Goal: Task Accomplishment & Management: Use online tool/utility

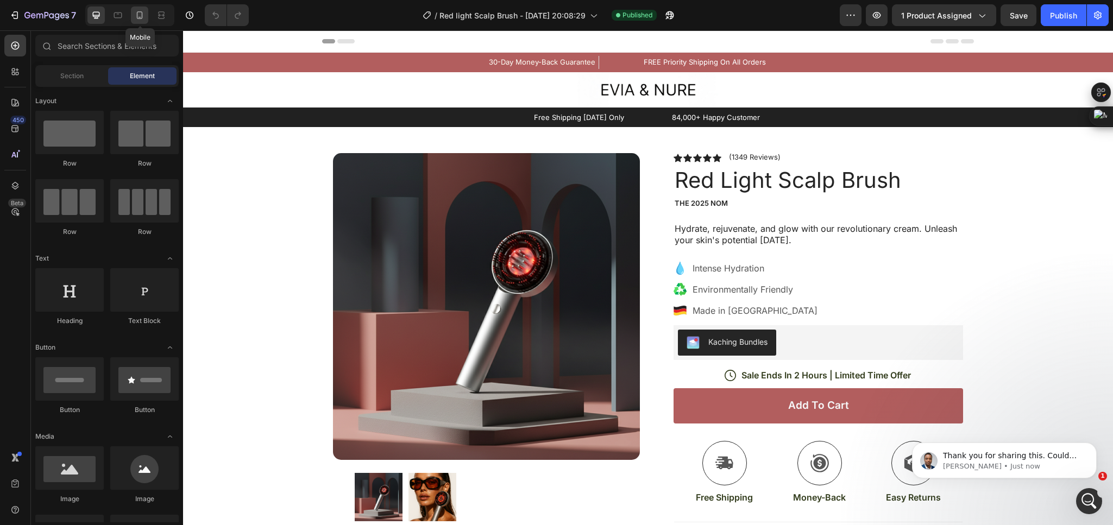
click at [138, 18] on icon at bounding box center [140, 15] width 6 height 8
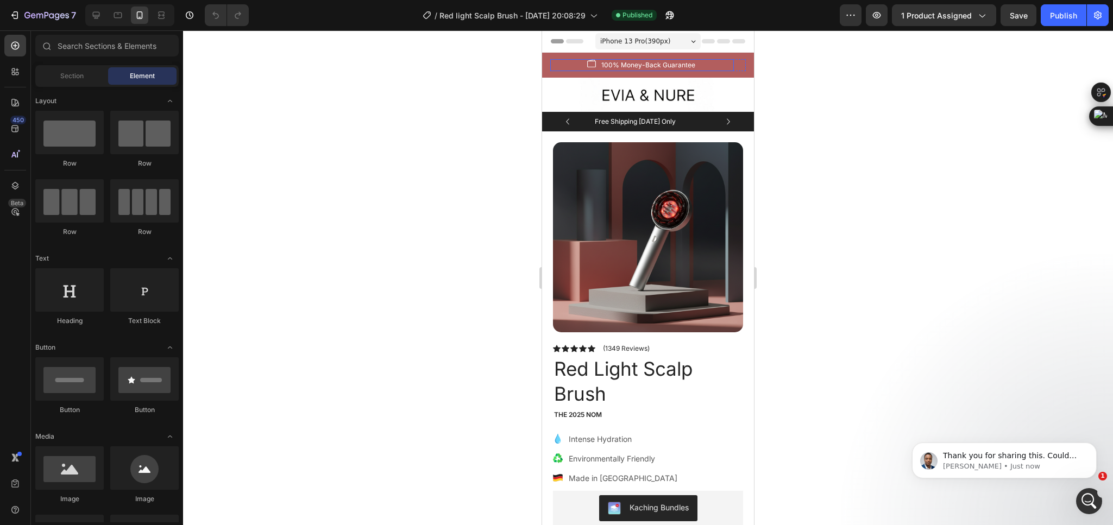
click at [711, 65] on div "Image 100% Money-Back Guarantee Text block Row" at bounding box center [642, 65] width 184 height 12
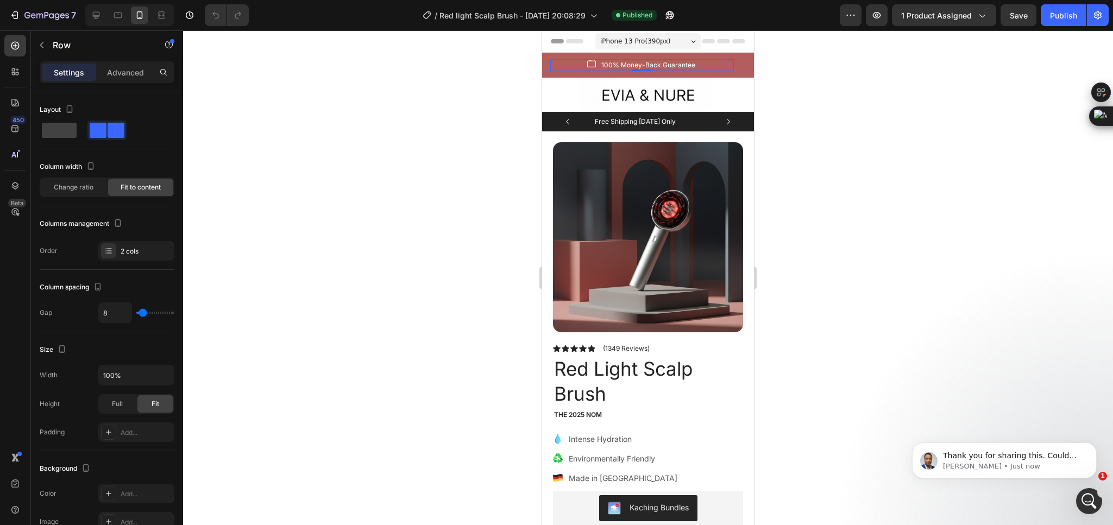
click at [577, 61] on div "Image 100% Money-Back Guarantee Text block Row 0" at bounding box center [642, 65] width 184 height 12
click at [64, 129] on span at bounding box center [59, 130] width 35 height 15
type input "0"
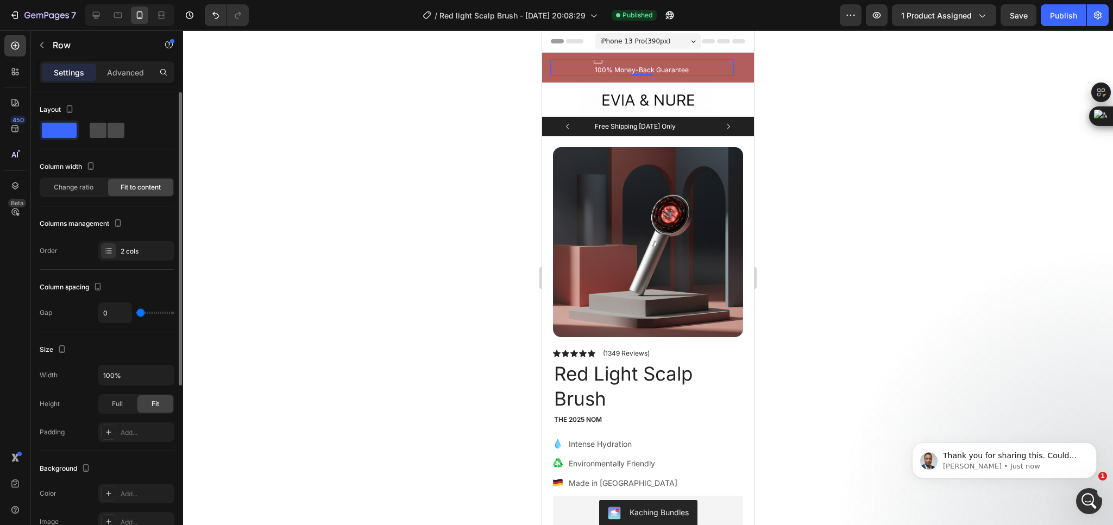
click at [99, 129] on span at bounding box center [98, 130] width 17 height 15
type input "8"
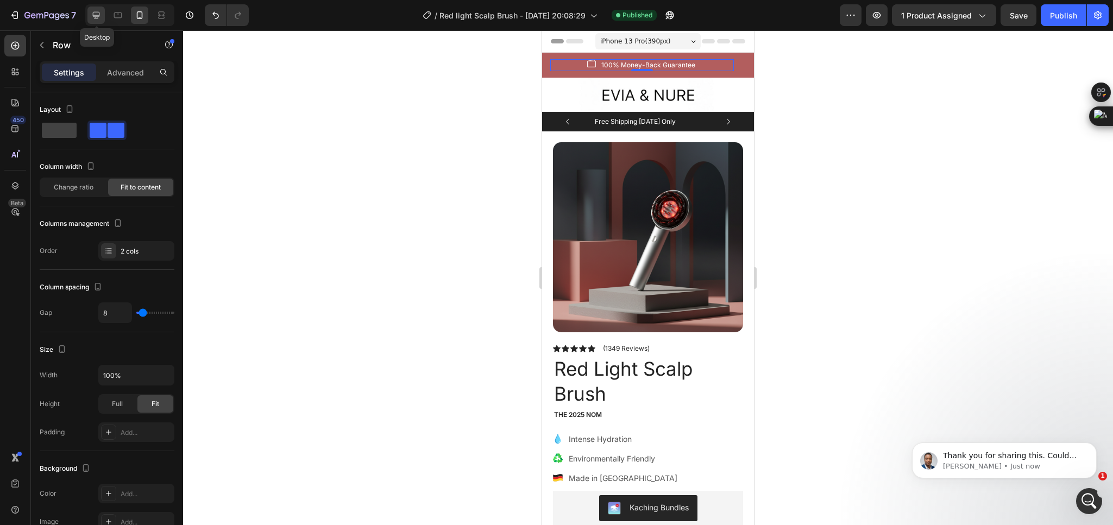
click at [93, 15] on icon at bounding box center [96, 15] width 11 height 11
type input "32"
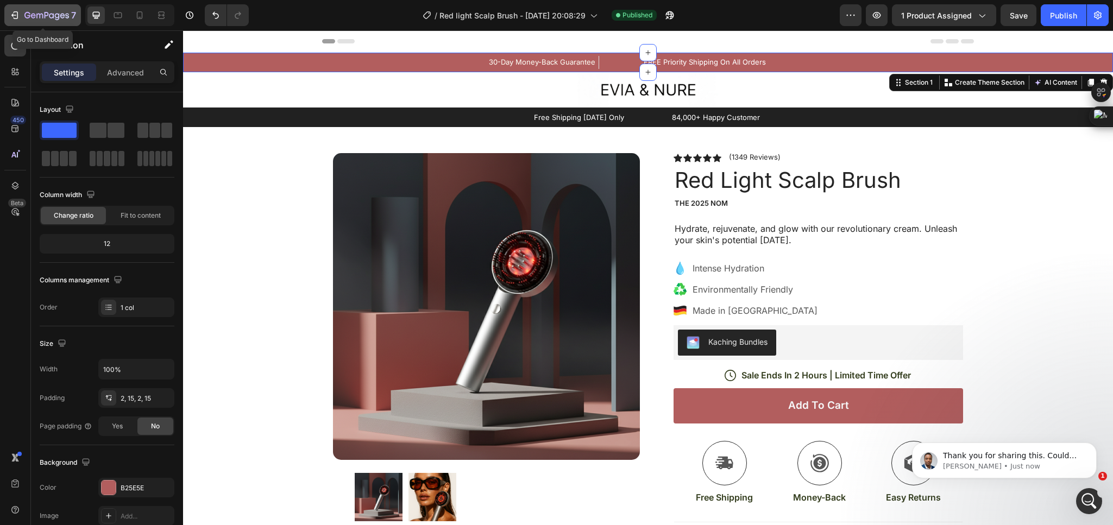
click at [11, 10] on icon "button" at bounding box center [14, 15] width 11 height 11
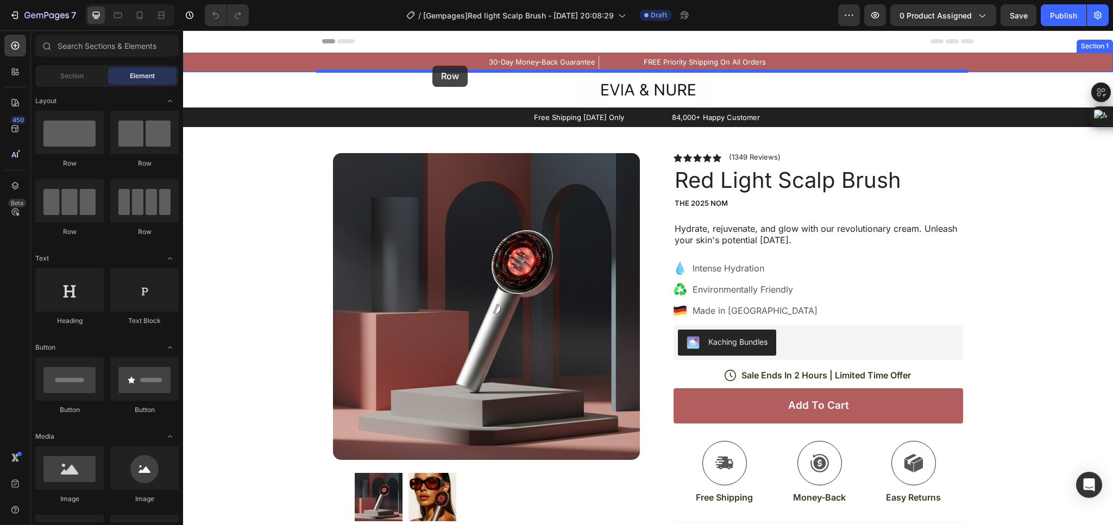
drag, startPoint x: 332, startPoint y: 173, endPoint x: 432, endPoint y: 66, distance: 146.8
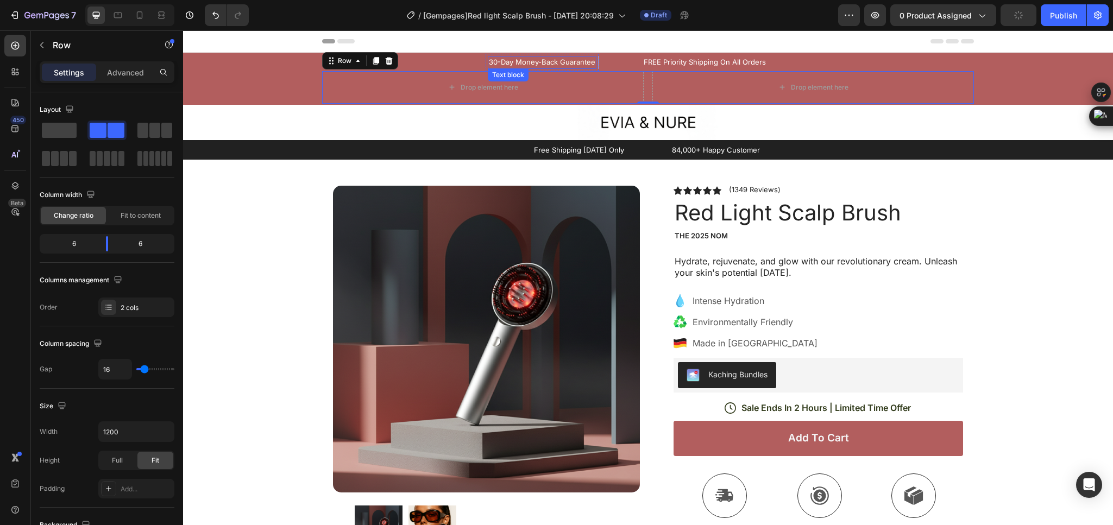
click at [494, 60] on p "30-Day Money-Back Guarantee" at bounding box center [542, 62] width 106 height 11
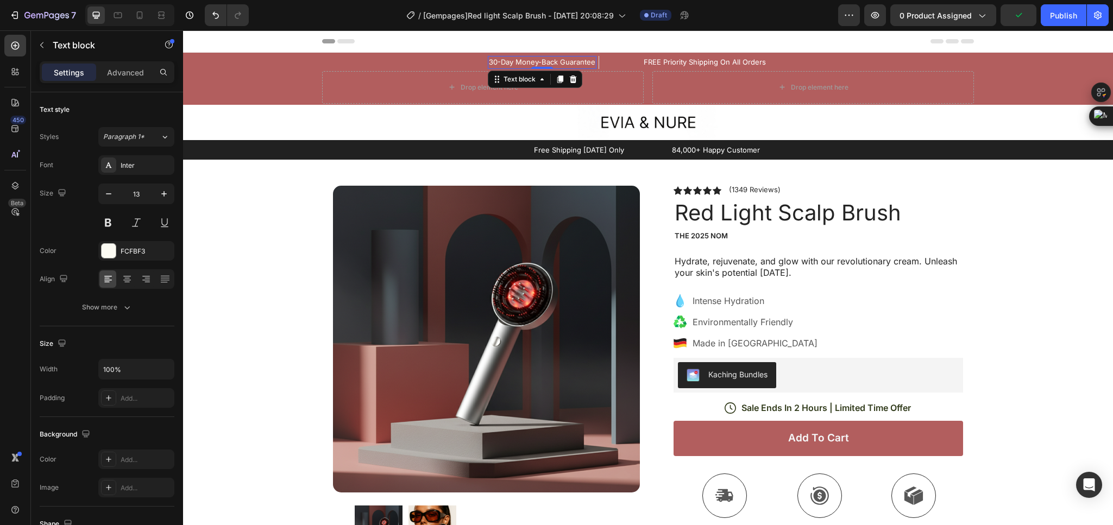
drag, startPoint x: 540, startPoint y: 79, endPoint x: 510, endPoint y: 71, distance: 30.4
click at [557, 79] on icon at bounding box center [560, 79] width 6 height 8
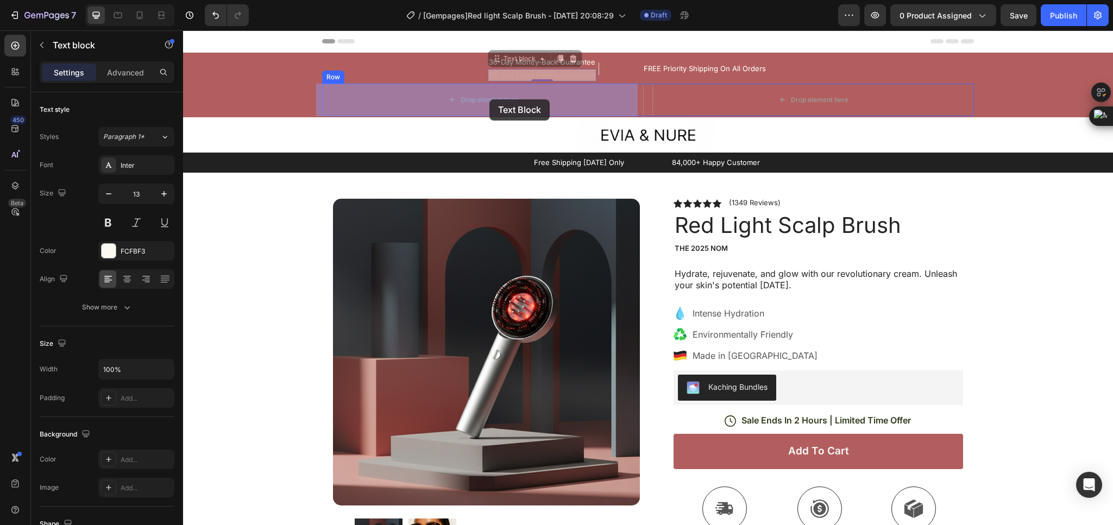
drag, startPoint x: 493, startPoint y: 58, endPoint x: 489, endPoint y: 99, distance: 41.9
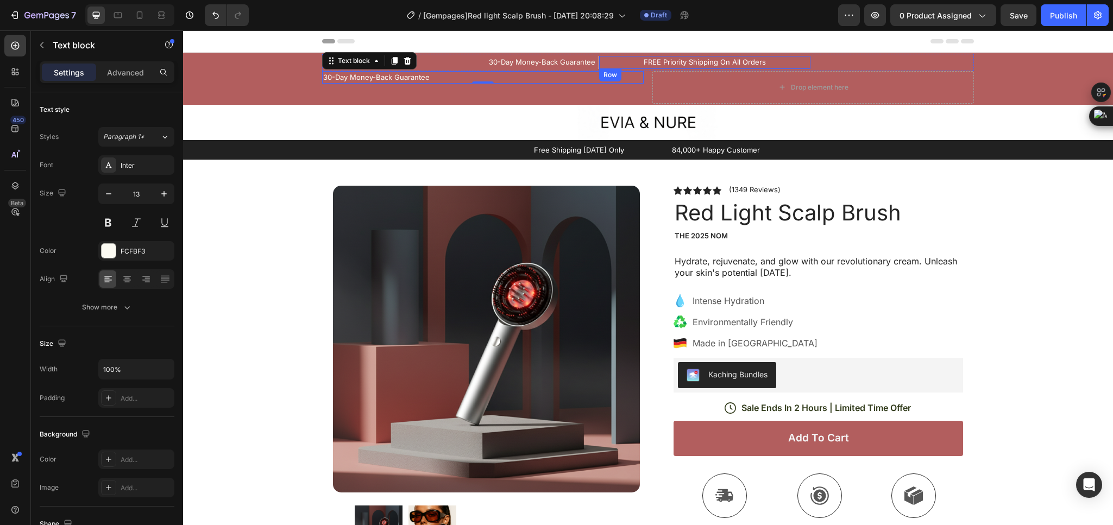
click at [645, 56] on div "FREE Priority Shipping On All Orders Text block Row" at bounding box center [704, 62] width 212 height 13
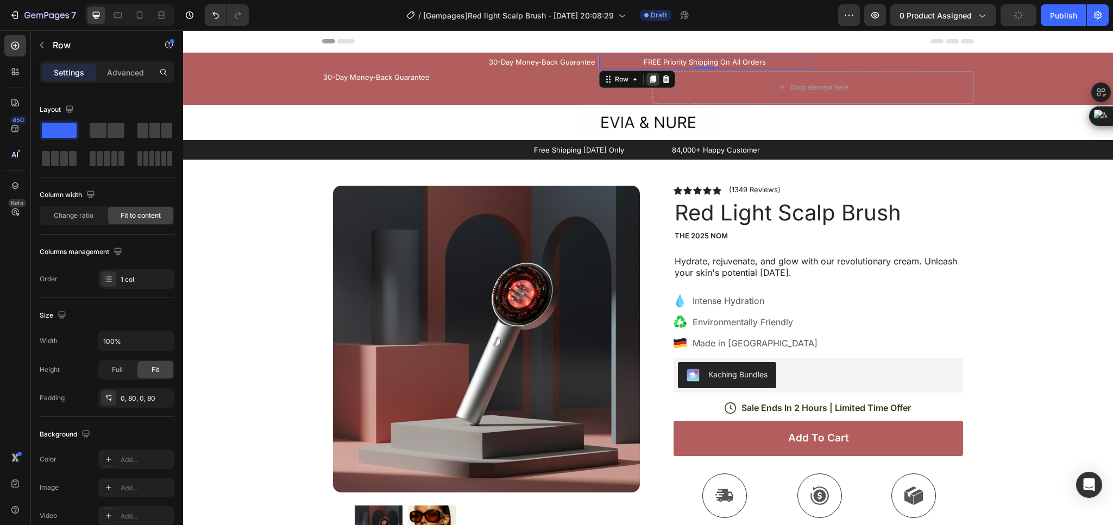
click at [659, 84] on div at bounding box center [652, 79] width 13 height 13
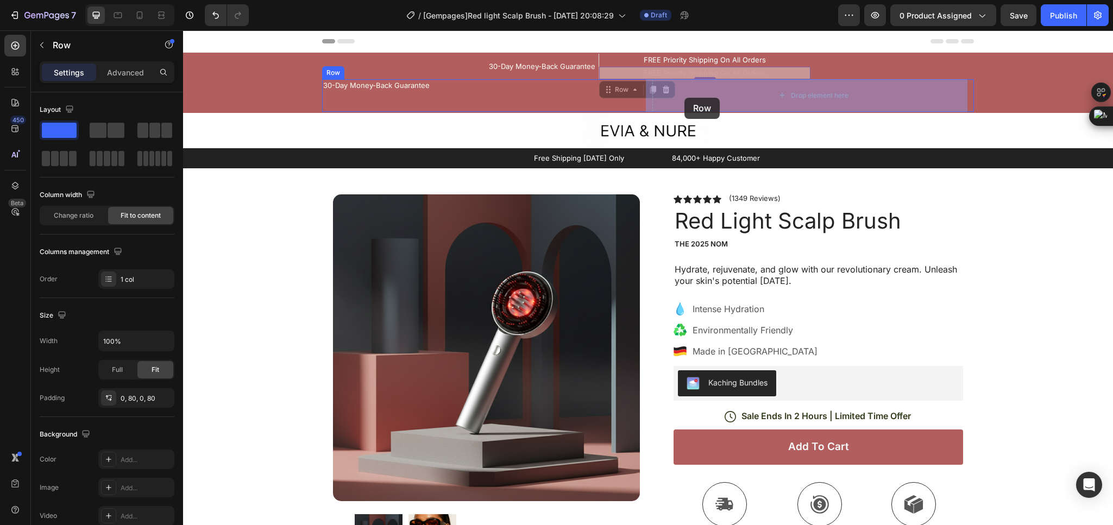
drag, startPoint x: 637, startPoint y: 89, endPoint x: 684, endPoint y: 102, distance: 49.0
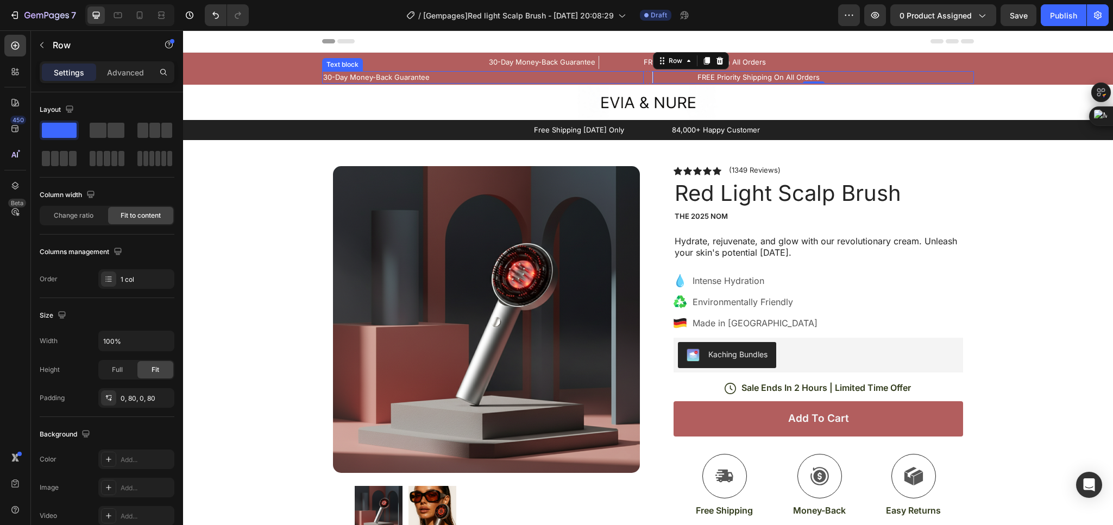
click at [449, 74] on p "30-Day Money-Back Guarantee" at bounding box center [482, 77] width 319 height 11
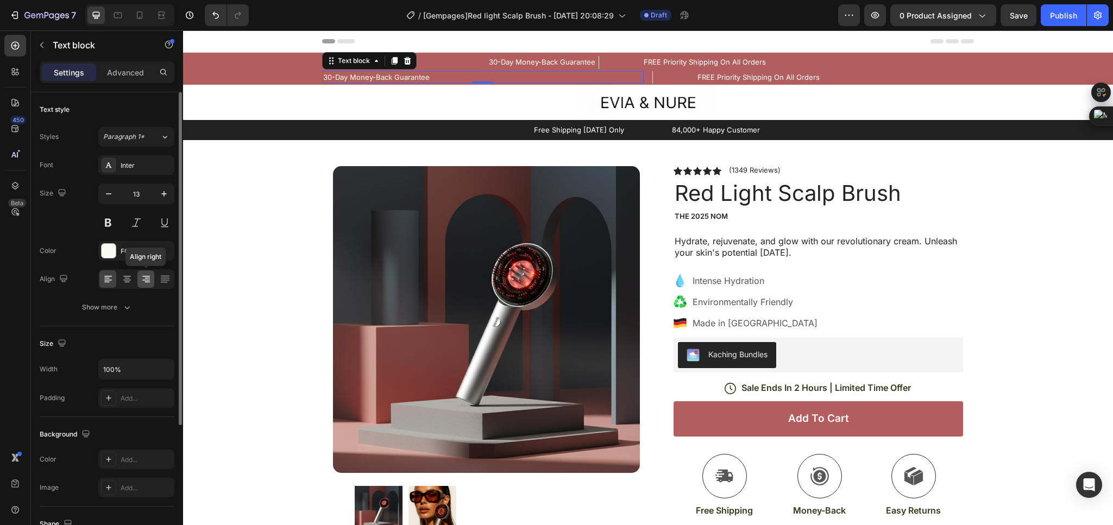
click at [143, 281] on icon at bounding box center [146, 280] width 8 height 1
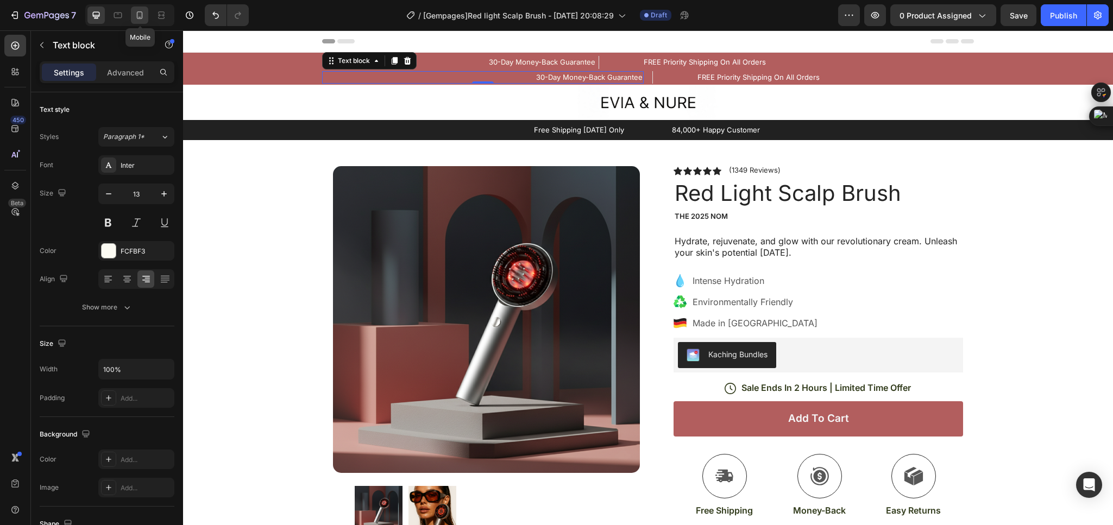
click at [142, 14] on icon at bounding box center [139, 15] width 11 height 11
type input "12"
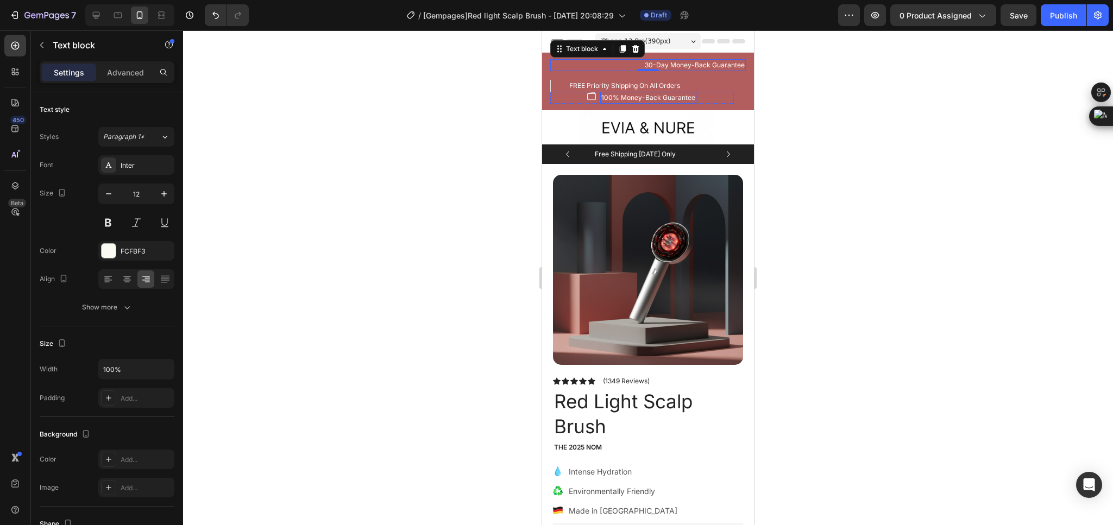
click at [690, 93] on p "100% Money-Back Guarantee" at bounding box center [648, 98] width 94 height 10
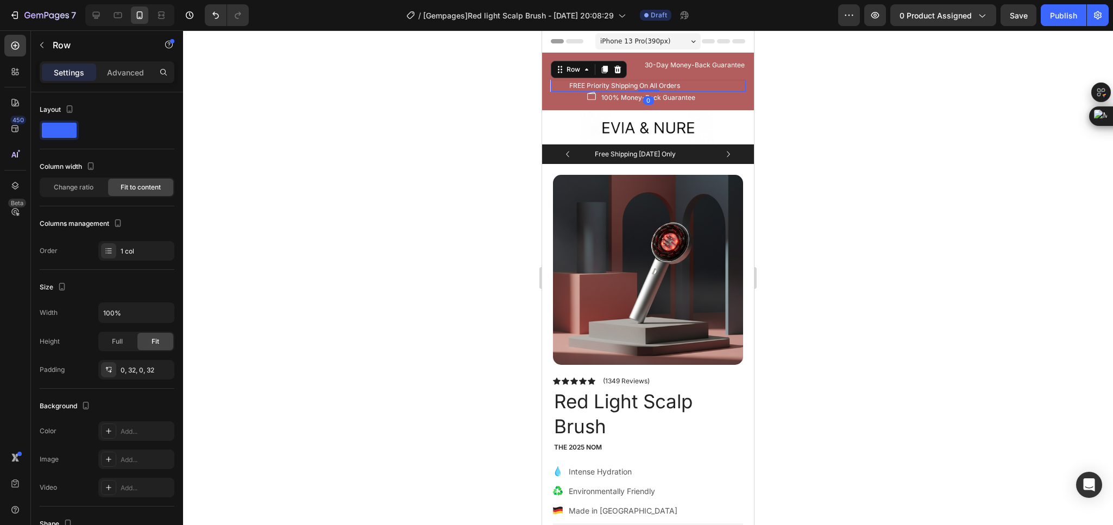
click at [553, 81] on div "FREE Priority Shipping On All Orders Text block Row 0" at bounding box center [648, 86] width 196 height 12
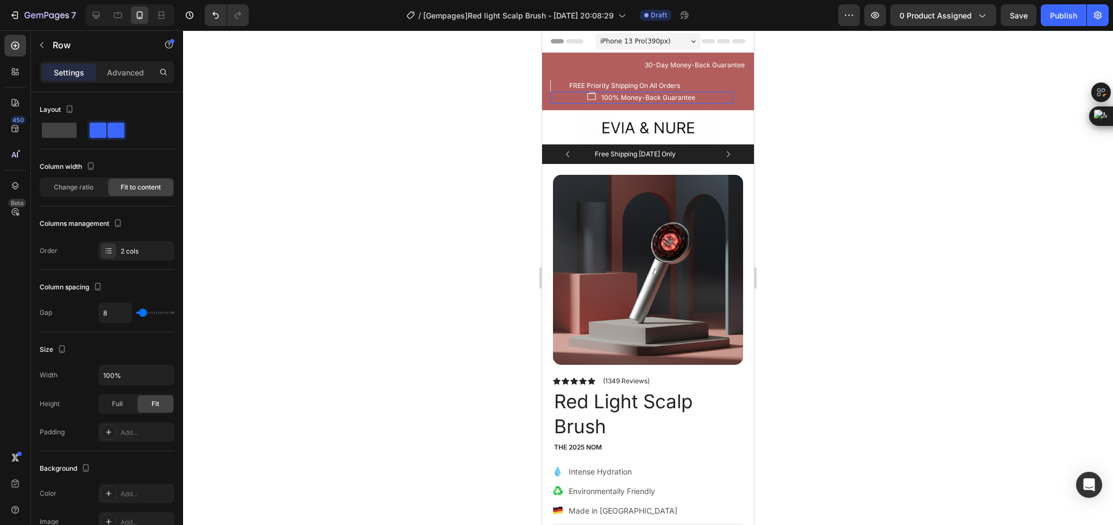
click at [575, 95] on div "Image 100% Money-Back Guarantee Text block Row 0" at bounding box center [642, 98] width 184 height 12
click at [57, 123] on span at bounding box center [59, 130] width 35 height 15
type input "0"
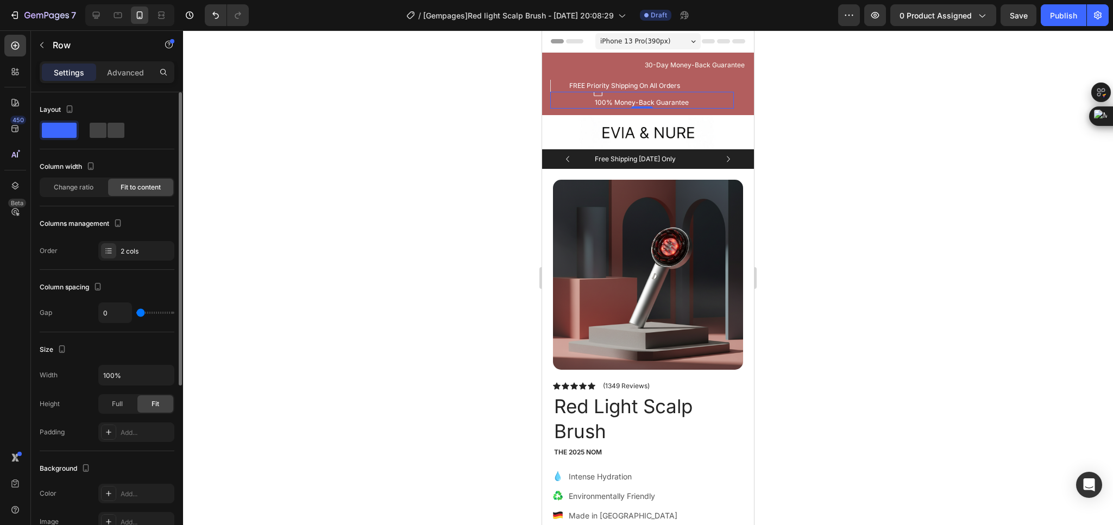
click at [60, 123] on span at bounding box center [59, 130] width 35 height 15
click at [98, 129] on span at bounding box center [98, 130] width 17 height 15
type input "8"
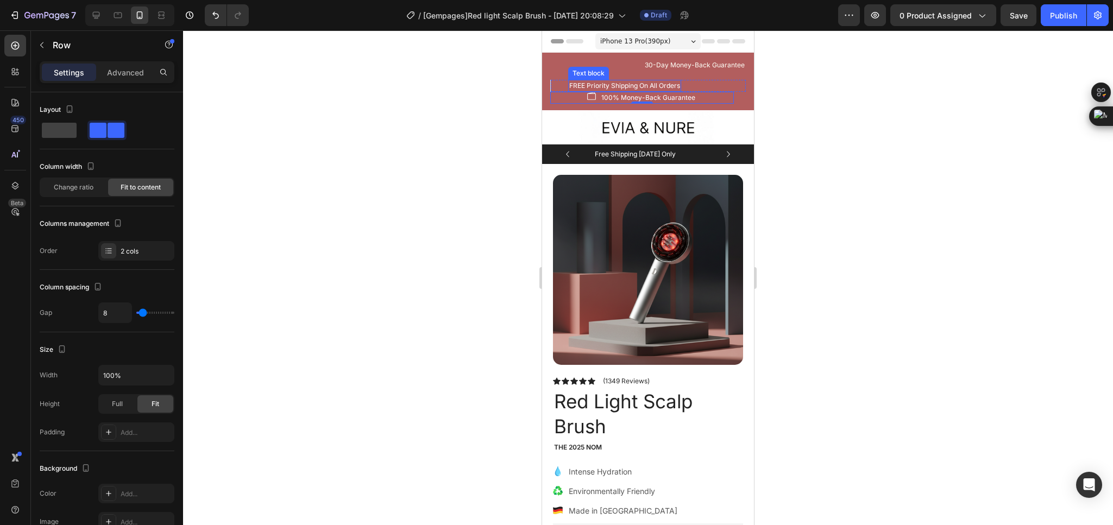
click at [600, 84] on p "FREE Priority Shipping On All Orders" at bounding box center [624, 86] width 111 height 10
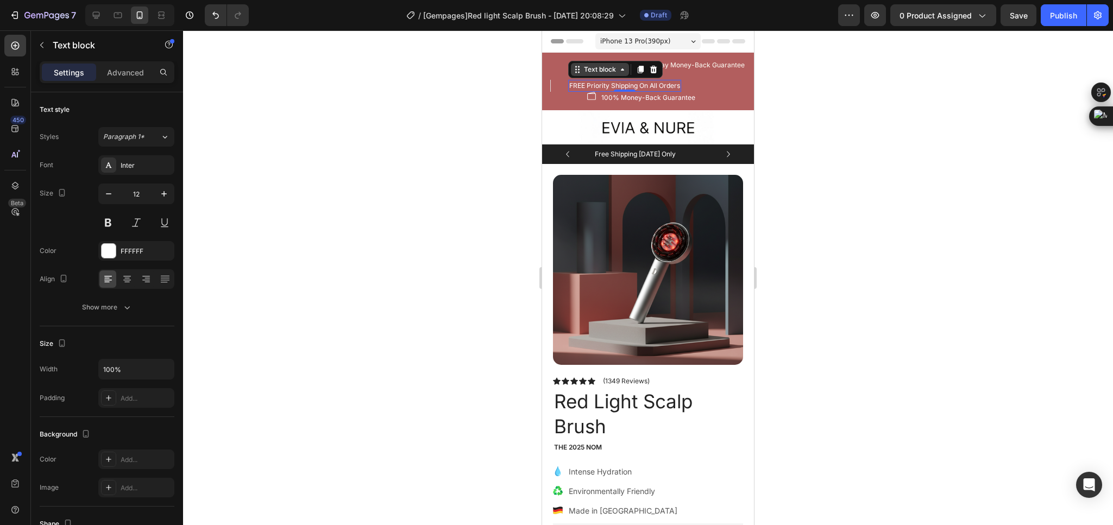
click at [595, 72] on div "Text block" at bounding box center [600, 70] width 36 height 10
click at [595, 90] on div "Row 1 col" at bounding box center [589, 89] width 33 height 7
click at [595, 90] on div "Row 1 col" at bounding box center [590, 89] width 42 height 17
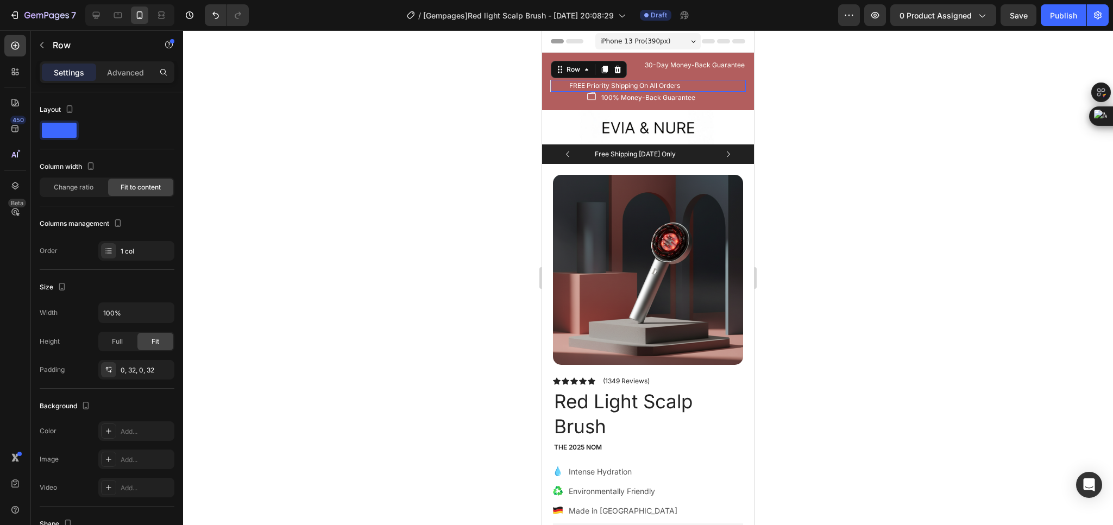
click at [595, 90] on p "FREE Priority Shipping On All Orders" at bounding box center [624, 86] width 111 height 10
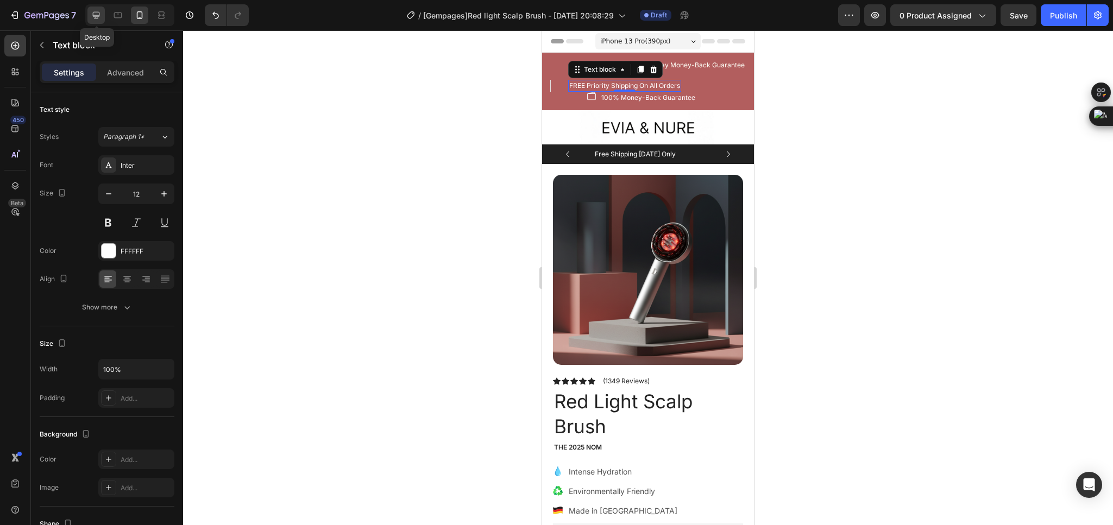
click at [102, 18] on icon at bounding box center [96, 15] width 11 height 11
type input "13"
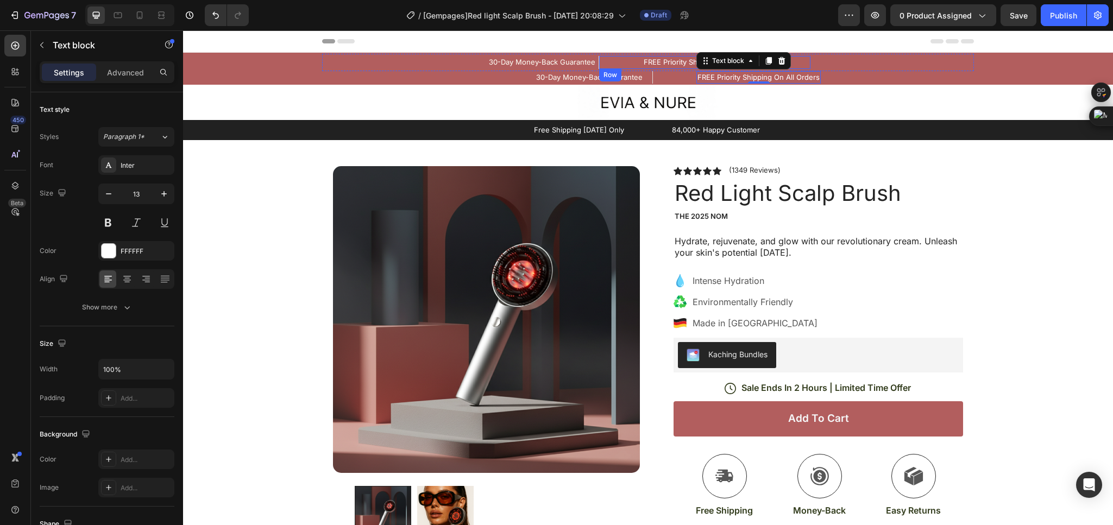
scroll to position [2, 0]
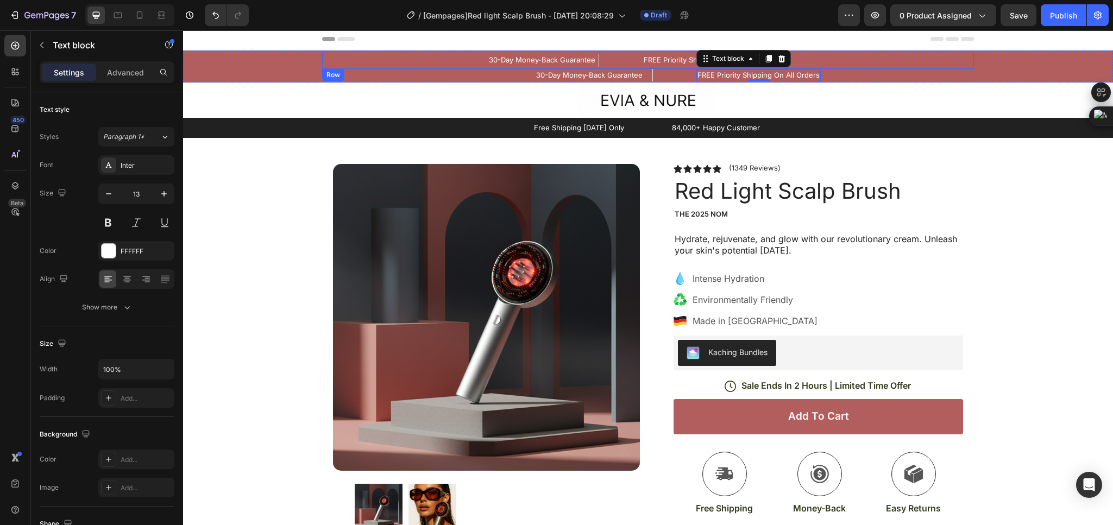
click at [401, 57] on div "30-Day Money-Back Guarantee Text block Row FREE Priority Shipping On All Orders…" at bounding box center [648, 60] width 652 height 17
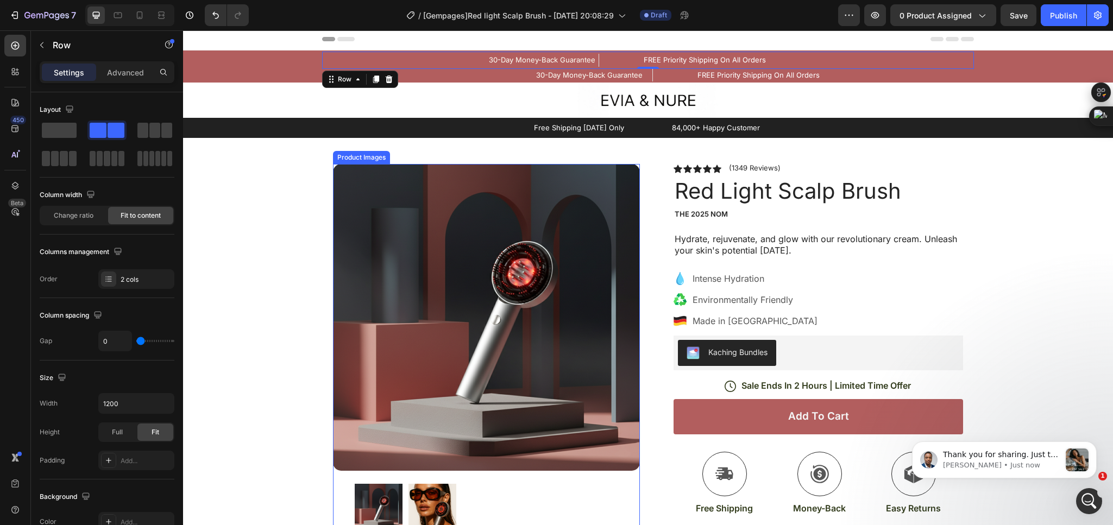
scroll to position [0, 0]
click at [207, 13] on button "Undo/Redo" at bounding box center [216, 15] width 22 height 22
click at [209, 14] on button "Undo/Redo" at bounding box center [216, 15] width 22 height 22
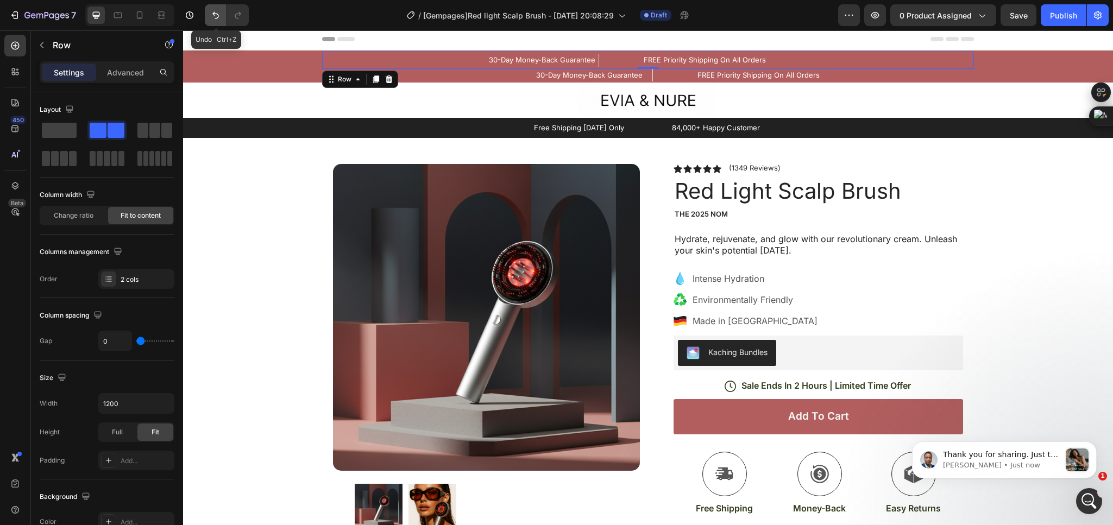
click at [209, 14] on button "Undo/Redo" at bounding box center [216, 15] width 22 height 22
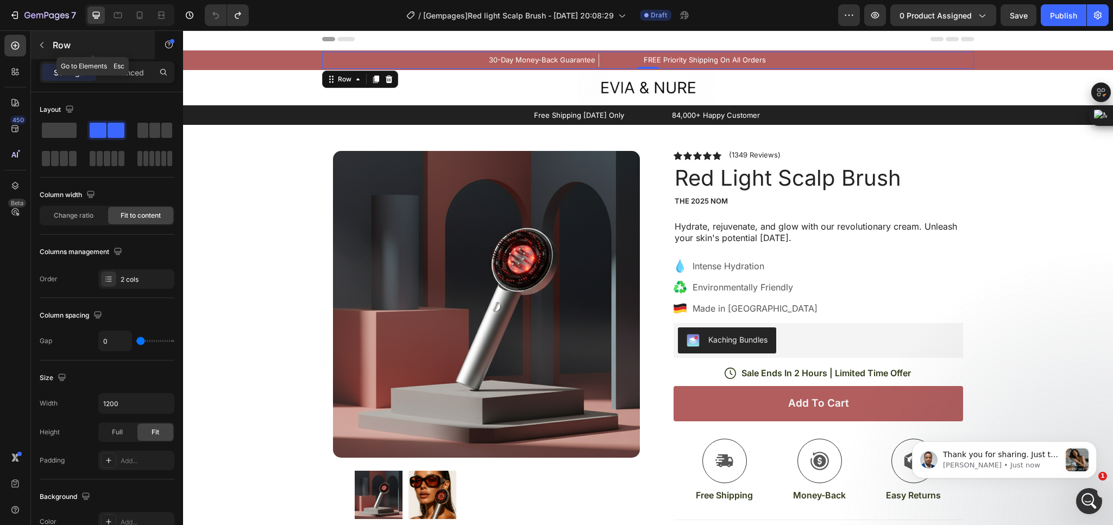
click at [47, 39] on button "button" at bounding box center [41, 44] width 17 height 17
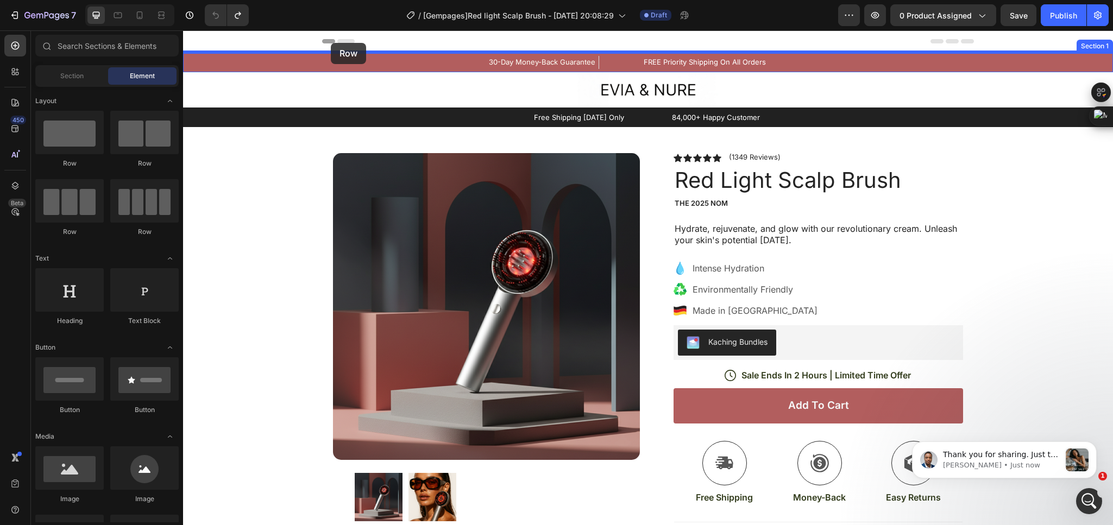
drag, startPoint x: 312, startPoint y: 169, endPoint x: 331, endPoint y: 43, distance: 127.3
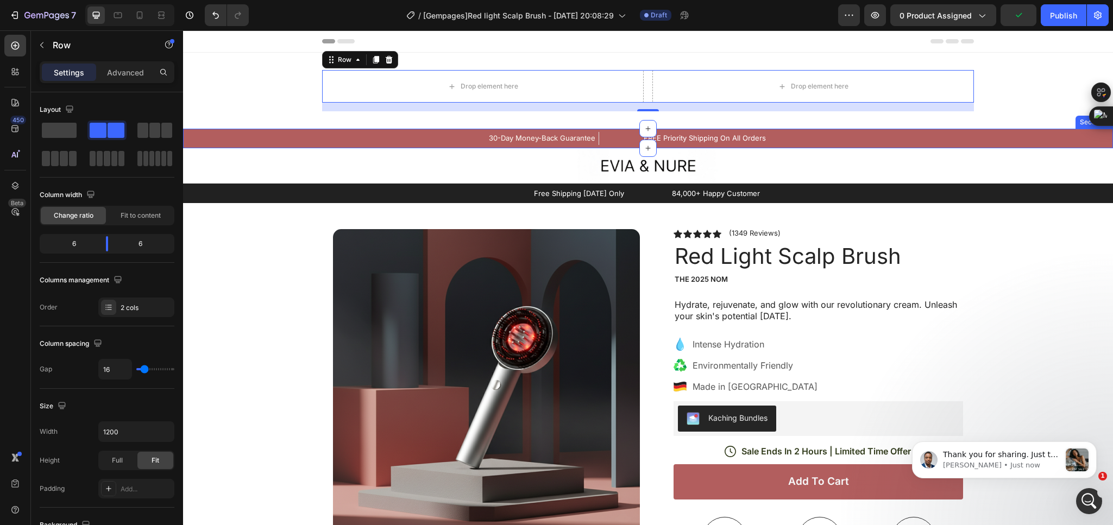
click at [253, 141] on div "30-Day Money-Back Guarantee Text block Row FREE Priority Shipping On All Orders…" at bounding box center [647, 138] width 913 height 17
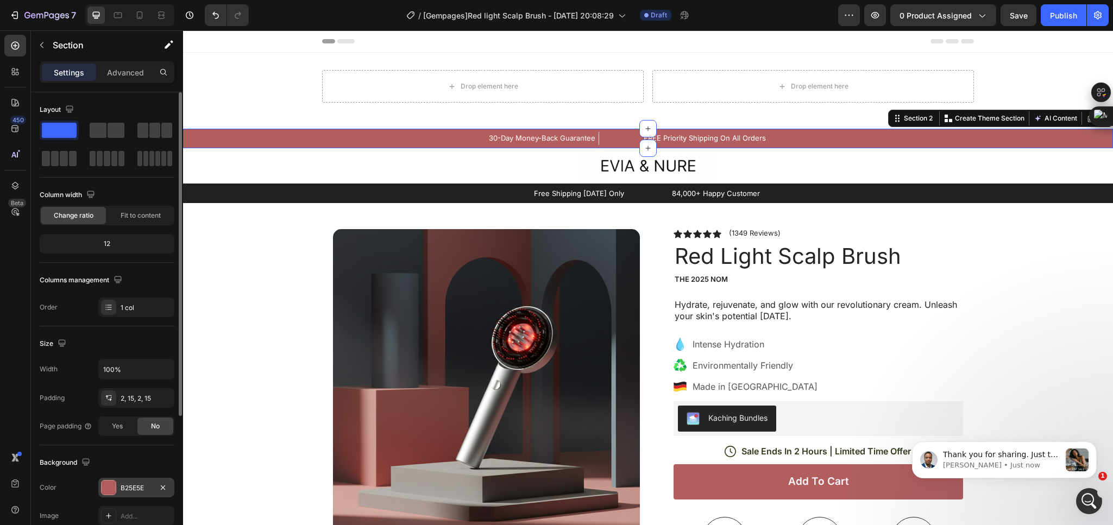
click at [124, 489] on div "B25E5E" at bounding box center [136, 488] width 31 height 10
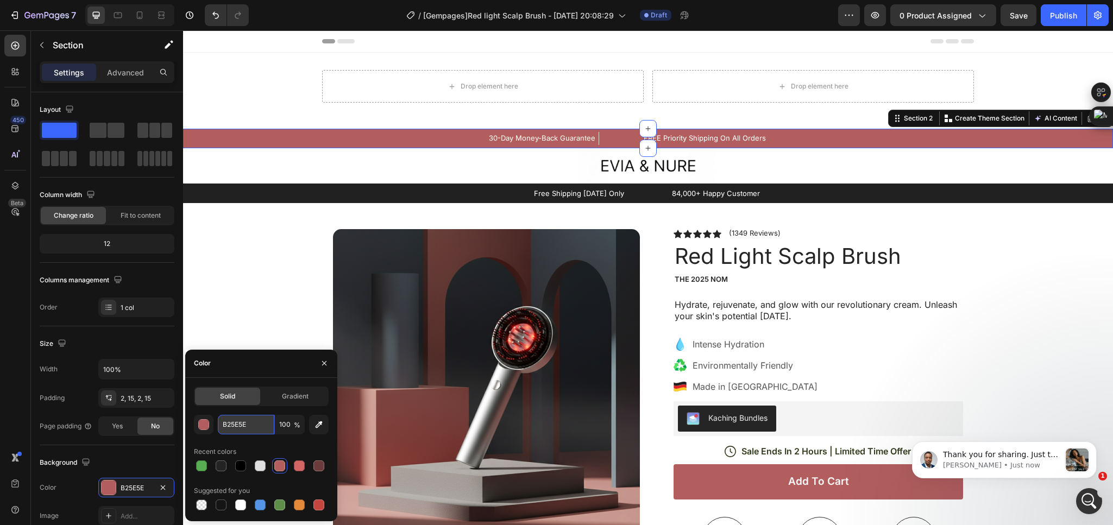
click at [240, 421] on input "B25E5E" at bounding box center [246, 425] width 56 height 20
click at [255, 72] on div "Drop element here Drop element here Row" at bounding box center [648, 90] width 930 height 41
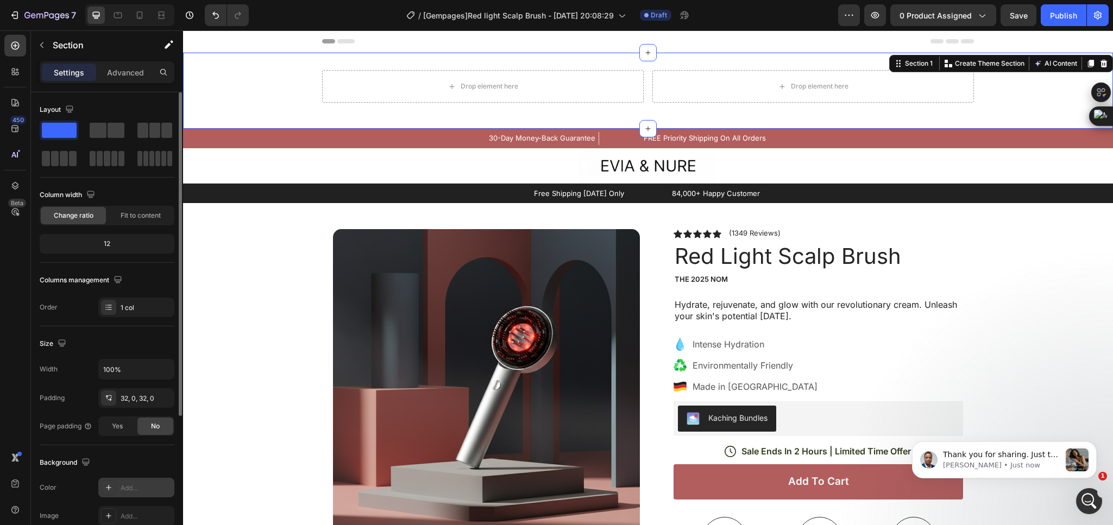
click at [146, 481] on div "Add..." at bounding box center [136, 488] width 76 height 20
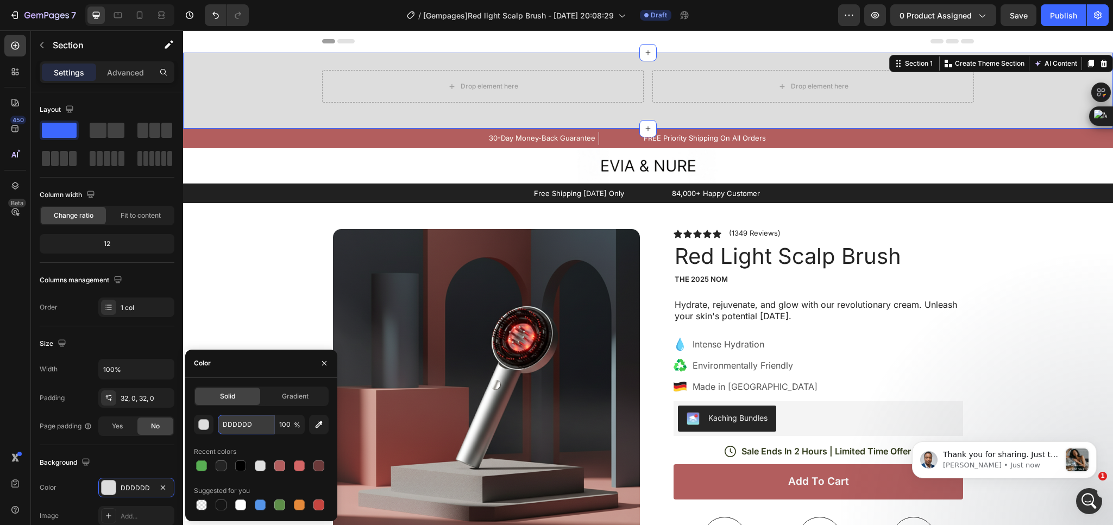
click at [261, 422] on input "DDDDDD" at bounding box center [246, 425] width 56 height 20
paste input "B25E5E"
type input "B25E5E"
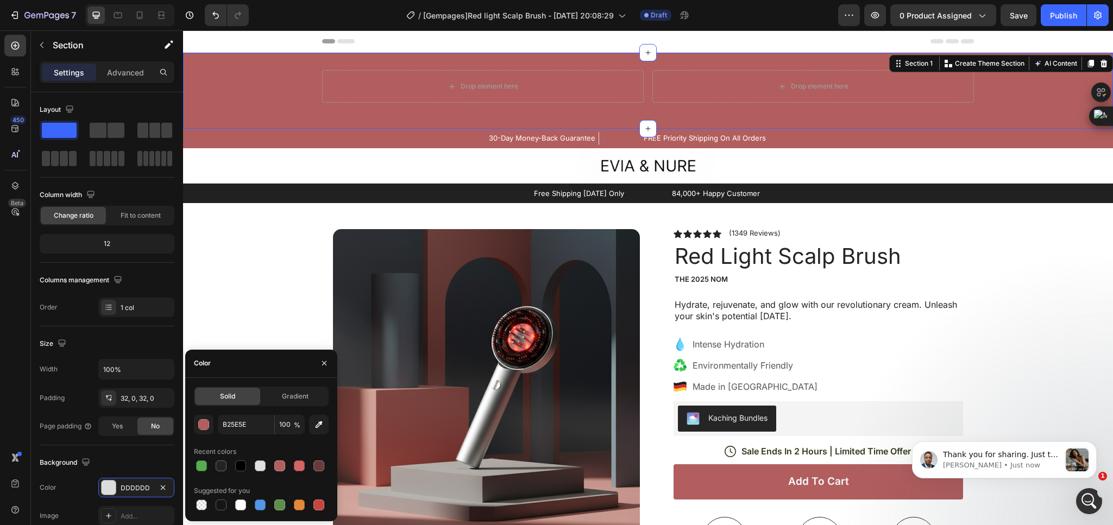
click at [294, 93] on div "Drop element here Drop element here Row" at bounding box center [648, 90] width 930 height 41
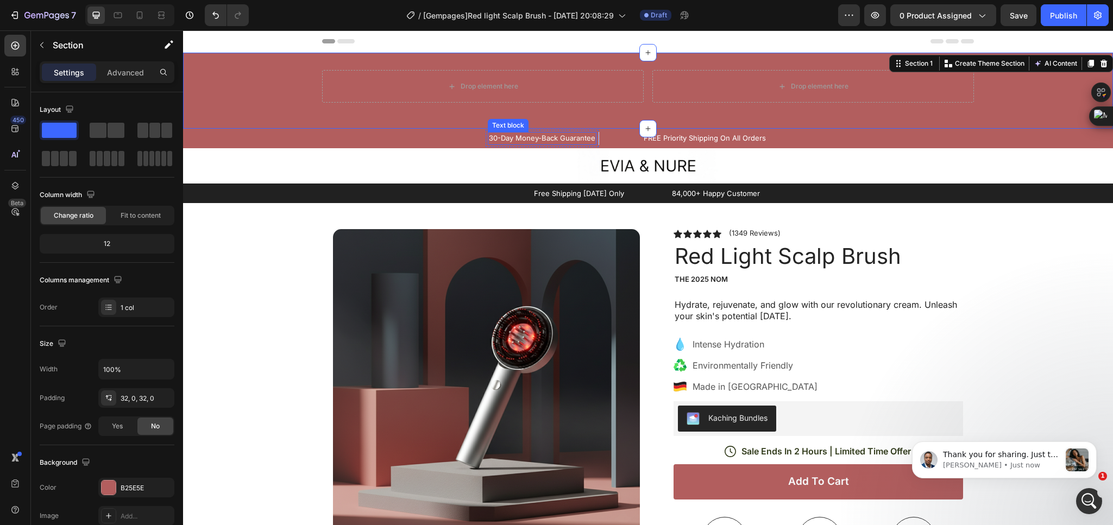
click at [495, 139] on p "30-Day Money-Back Guarantee" at bounding box center [542, 138] width 106 height 11
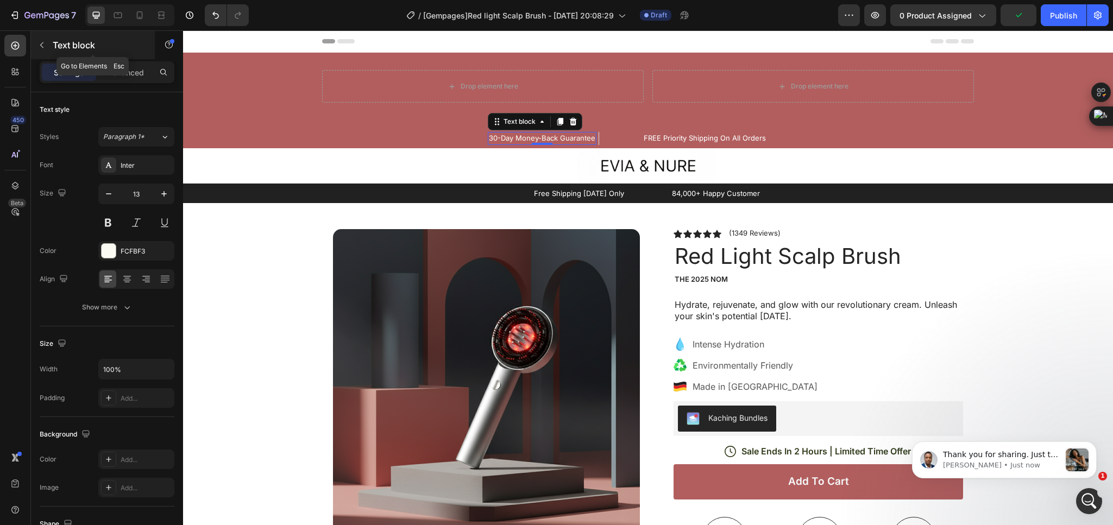
click at [46, 43] on button "button" at bounding box center [41, 44] width 17 height 17
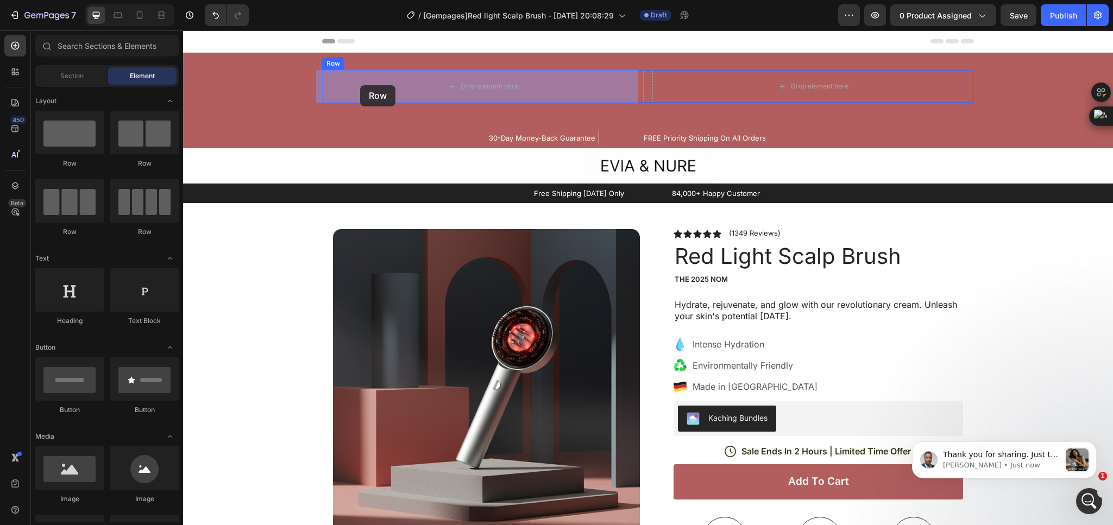
drag, startPoint x: 333, startPoint y: 158, endPoint x: 360, endPoint y: 85, distance: 77.5
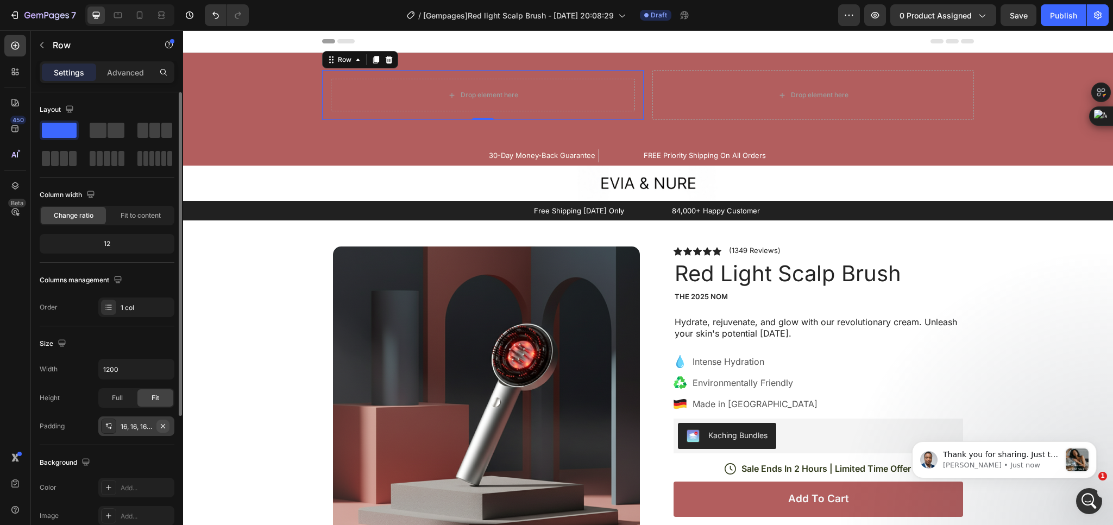
click at [159, 427] on icon "button" at bounding box center [163, 426] width 9 height 9
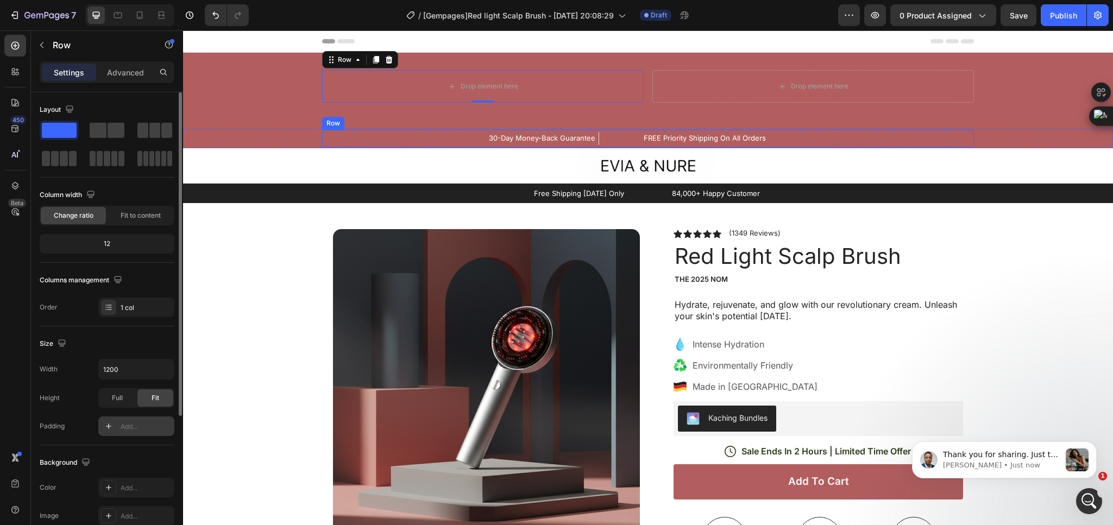
click at [463, 135] on div "30-Day Money-Back Guarantee Text block Row FREE Priority Shipping On All Orders…" at bounding box center [648, 138] width 652 height 17
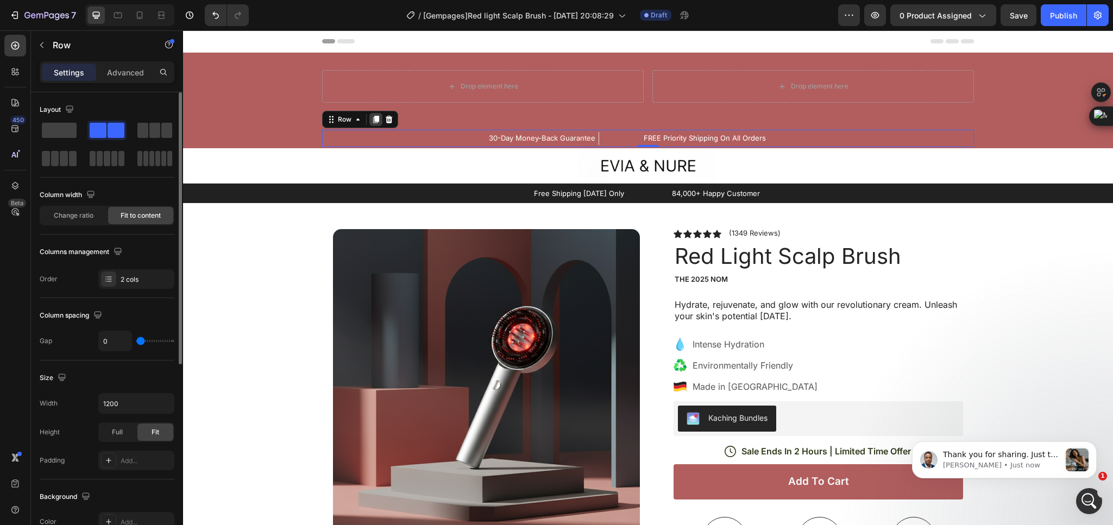
click at [373, 117] on icon at bounding box center [376, 120] width 6 height 8
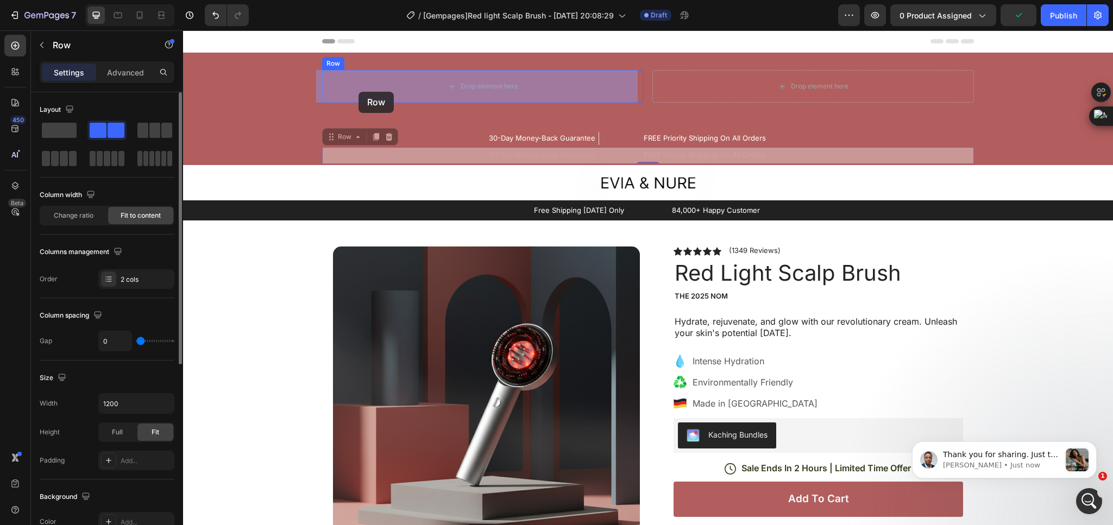
drag, startPoint x: 341, startPoint y: 134, endPoint x: 357, endPoint y: 99, distance: 38.1
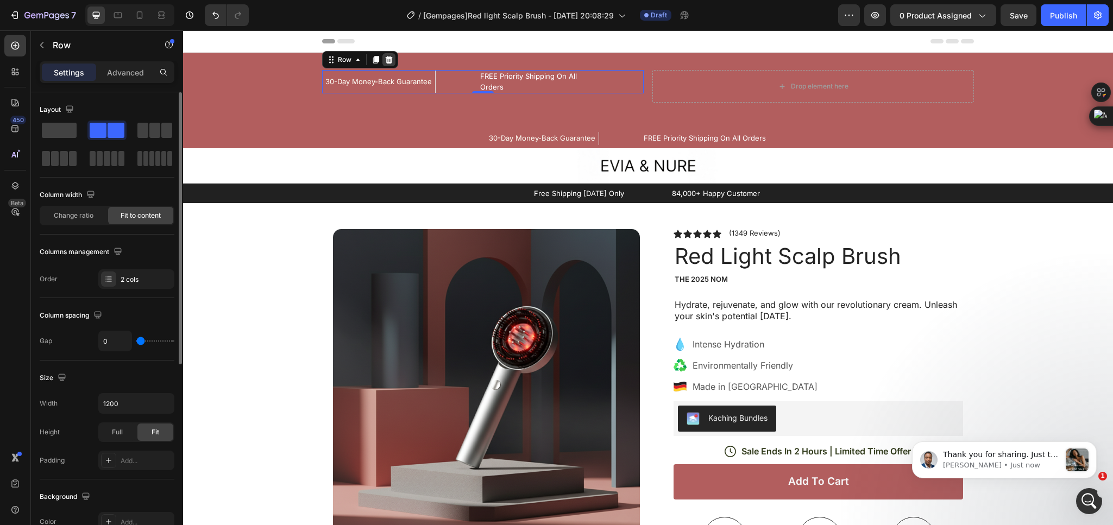
click at [386, 61] on icon at bounding box center [389, 60] width 7 height 8
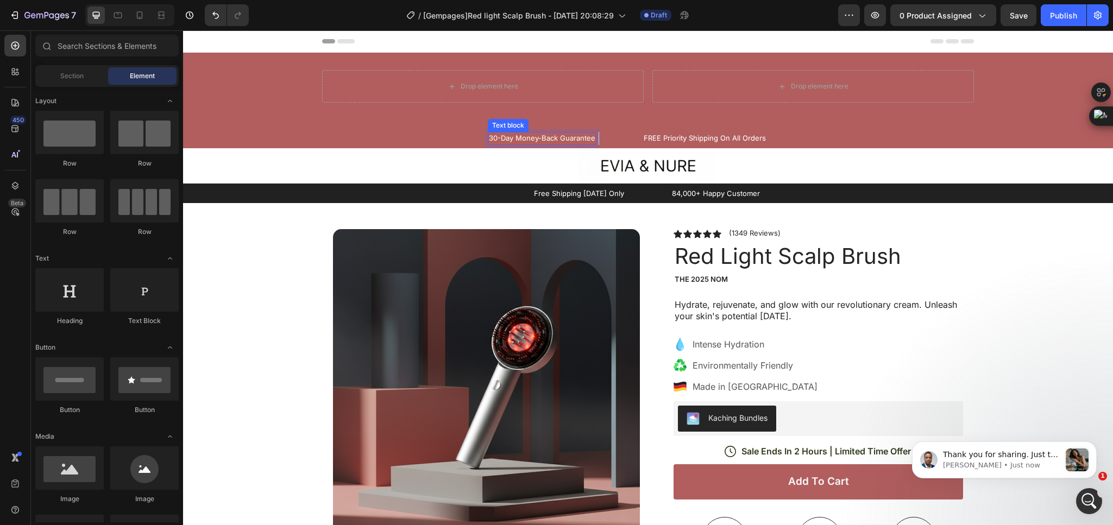
click at [497, 137] on p "30-Day Money-Back Guarantee" at bounding box center [542, 138] width 106 height 11
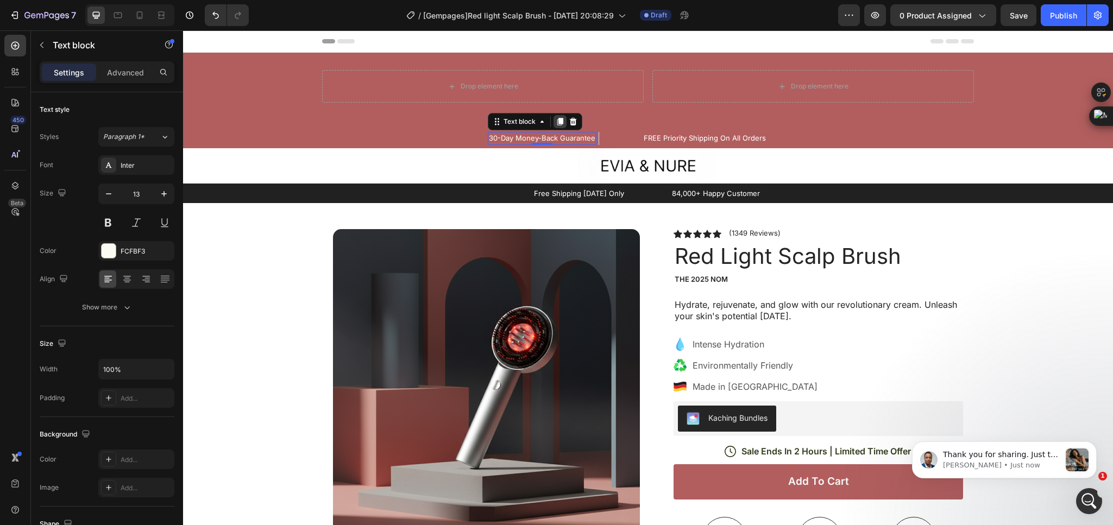
click at [557, 124] on icon at bounding box center [560, 122] width 6 height 8
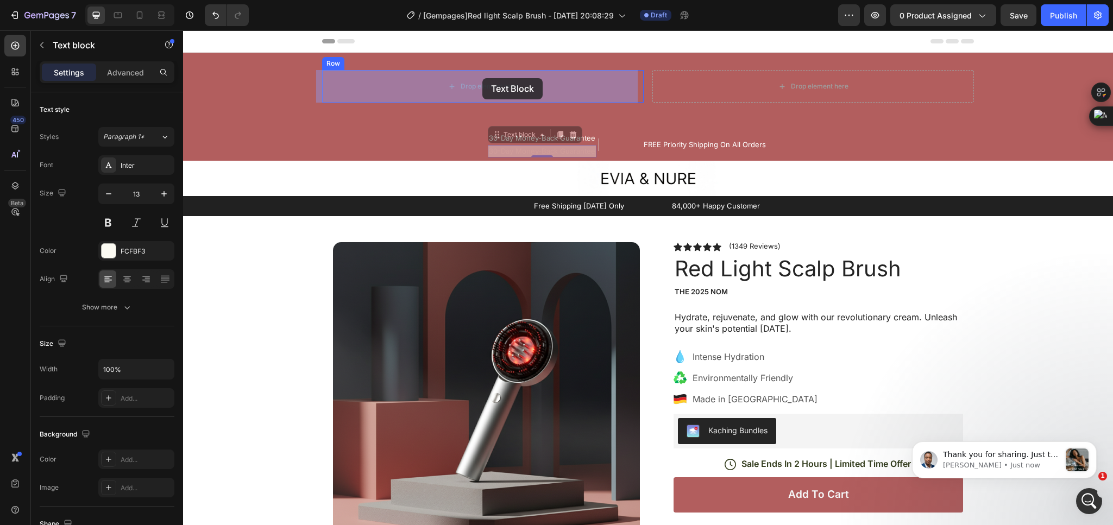
drag, startPoint x: 502, startPoint y: 134, endPoint x: 482, endPoint y: 78, distance: 58.7
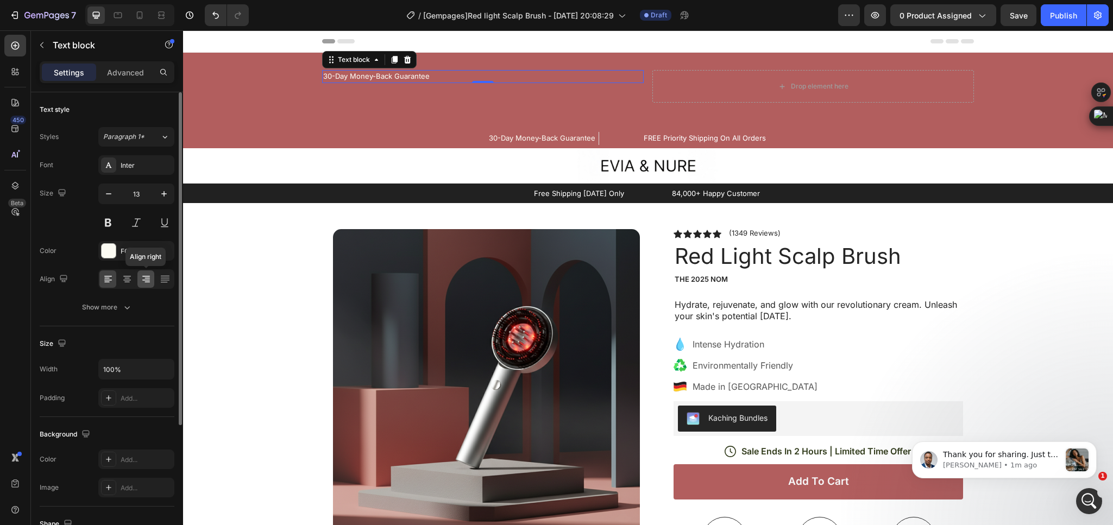
click at [147, 279] on icon at bounding box center [146, 278] width 5 height 1
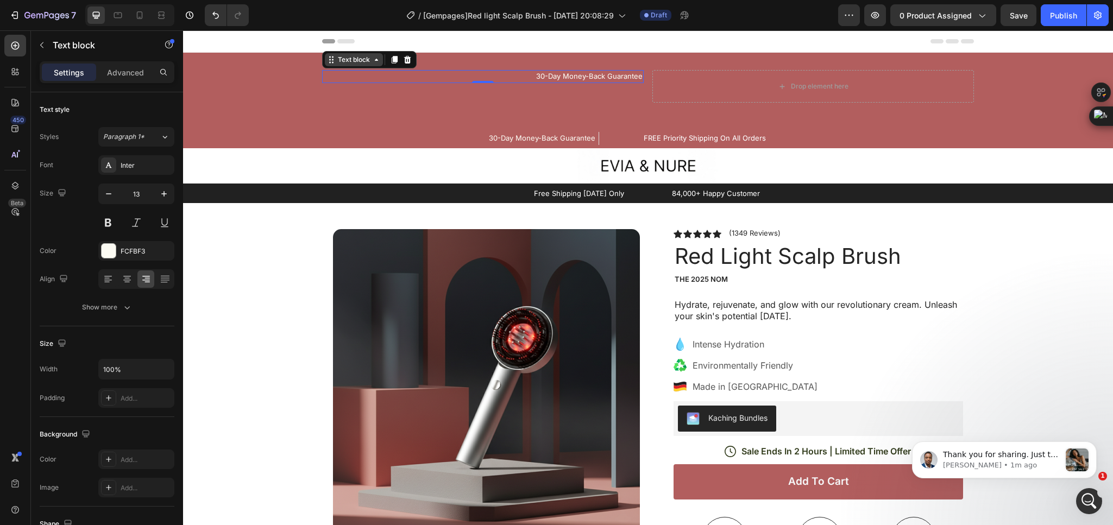
click at [347, 61] on div "Text block" at bounding box center [354, 60] width 36 height 10
click at [334, 78] on div "Row 1 col" at bounding box center [343, 80] width 33 height 7
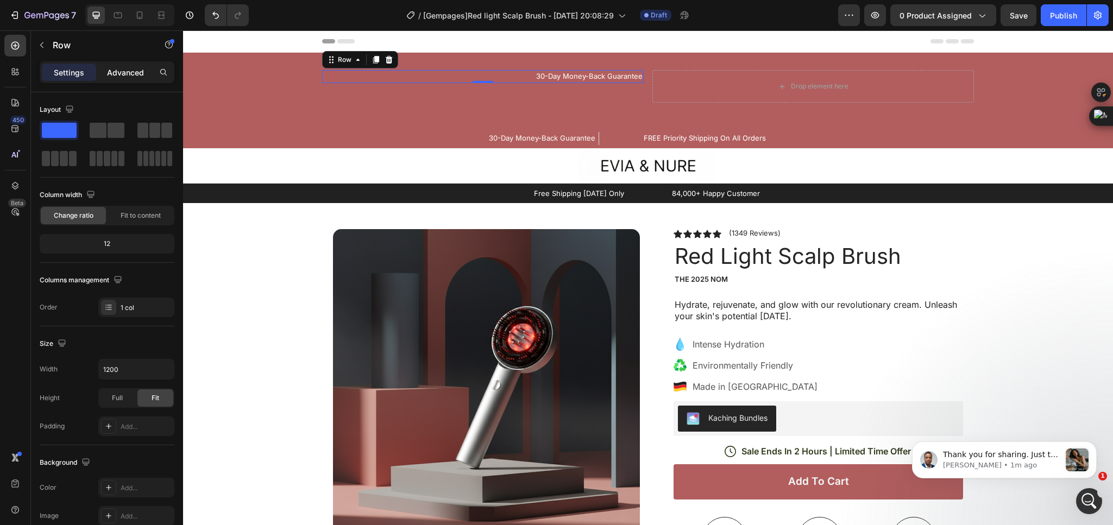
click at [116, 74] on p "Advanced" at bounding box center [125, 72] width 37 height 11
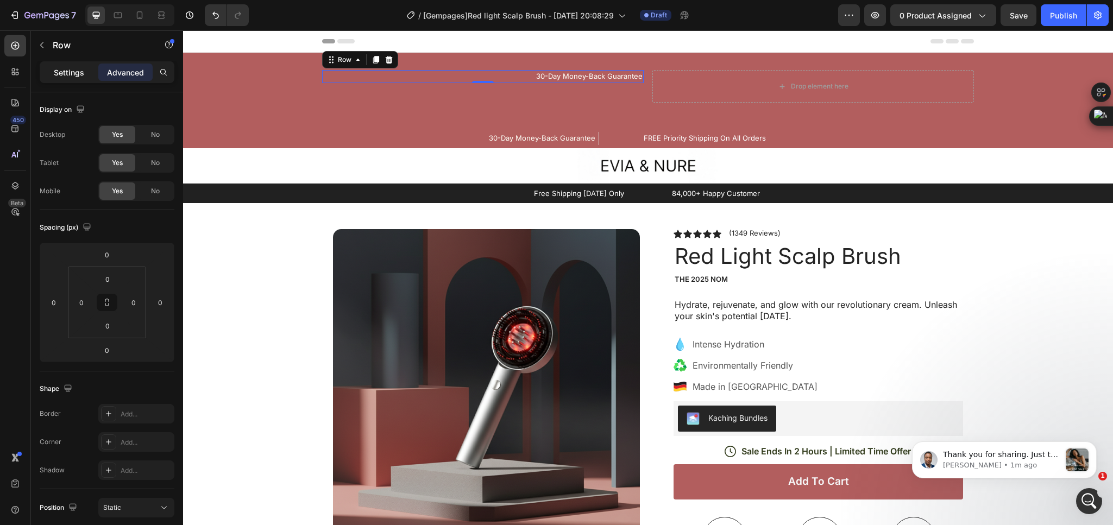
click at [74, 80] on div "Settings" at bounding box center [69, 72] width 54 height 17
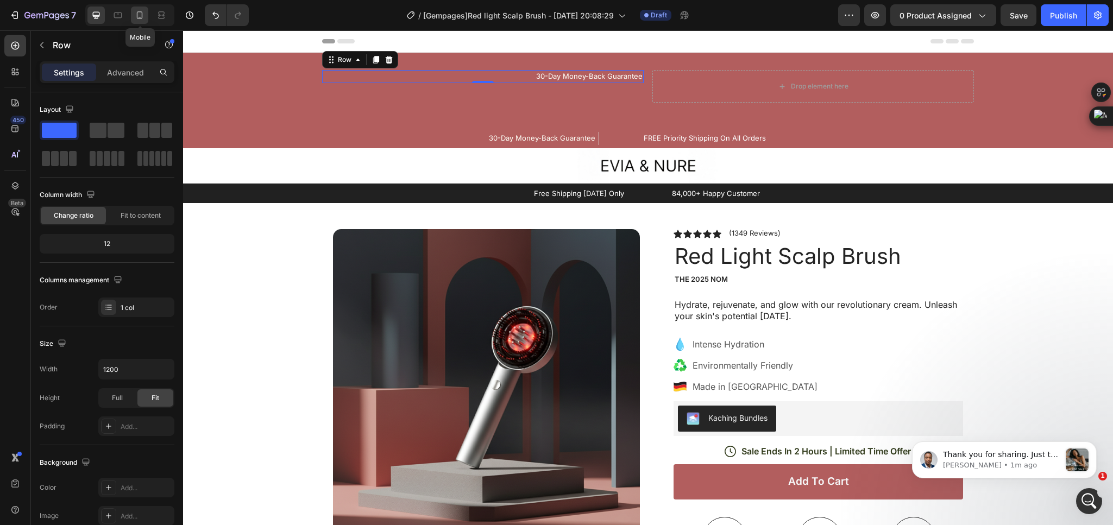
click at [135, 15] on icon at bounding box center [139, 15] width 11 height 11
type input "100%"
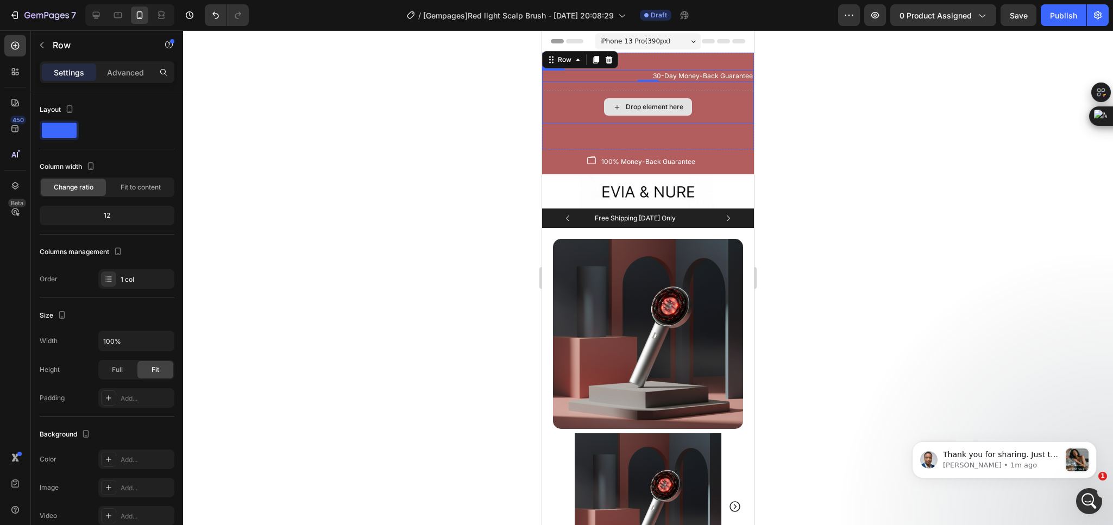
scroll to position [2, 0]
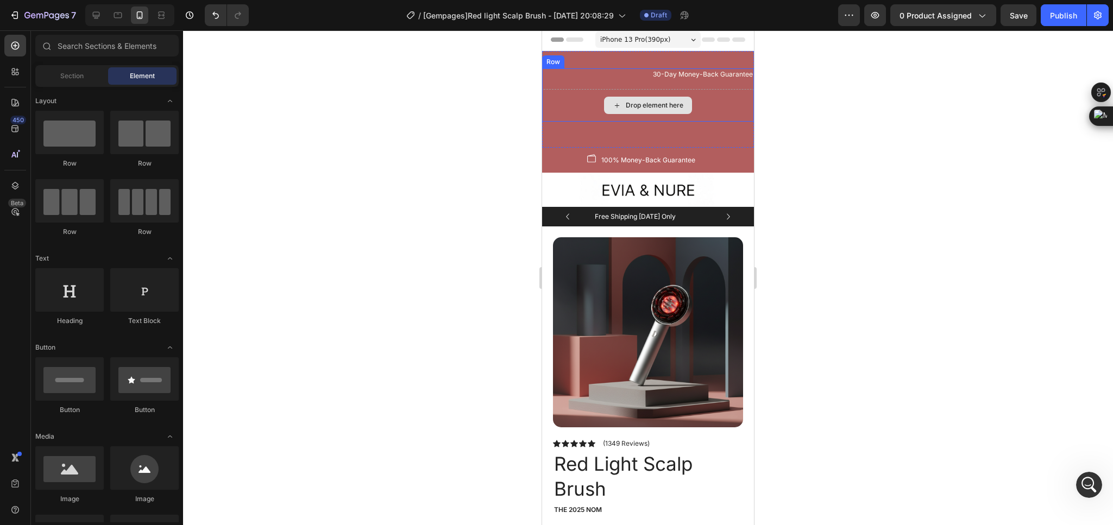
click at [624, 114] on div "Drop element here" at bounding box center [648, 105] width 88 height 17
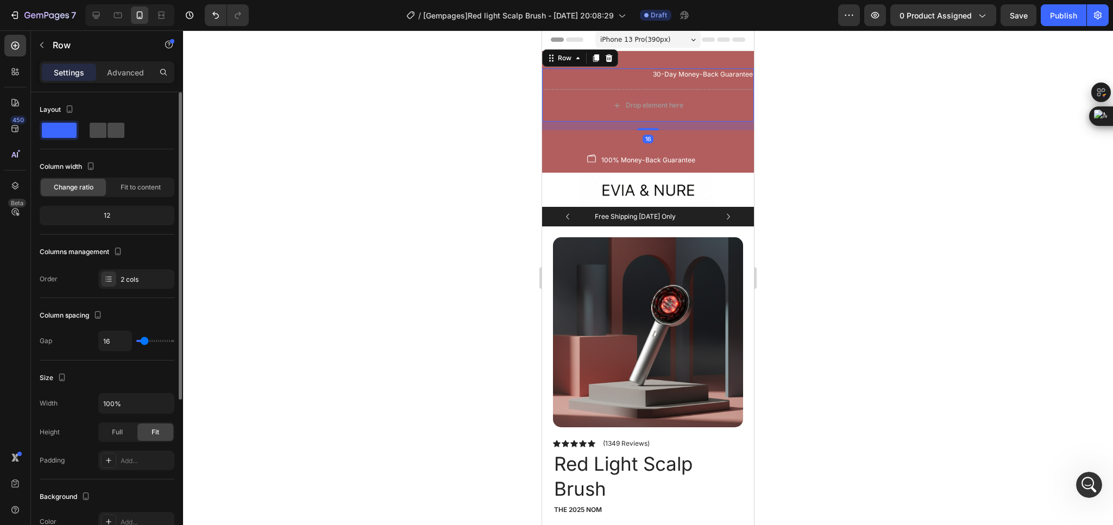
click at [112, 124] on span at bounding box center [116, 130] width 17 height 15
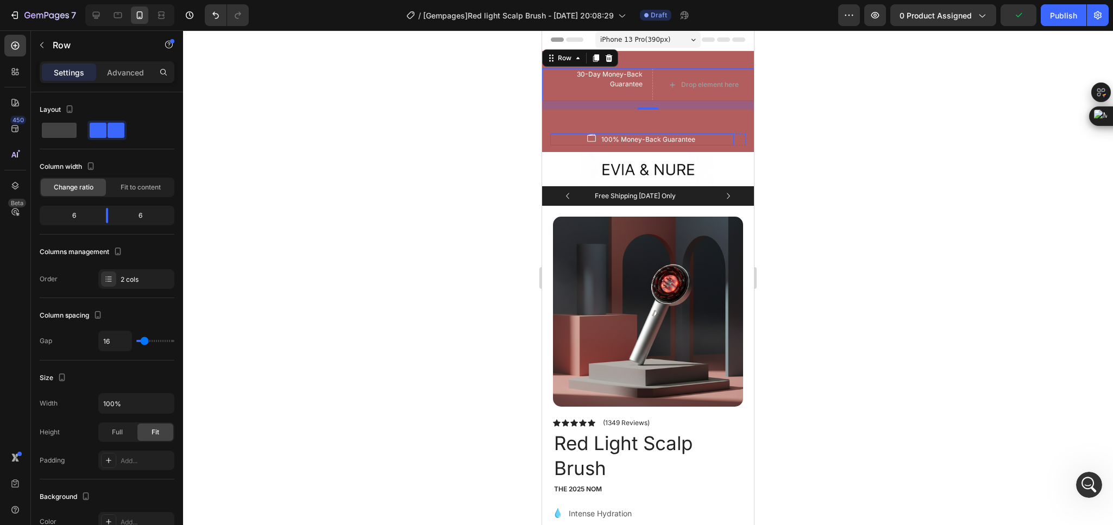
click at [587, 135] on div "Image 100% Money-Back Guarantee Text block Row" at bounding box center [642, 140] width 184 height 12
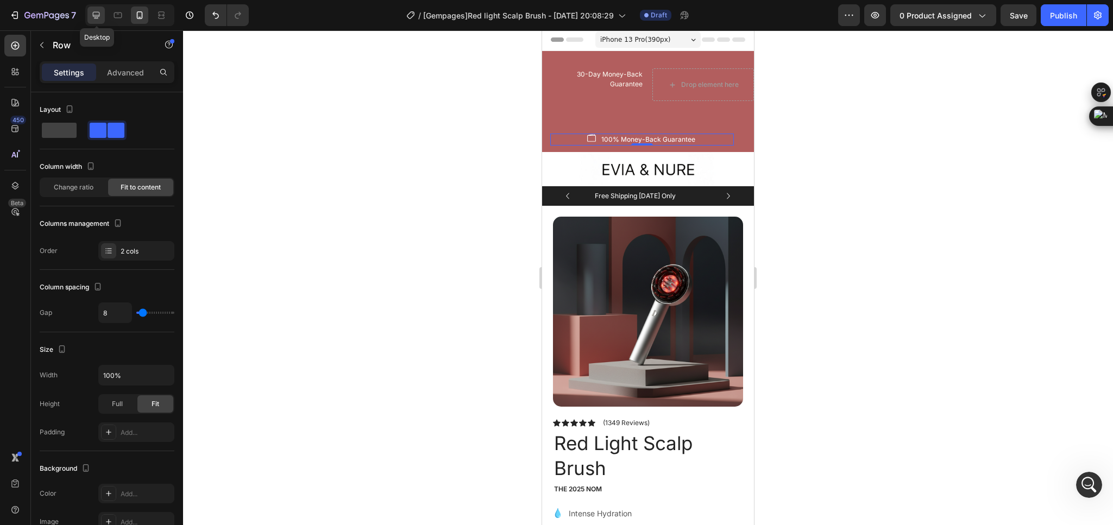
click at [91, 16] on icon at bounding box center [96, 15] width 11 height 11
type input "32"
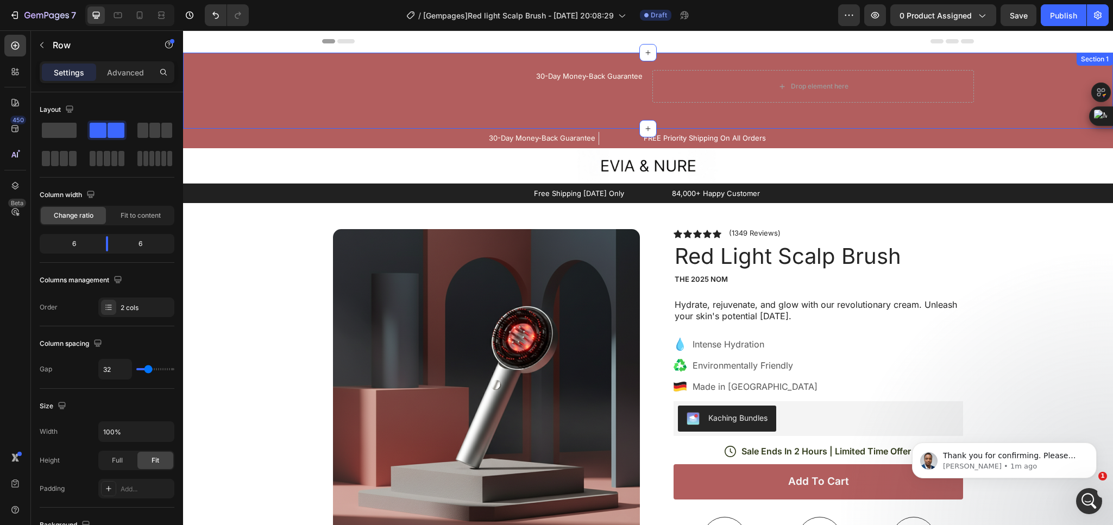
click at [483, 108] on div "30-Day Money-Back Guarantee Text block Row Drop element here Row" at bounding box center [648, 90] width 930 height 41
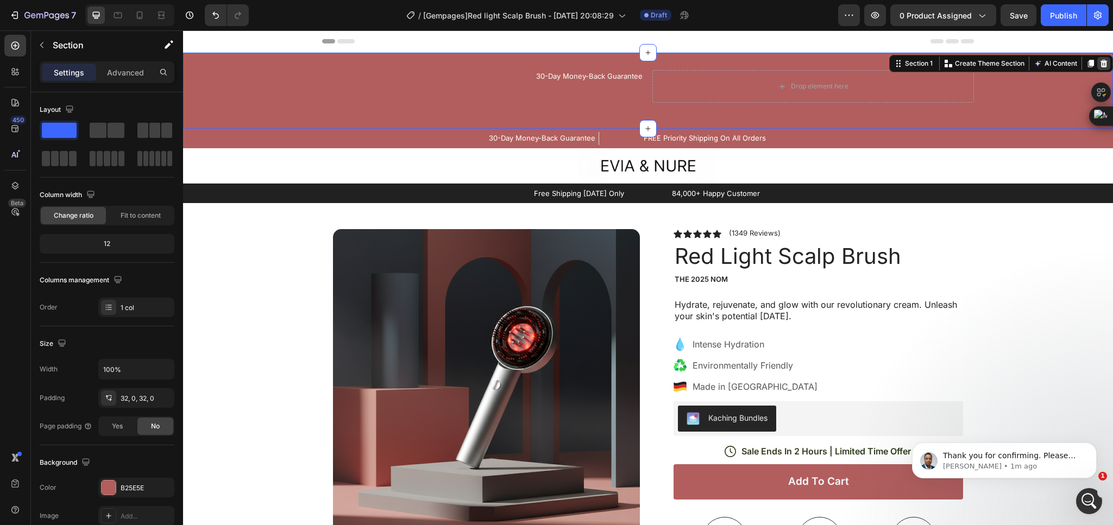
click at [1099, 59] on icon at bounding box center [1103, 63] width 9 height 9
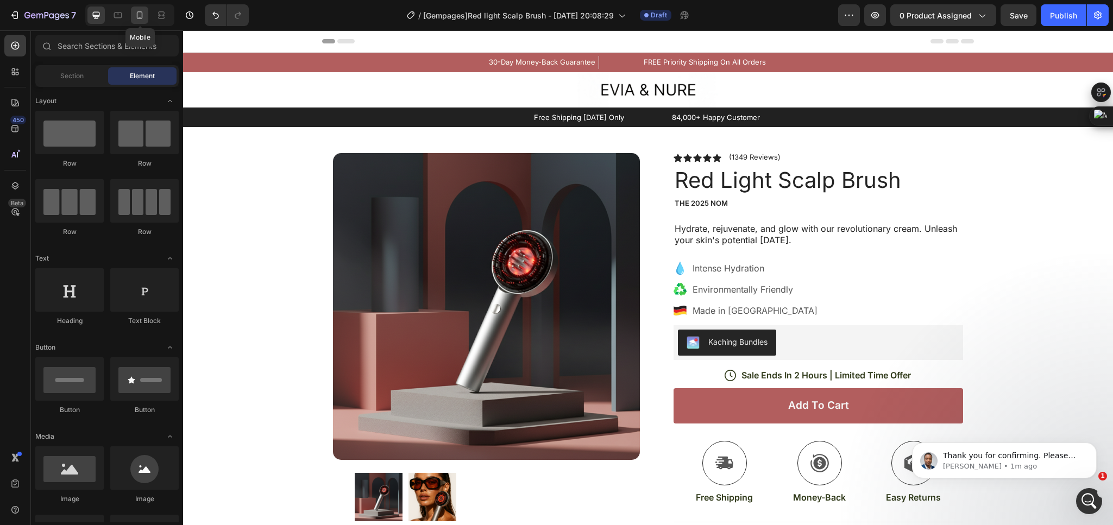
drag, startPoint x: 137, startPoint y: 9, endPoint x: 171, endPoint y: 103, distance: 100.3
click at [137, 10] on icon at bounding box center [139, 15] width 11 height 11
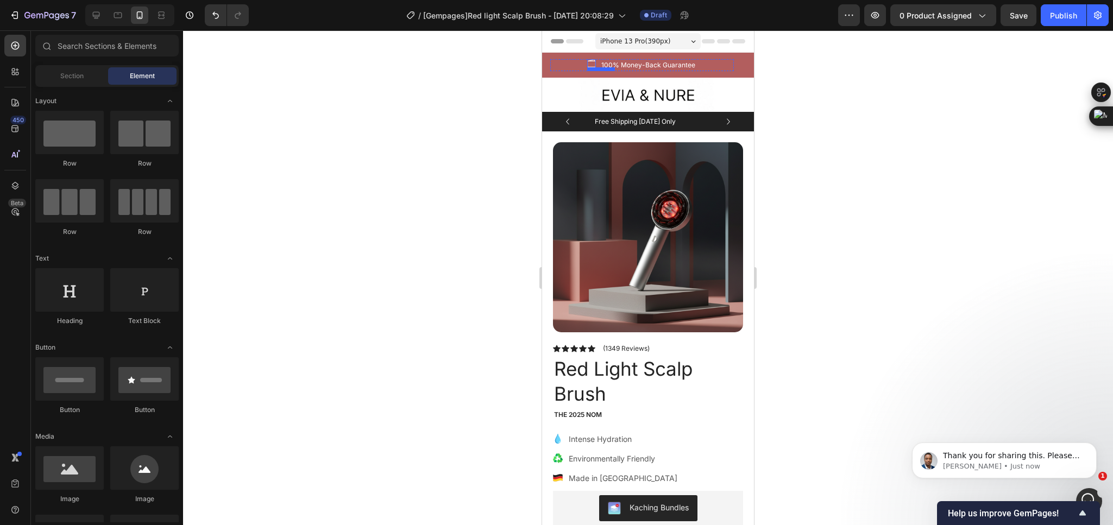
click at [592, 62] on img at bounding box center [591, 63] width 9 height 9
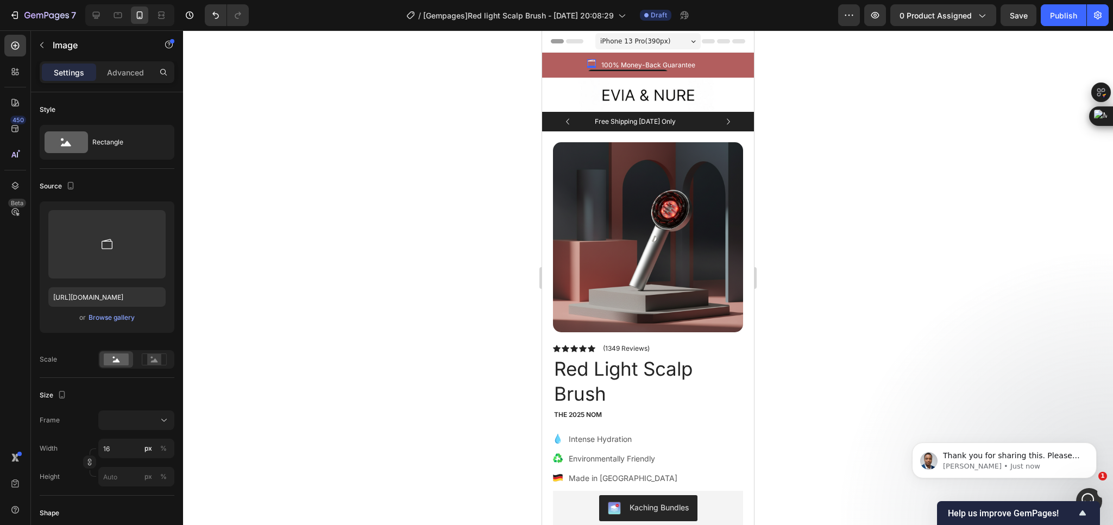
scroll to position [385, 0]
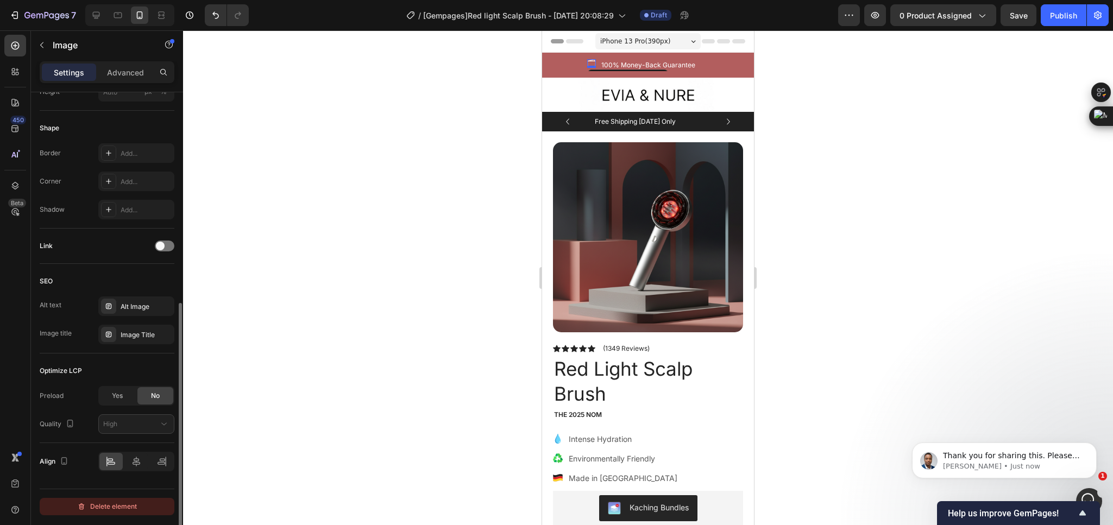
click at [111, 508] on div "Delete element" at bounding box center [107, 506] width 60 height 13
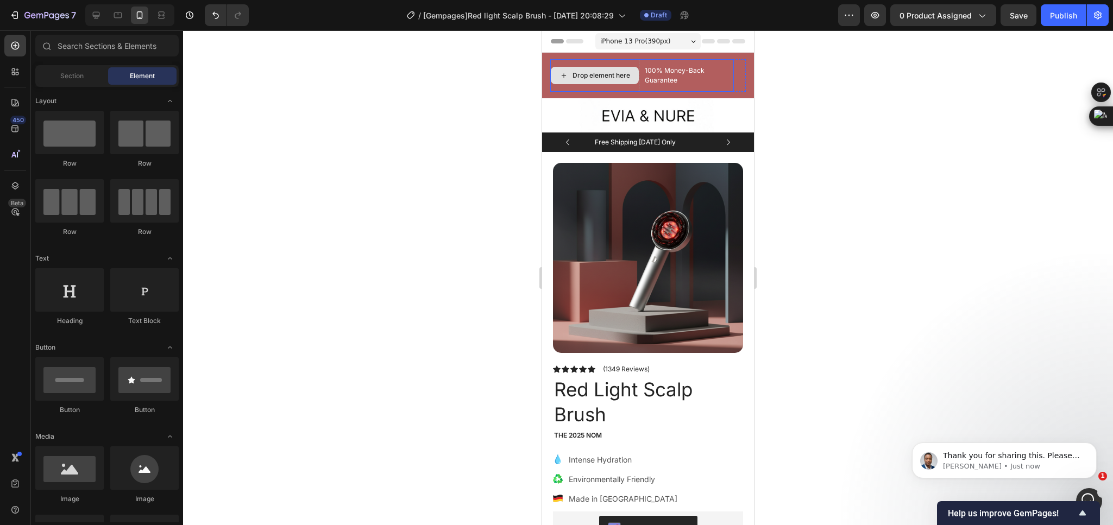
click at [639, 77] on div "Drop element here" at bounding box center [594, 75] width 89 height 33
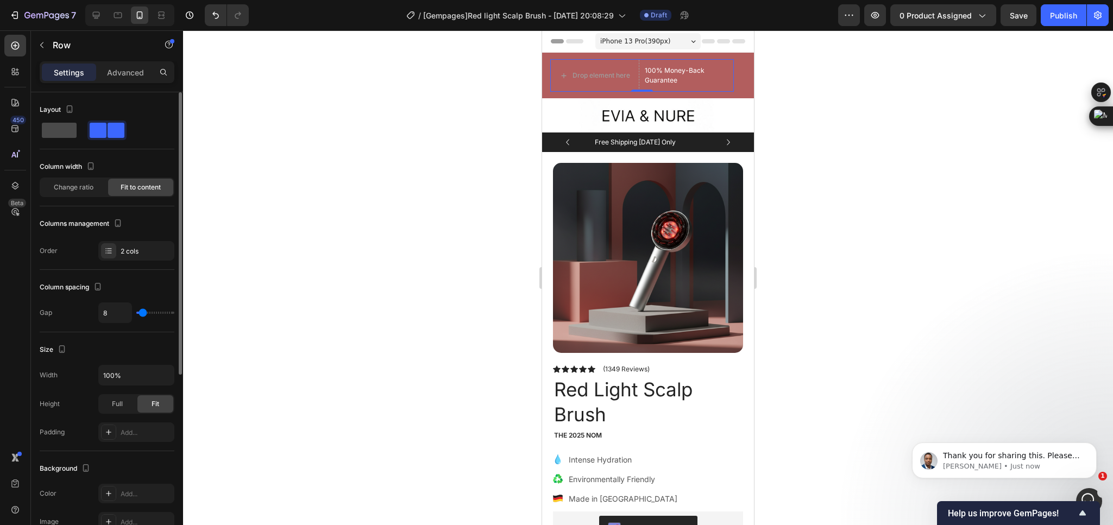
click at [66, 129] on span at bounding box center [59, 130] width 35 height 15
type input "0"
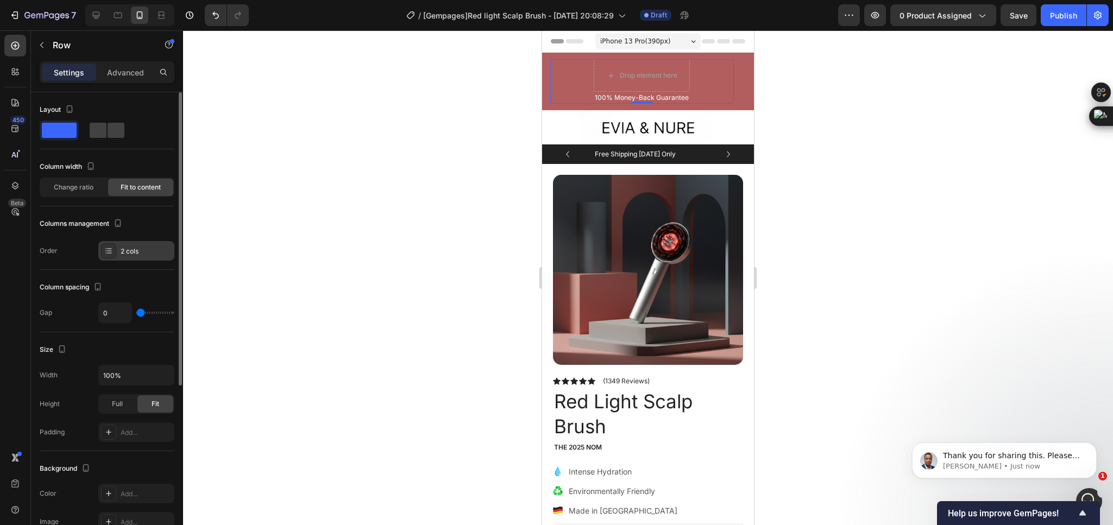
click at [135, 249] on div "2 cols" at bounding box center [146, 252] width 51 height 10
click at [112, 127] on span at bounding box center [116, 130] width 17 height 15
type input "8"
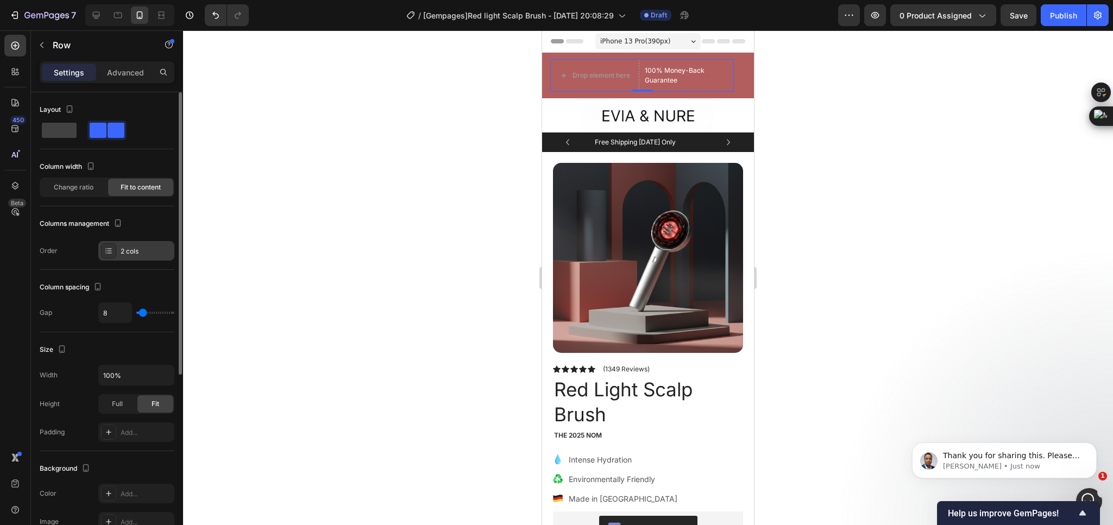
click at [128, 251] on div "2 cols" at bounding box center [146, 252] width 51 height 10
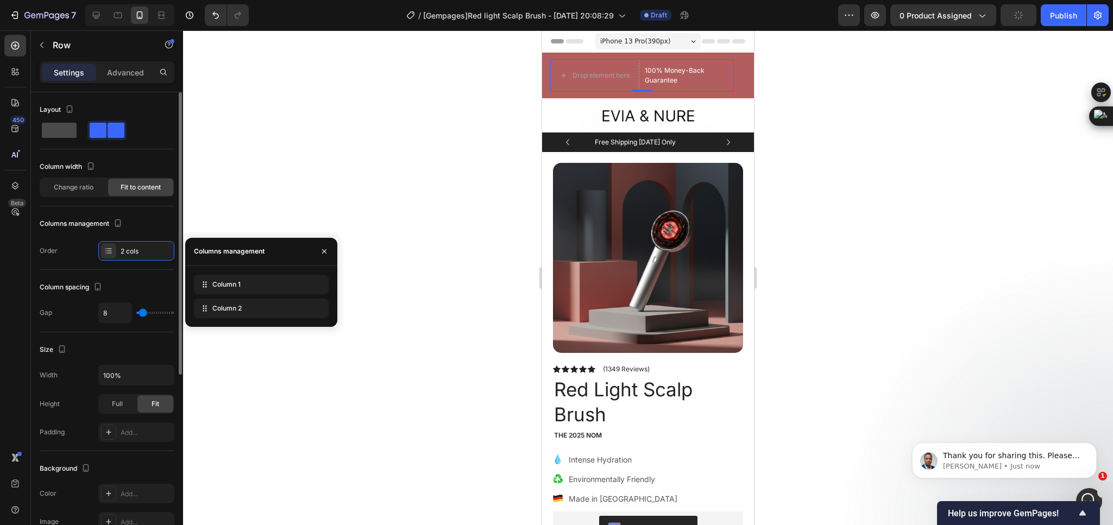
drag, startPoint x: 64, startPoint y: 124, endPoint x: 135, endPoint y: 146, distance: 74.0
click at [64, 124] on span at bounding box center [59, 130] width 35 height 15
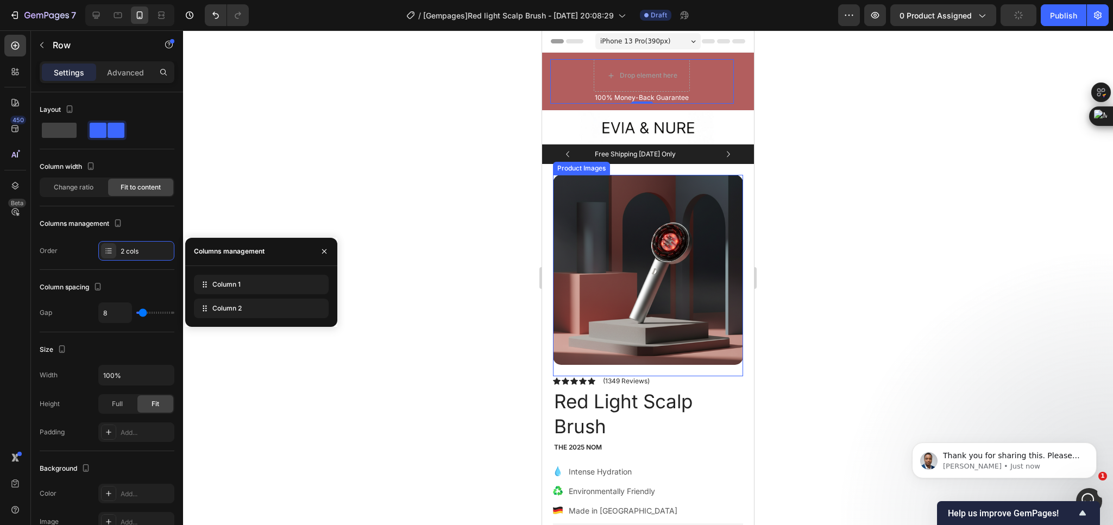
type input "0"
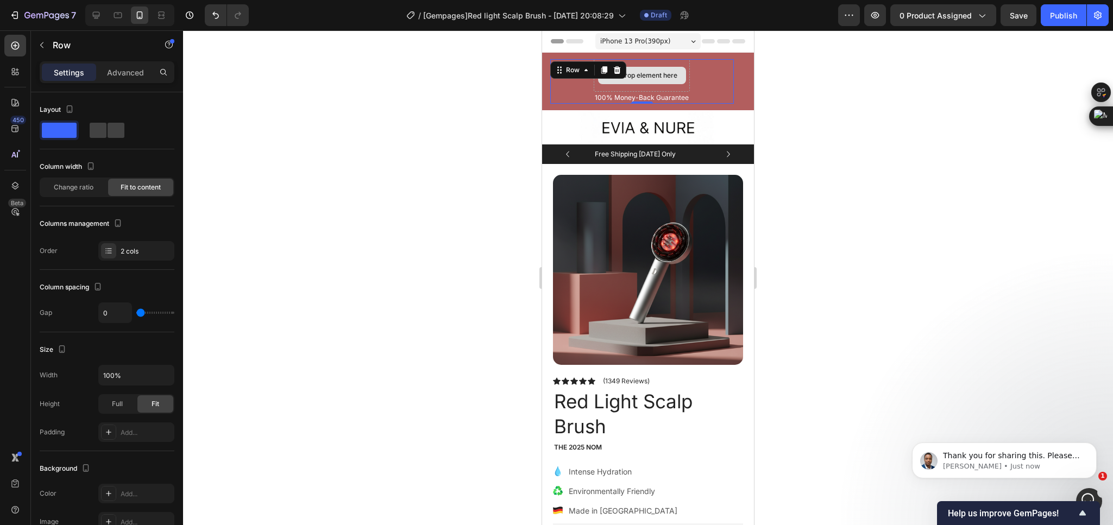
click at [683, 78] on div "Drop element here" at bounding box center [642, 75] width 88 height 17
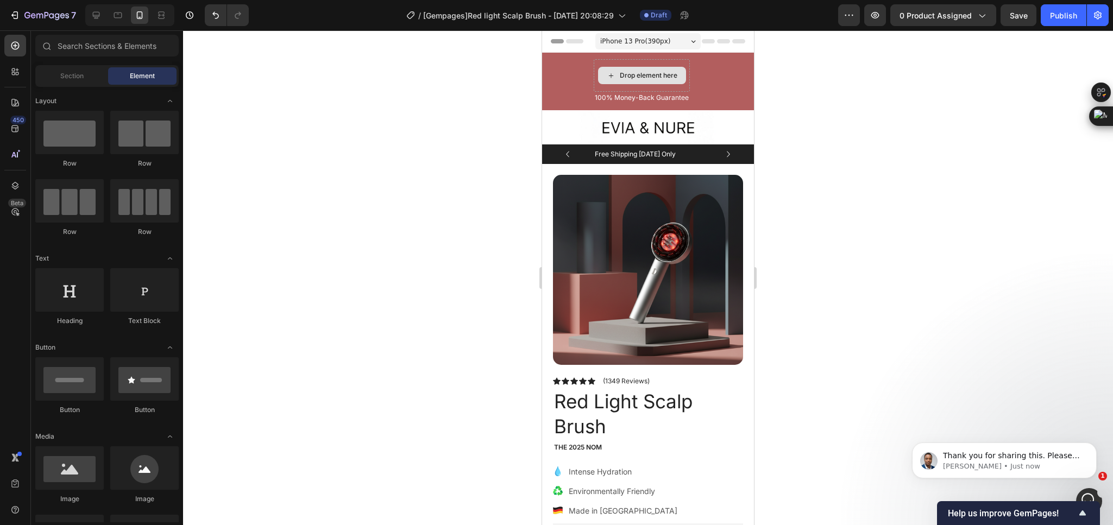
click at [683, 78] on div "Drop element here" at bounding box center [642, 75] width 88 height 17
click at [692, 79] on div "Drop element here 100% Money-Back Guarantee Text block Row" at bounding box center [642, 81] width 184 height 45
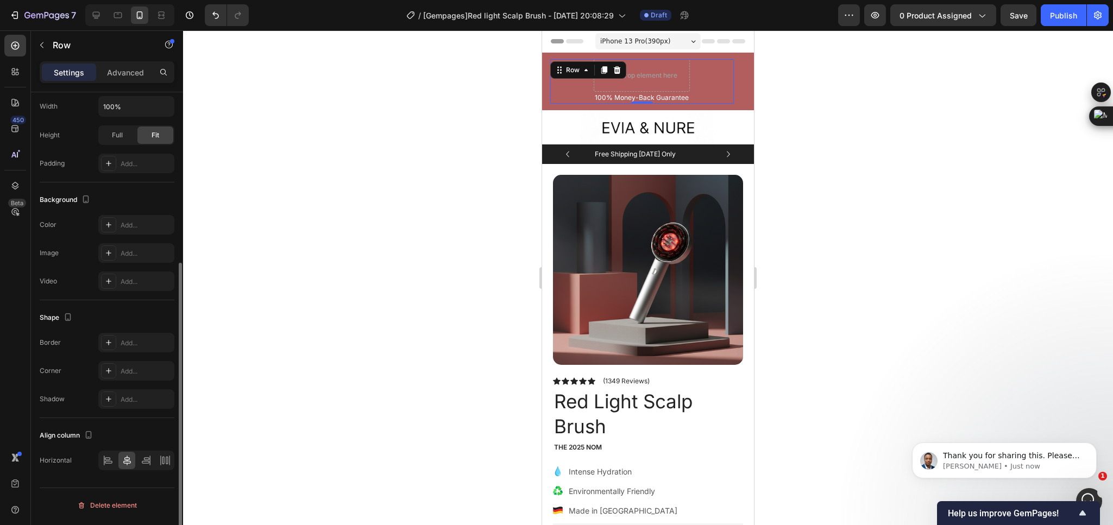
scroll to position [0, 0]
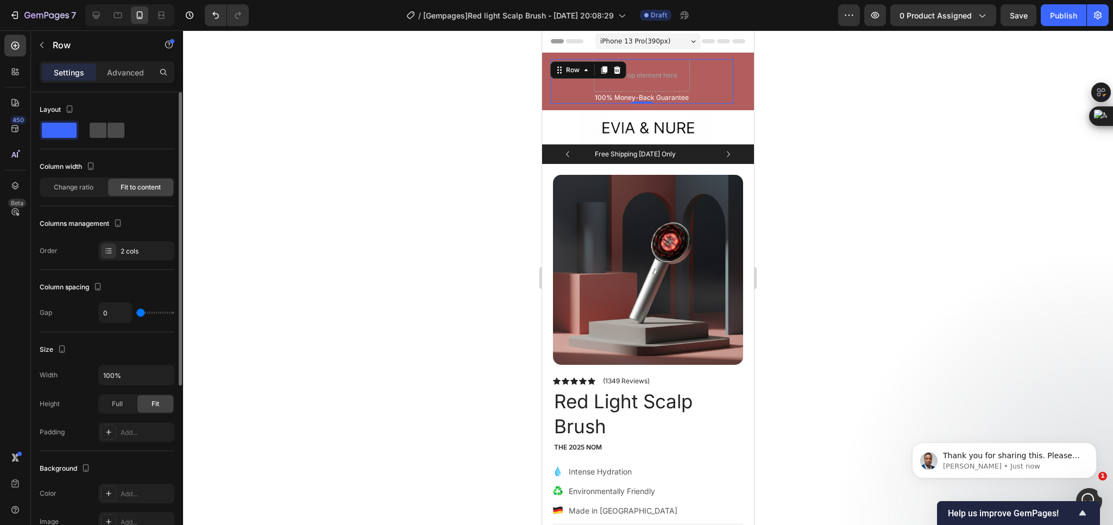
click at [91, 122] on div at bounding box center [106, 131] width 39 height 20
type input "8"
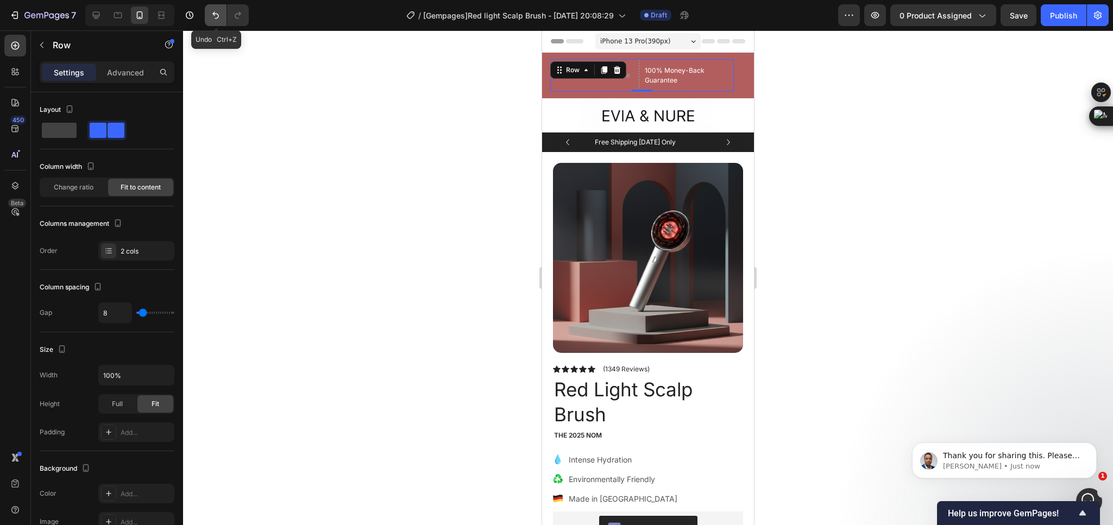
click at [219, 21] on button "Undo/Redo" at bounding box center [216, 15] width 22 height 22
type input "0"
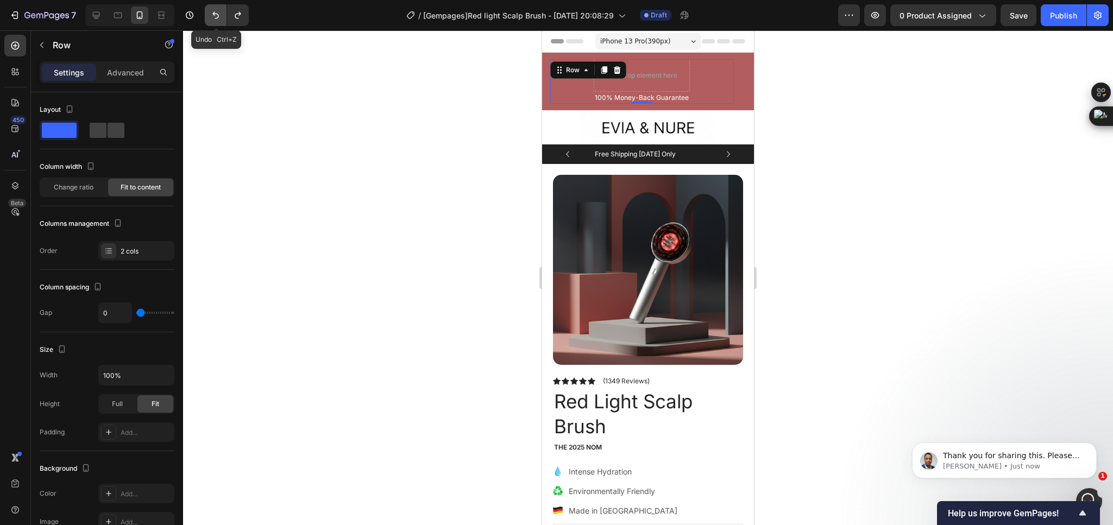
click at [219, 21] on button "Undo/Redo" at bounding box center [216, 15] width 22 height 22
type input "8"
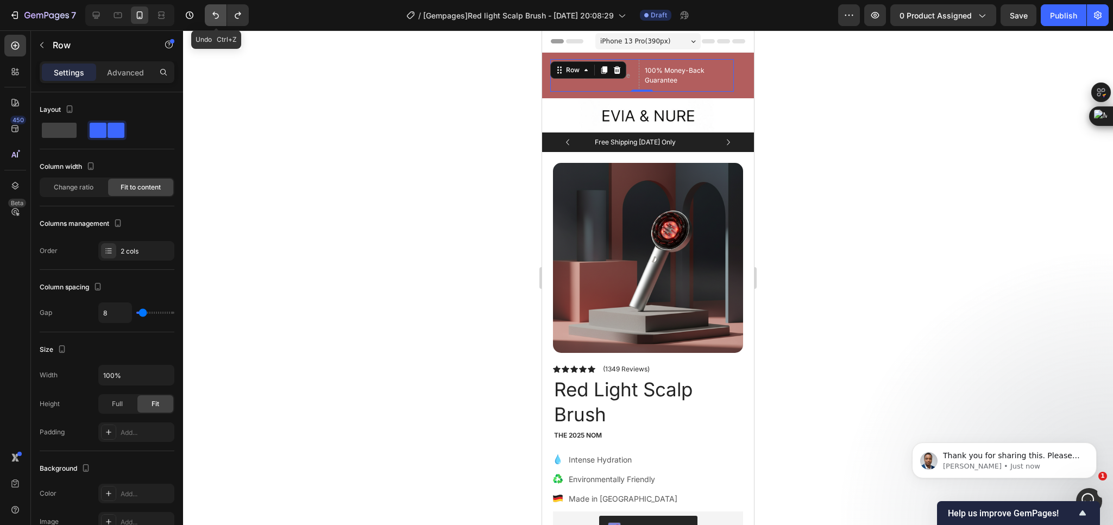
click at [219, 21] on button "Undo/Redo" at bounding box center [216, 15] width 22 height 22
type input "0"
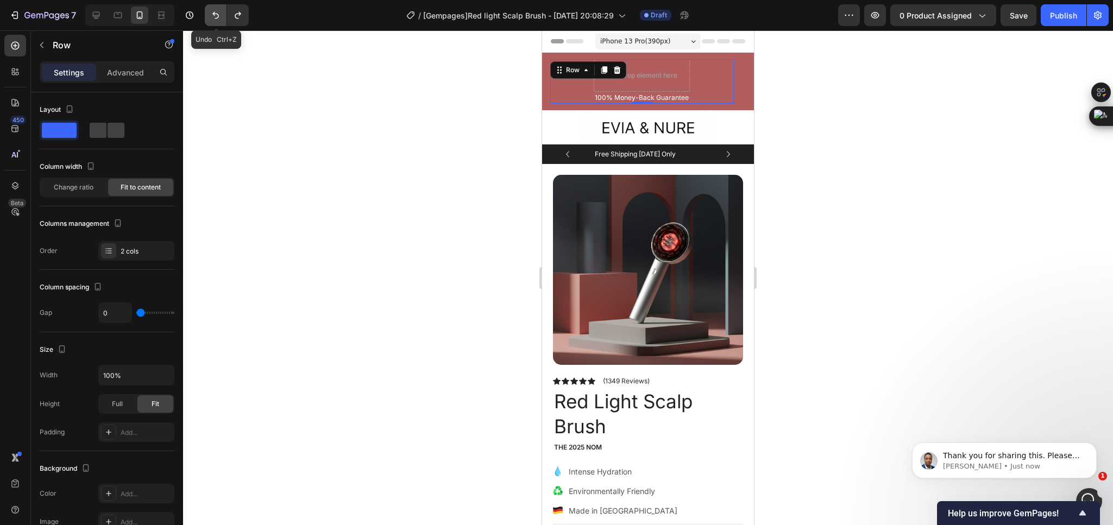
click at [219, 21] on button "Undo/Redo" at bounding box center [216, 15] width 22 height 22
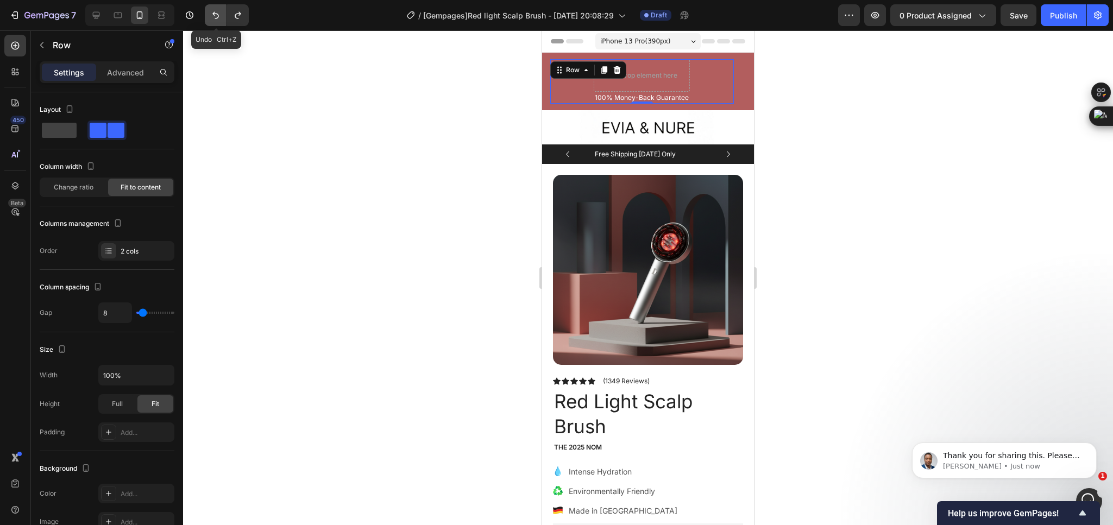
click at [218, 20] on icon "Undo/Redo" at bounding box center [215, 15] width 11 height 11
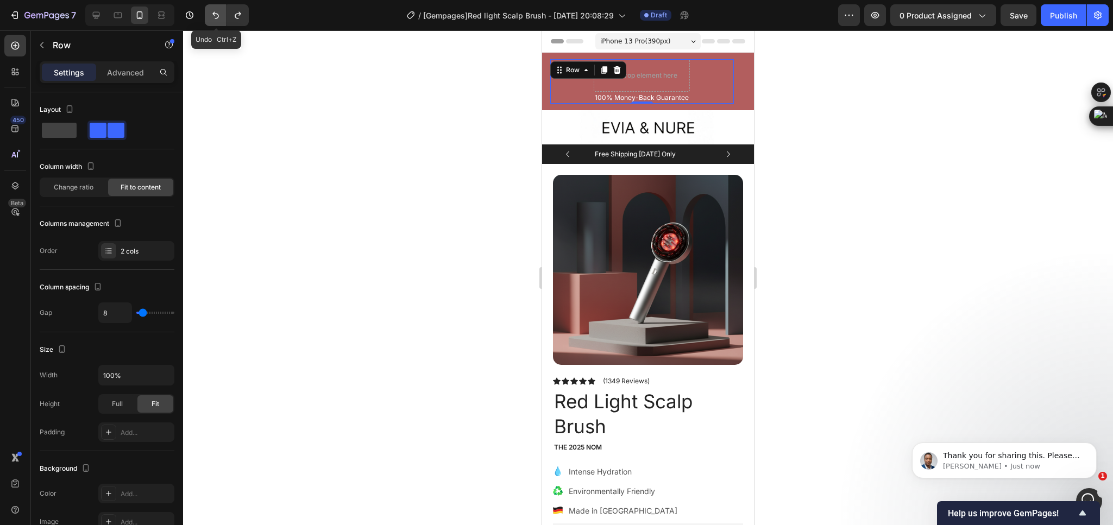
click at [218, 20] on icon "Undo/Redo" at bounding box center [215, 15] width 11 height 11
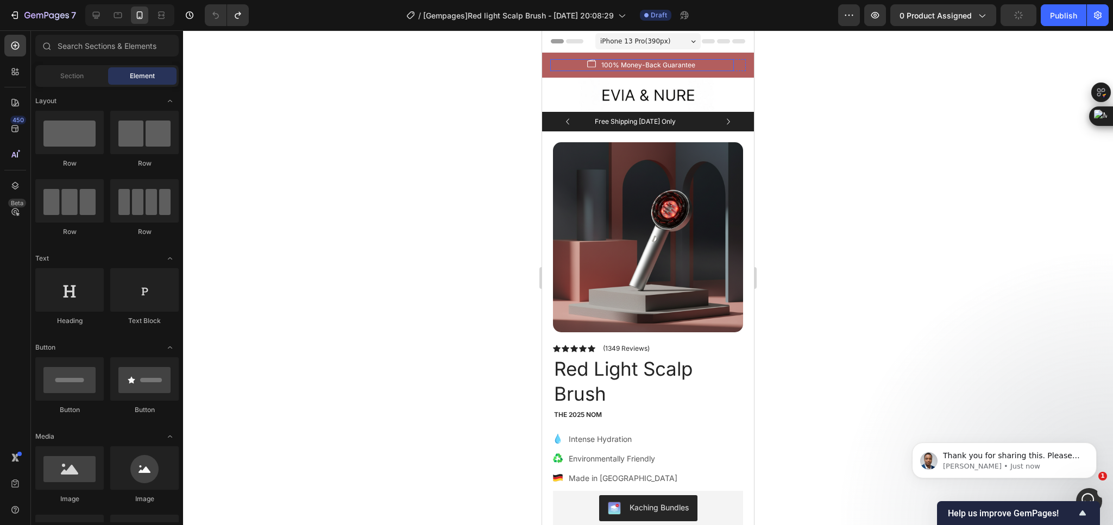
click at [698, 62] on div "Image 100% Money-Back Guarantee Text block Row" at bounding box center [642, 65] width 184 height 12
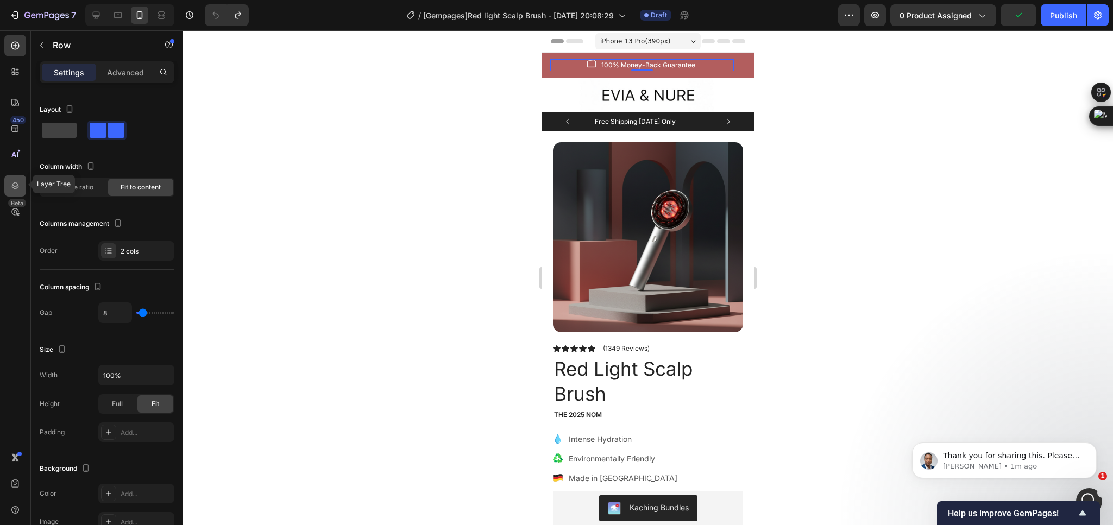
click at [12, 180] on icon at bounding box center [15, 185] width 11 height 11
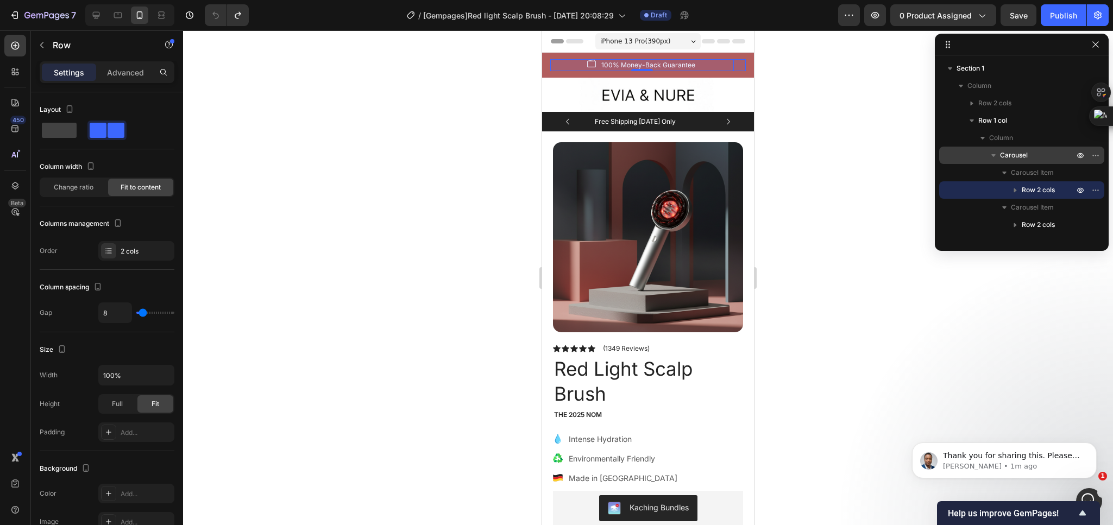
click at [1045, 156] on p "Carousel" at bounding box center [1038, 155] width 76 height 11
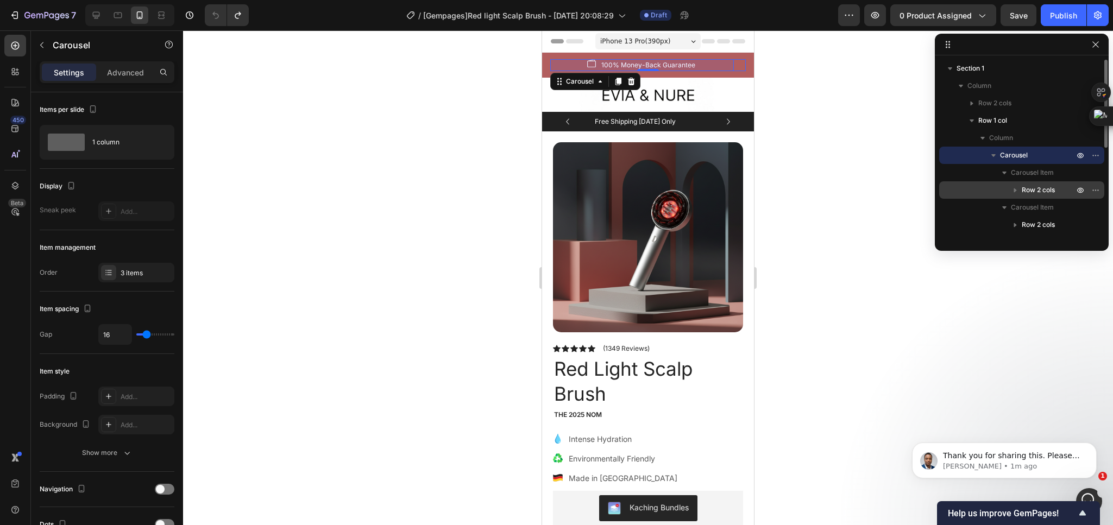
click at [1062, 191] on p "Row 2 cols" at bounding box center [1049, 190] width 54 height 11
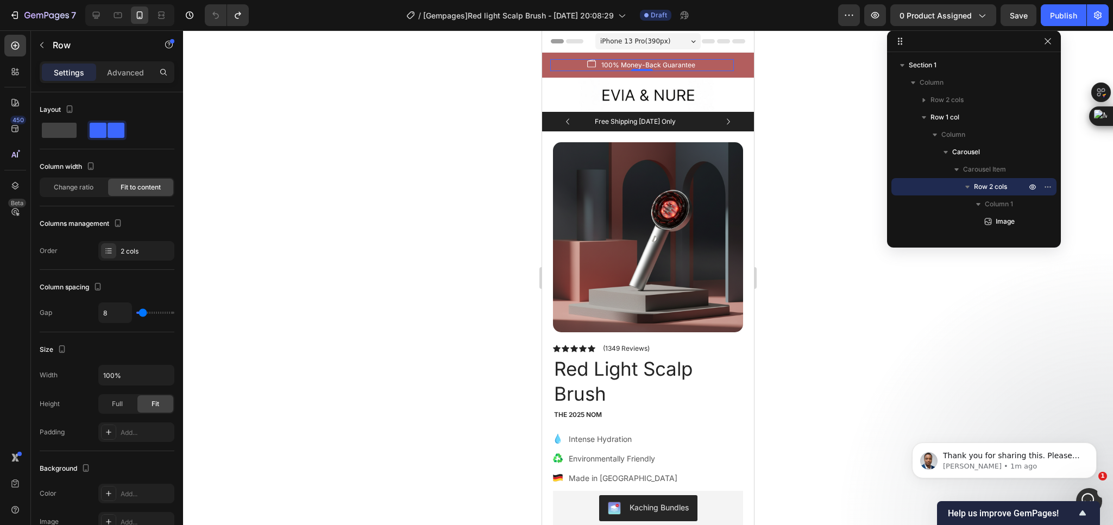
drag, startPoint x: 985, startPoint y: 45, endPoint x: 930, endPoint y: 41, distance: 54.4
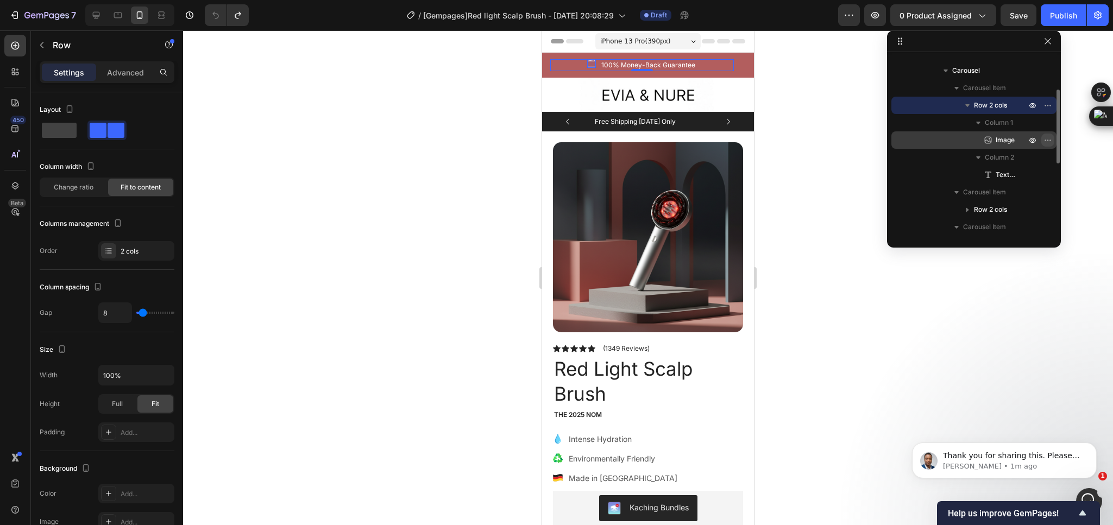
click at [1048, 138] on icon "button" at bounding box center [1047, 140] width 9 height 9
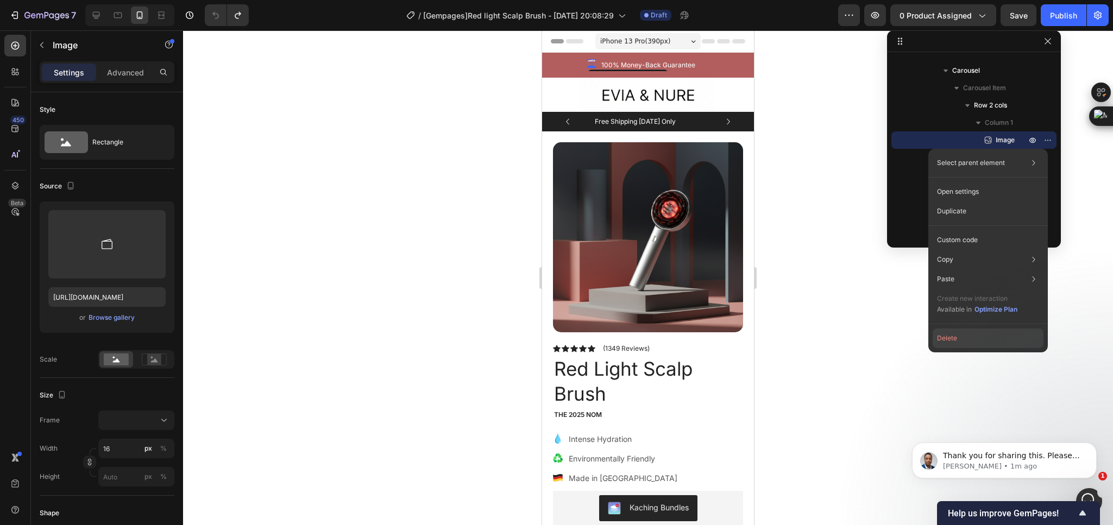
click at [976, 336] on button "Delete" at bounding box center [987, 339] width 111 height 20
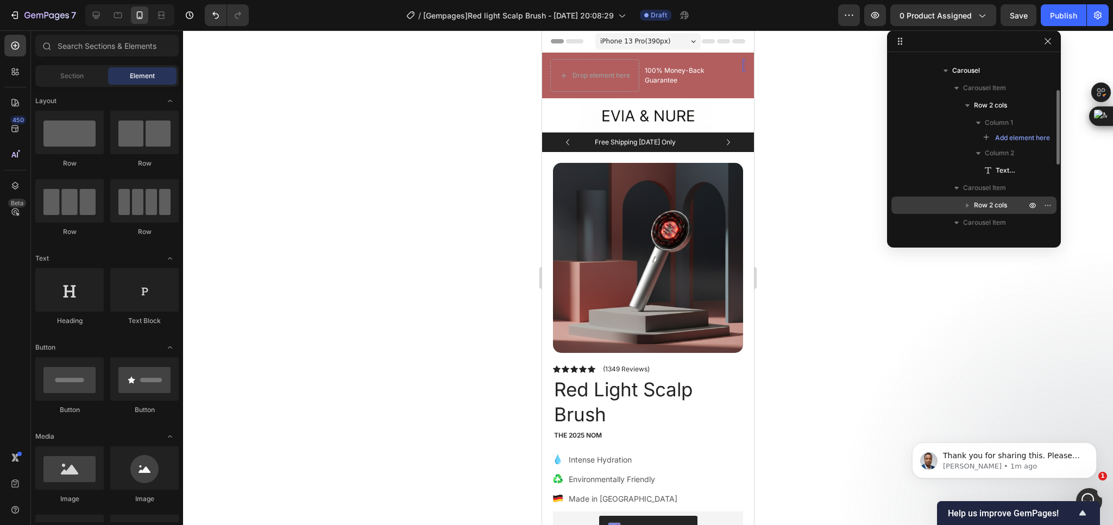
click at [1006, 207] on span "Row 2 cols" at bounding box center [990, 205] width 33 height 11
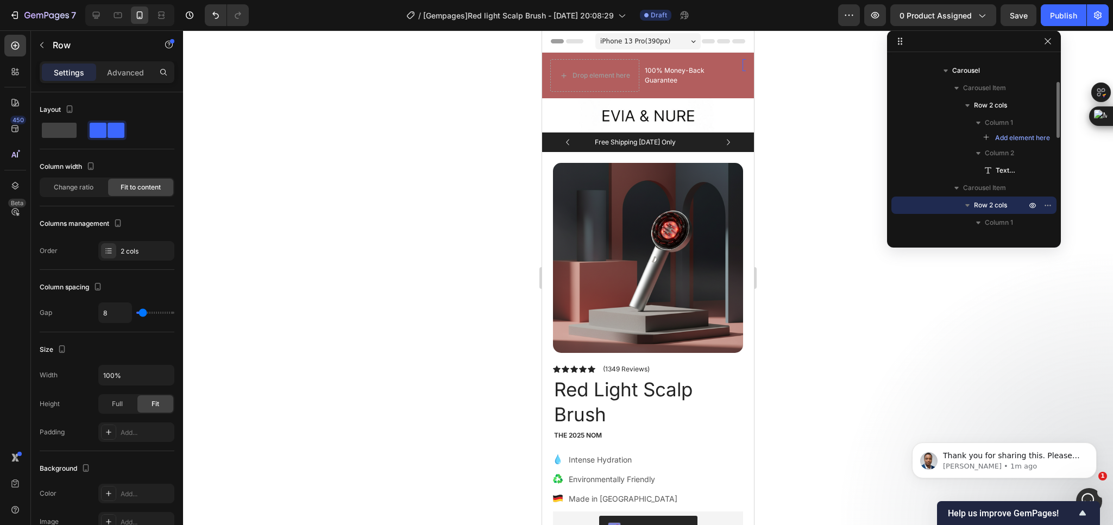
click at [1006, 207] on span "Row 2 cols" at bounding box center [990, 205] width 33 height 11
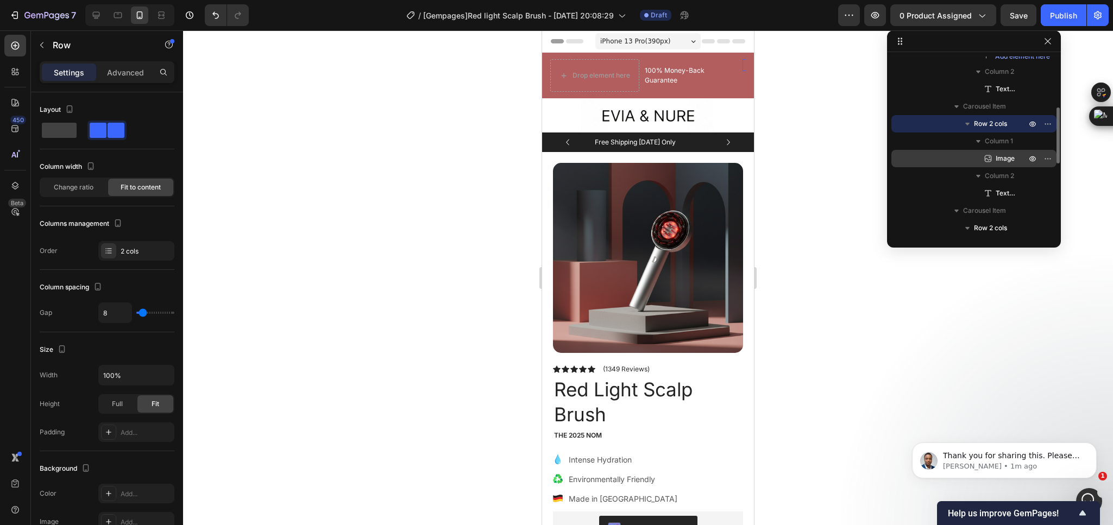
click at [1004, 160] on span "Image" at bounding box center [1004, 158] width 19 height 11
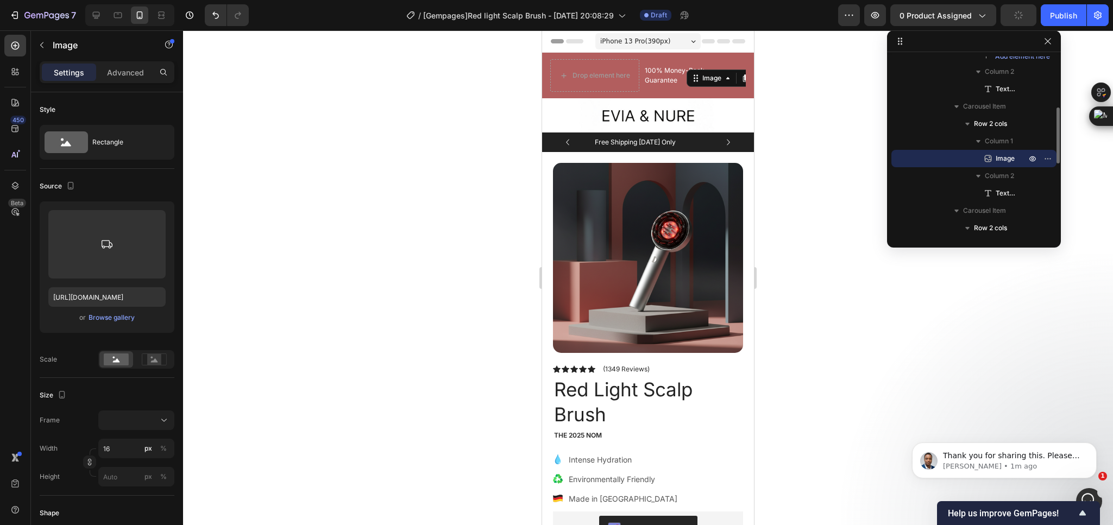
click at [1004, 160] on span "Image" at bounding box center [1004, 158] width 19 height 11
click at [1011, 186] on div "Text block" at bounding box center [974, 193] width 156 height 17
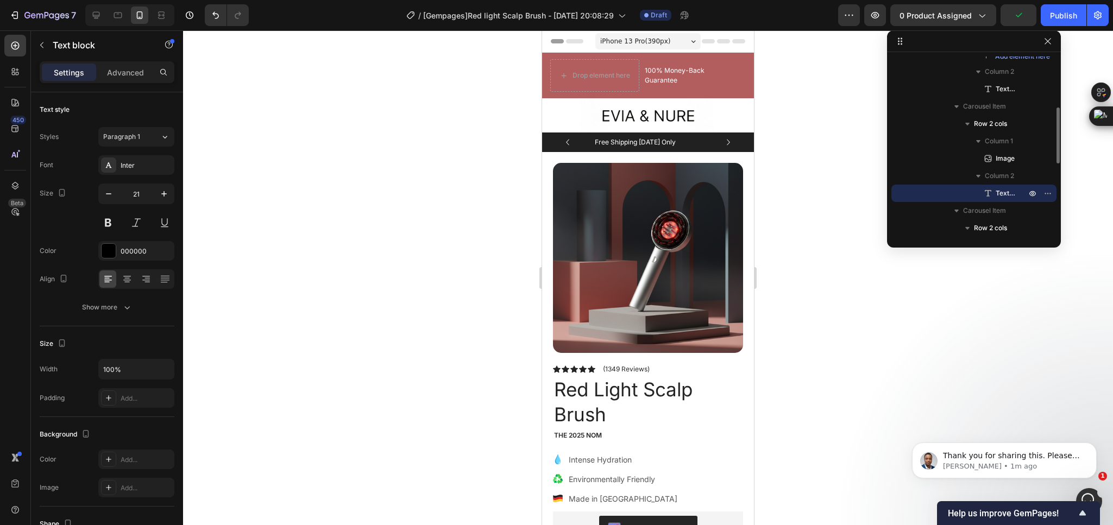
click at [1011, 186] on div "Text block" at bounding box center [974, 193] width 156 height 17
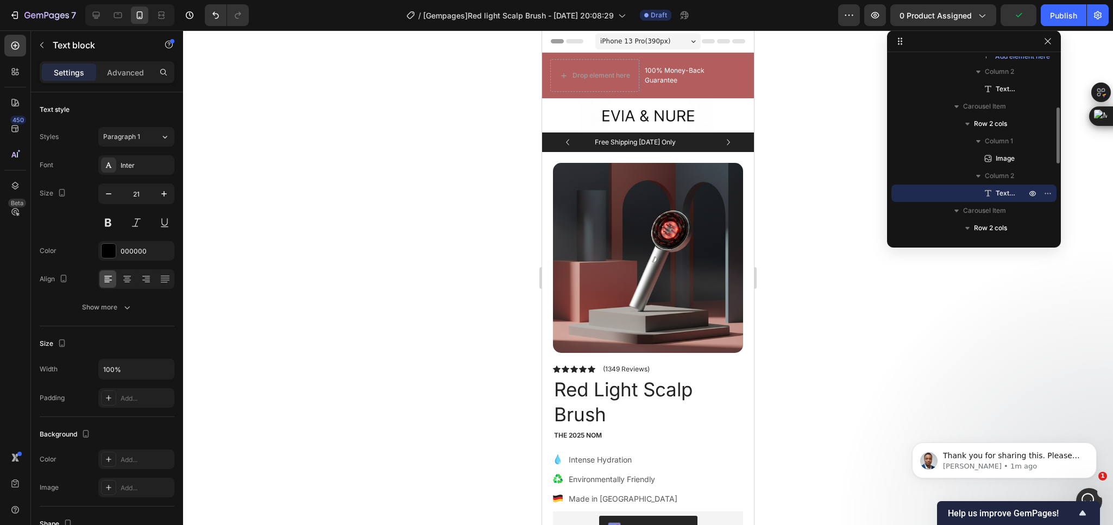
scroll to position [244, 0]
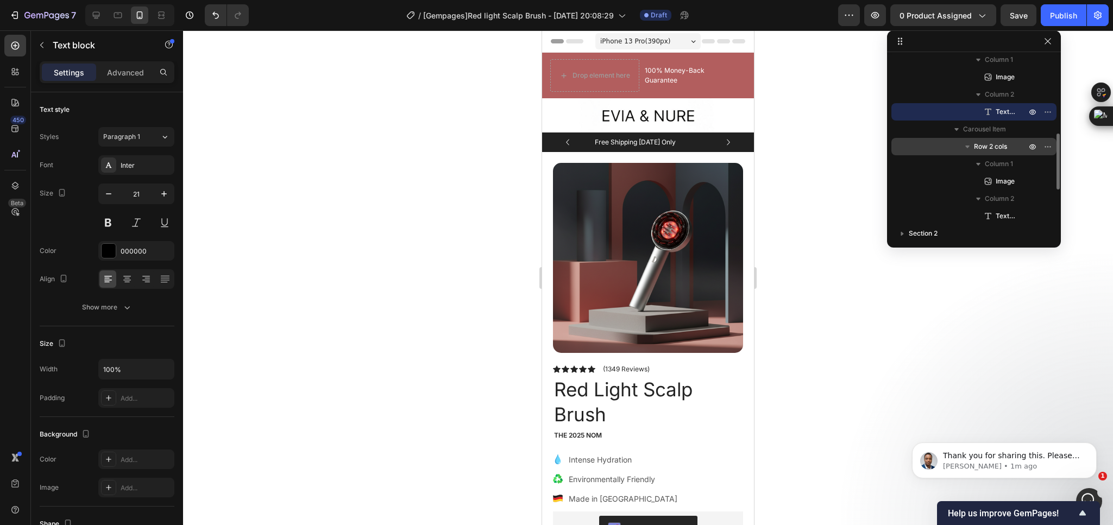
click at [1000, 142] on span "Row 2 cols" at bounding box center [990, 146] width 33 height 11
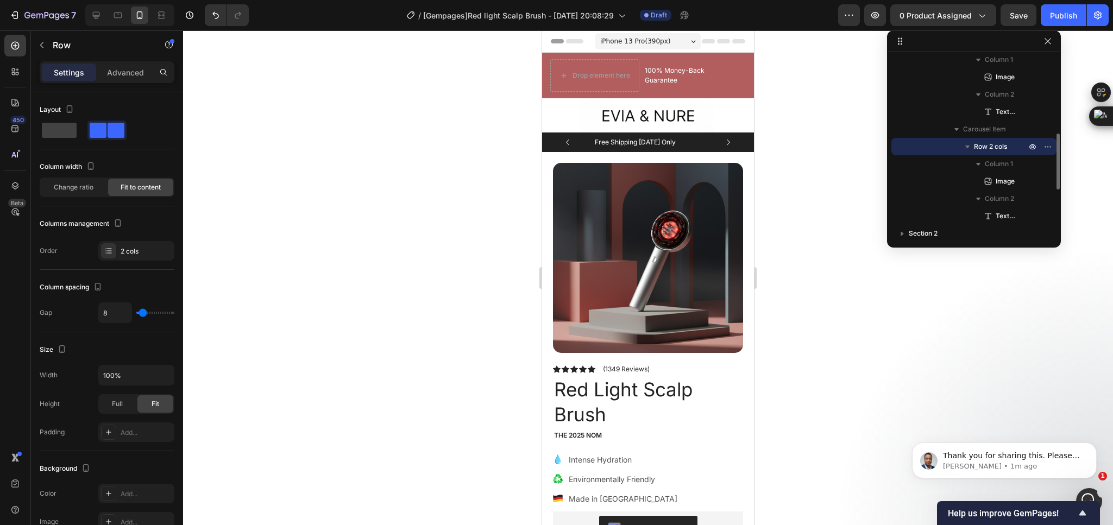
click at [1000, 142] on span "Row 2 cols" at bounding box center [990, 146] width 33 height 11
click at [205, 16] on button "Undo/Redo" at bounding box center [216, 15] width 22 height 22
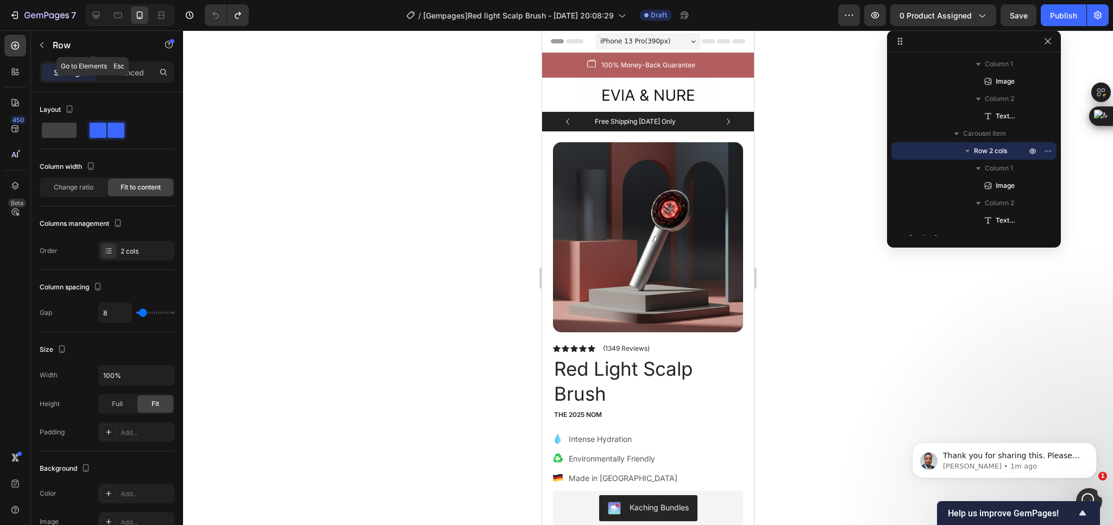
drag, startPoint x: 39, startPoint y: 45, endPoint x: 64, endPoint y: 64, distance: 31.3
click at [37, 45] on icon "button" at bounding box center [41, 45] width 9 height 9
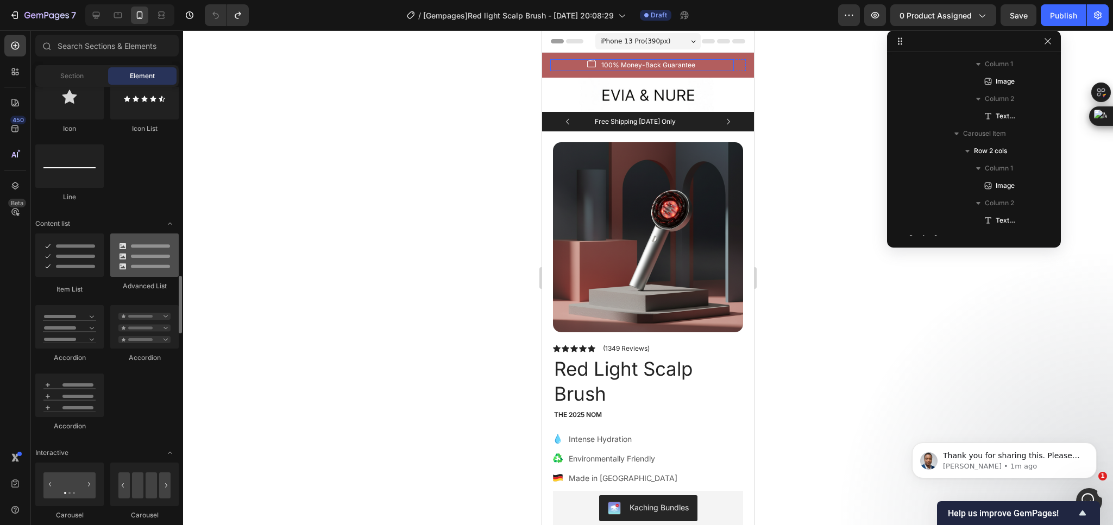
scroll to position [815, 0]
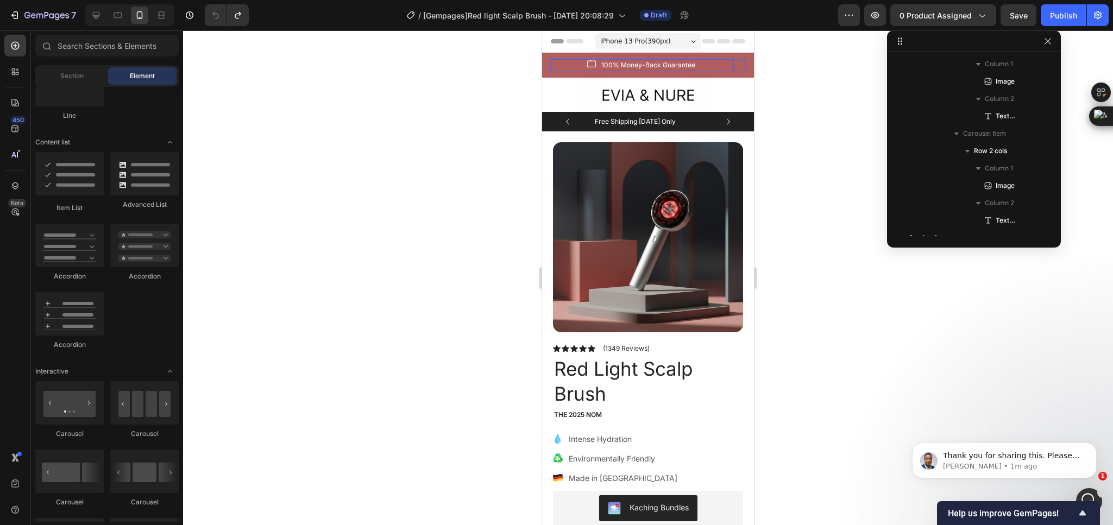
click at [561, 67] on div "Image 100% Money-Back Guarantee Text block Row" at bounding box center [642, 65] width 184 height 12
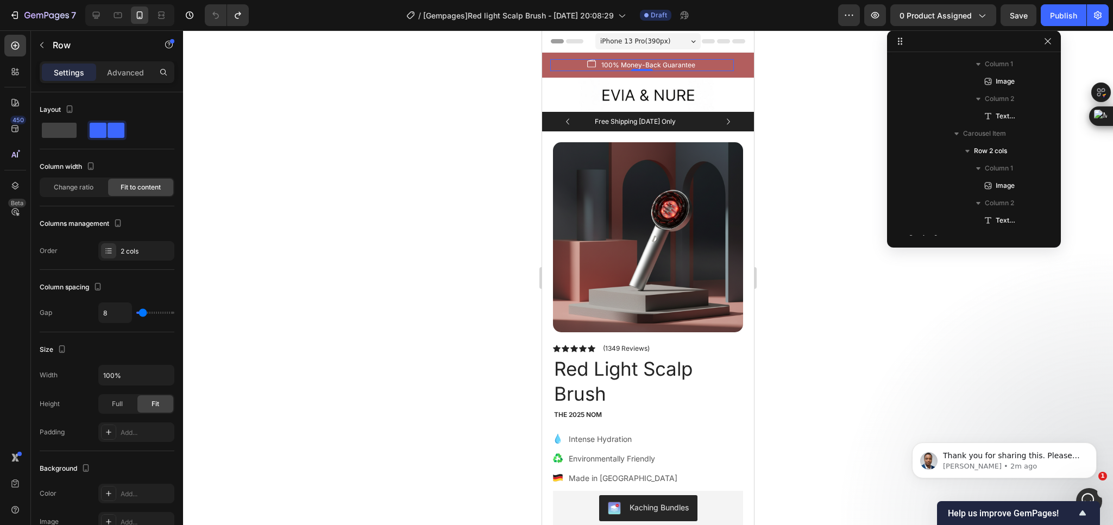
scroll to position [49, 0]
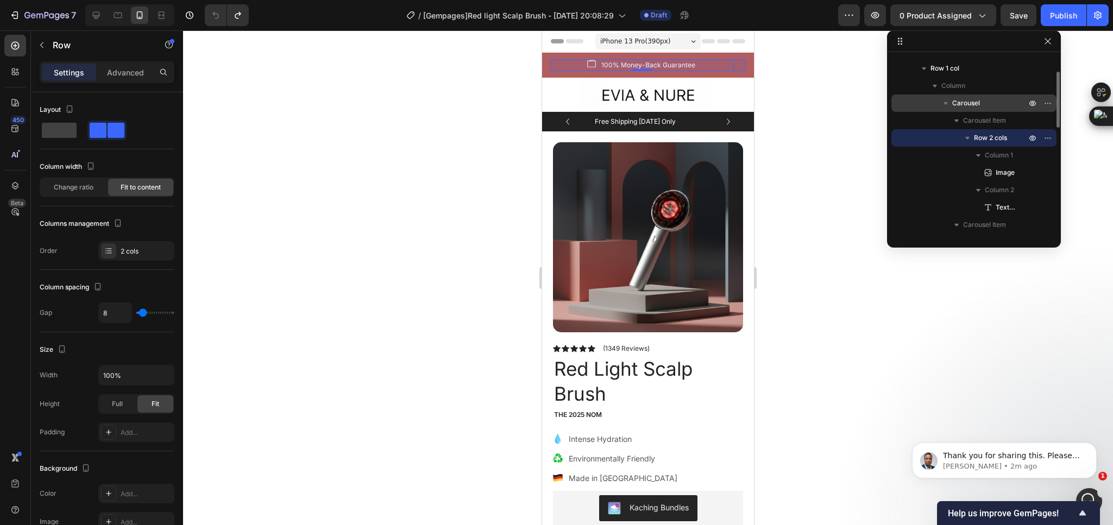
click at [987, 102] on p "Carousel" at bounding box center [990, 103] width 76 height 11
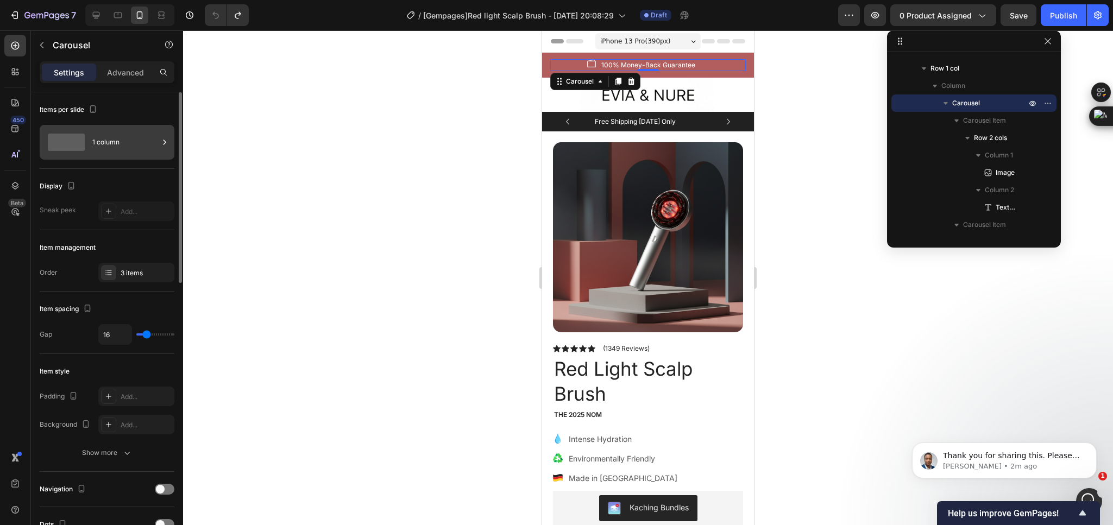
click at [101, 138] on div "1 column" at bounding box center [125, 142] width 66 height 25
click at [136, 184] on div "Display" at bounding box center [107, 186] width 135 height 17
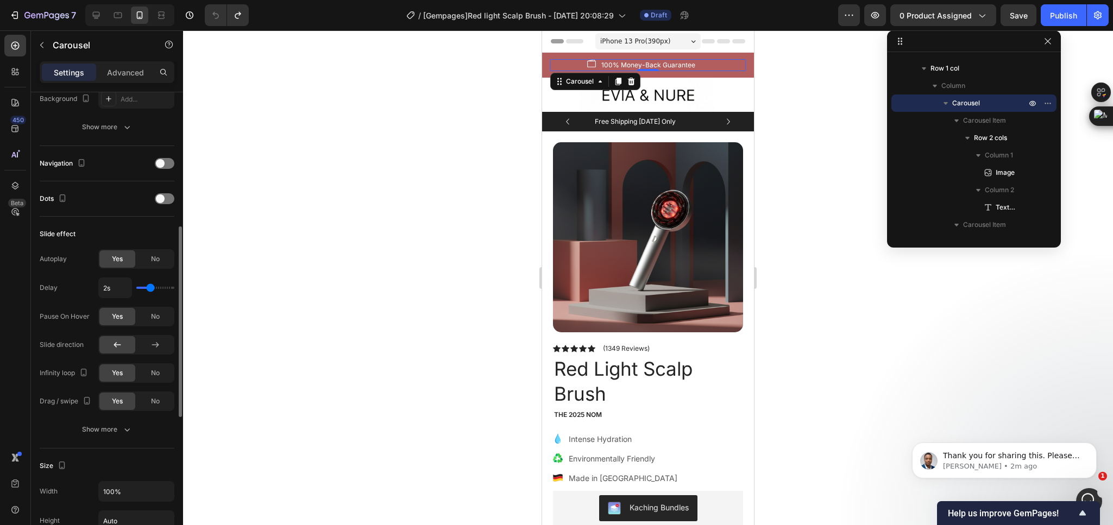
scroll to position [407, 0]
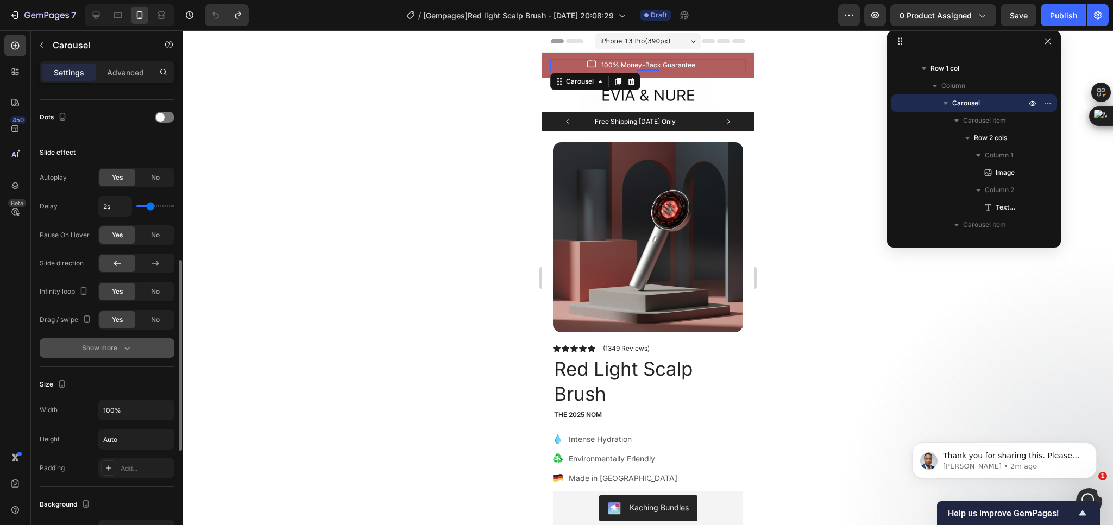
click at [109, 354] on div "Show more" at bounding box center [107, 348] width 51 height 11
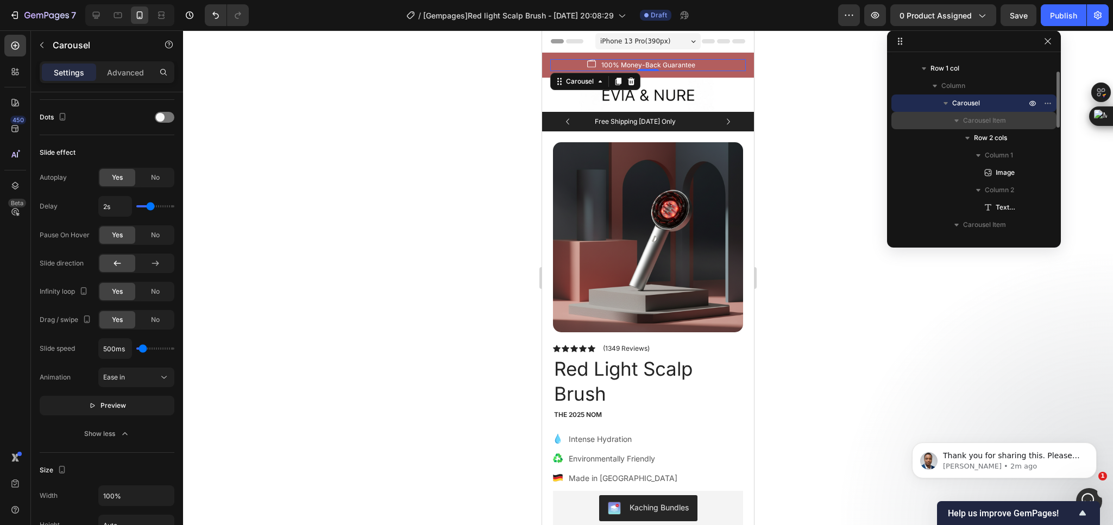
click at [989, 121] on span "Carousel Item" at bounding box center [984, 120] width 43 height 11
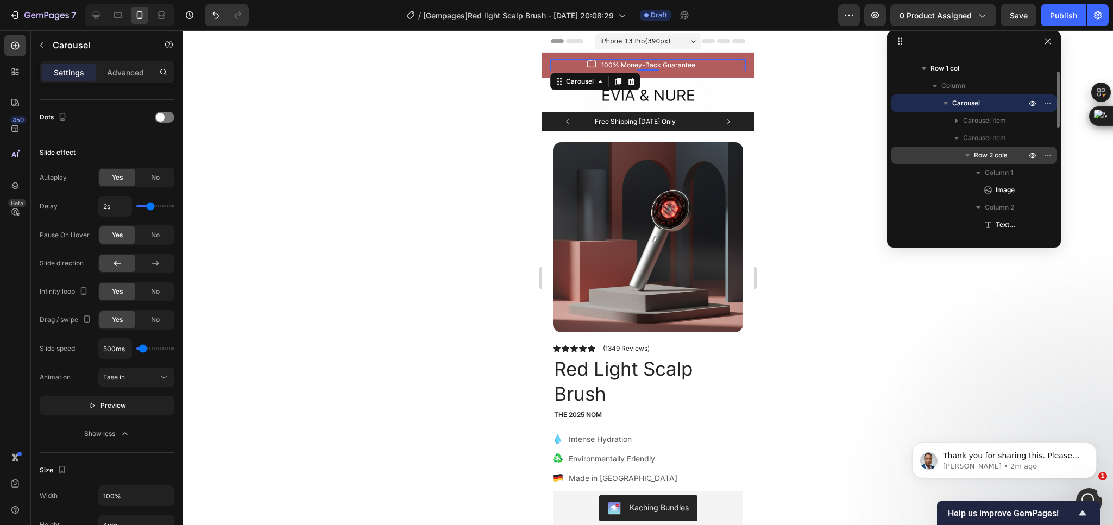
click at [999, 155] on span "Row 2 cols" at bounding box center [990, 155] width 33 height 11
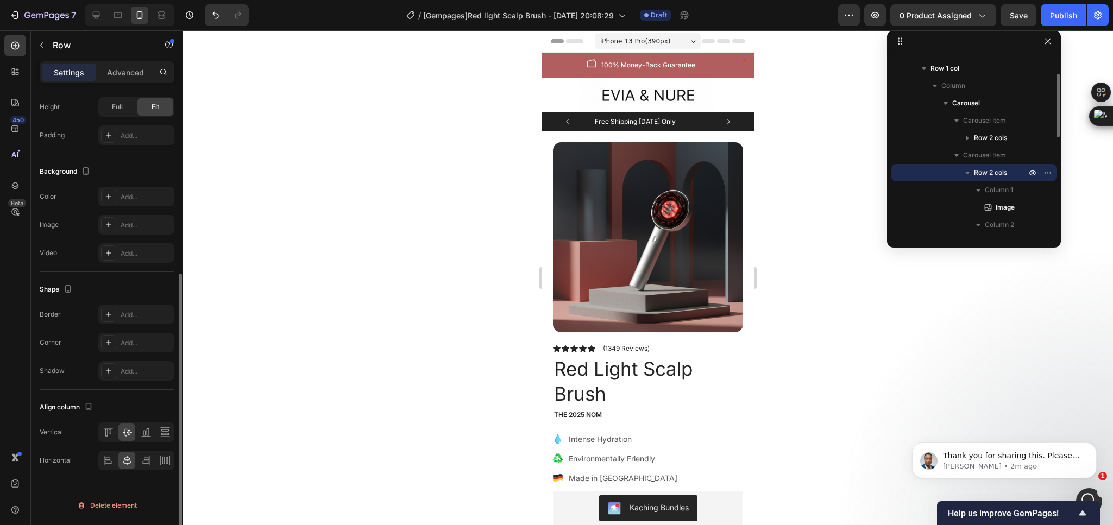
scroll to position [0, 0]
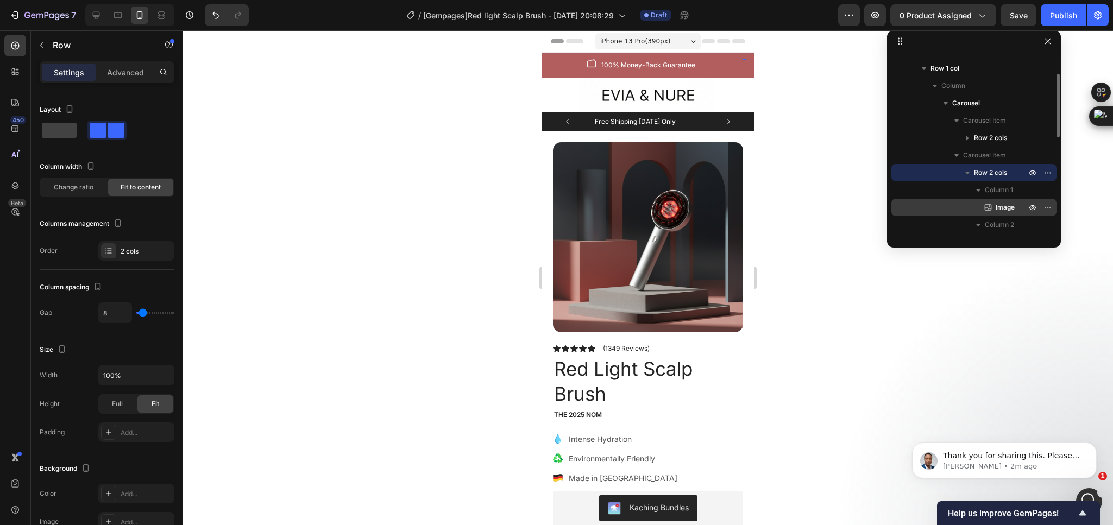
click at [1005, 209] on span "Image" at bounding box center [1004, 207] width 19 height 11
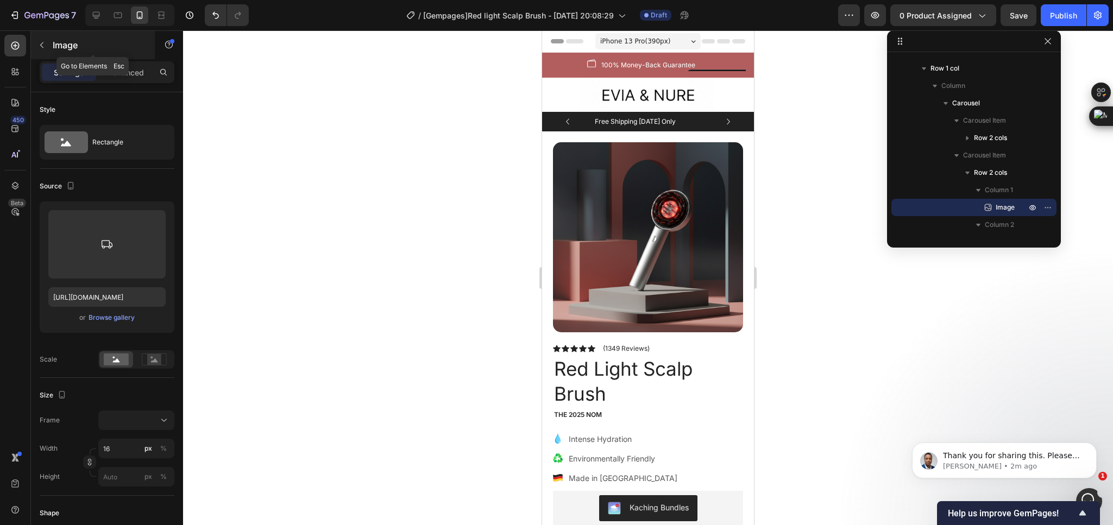
click at [45, 44] on icon "button" at bounding box center [41, 45] width 9 height 9
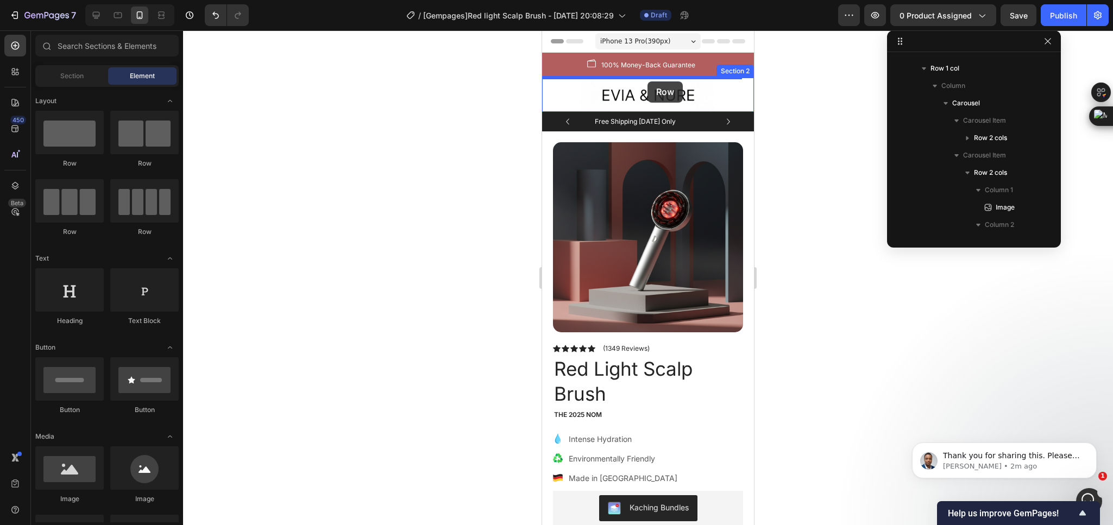
drag, startPoint x: 619, startPoint y: 166, endPoint x: 647, endPoint y: 81, distance: 89.3
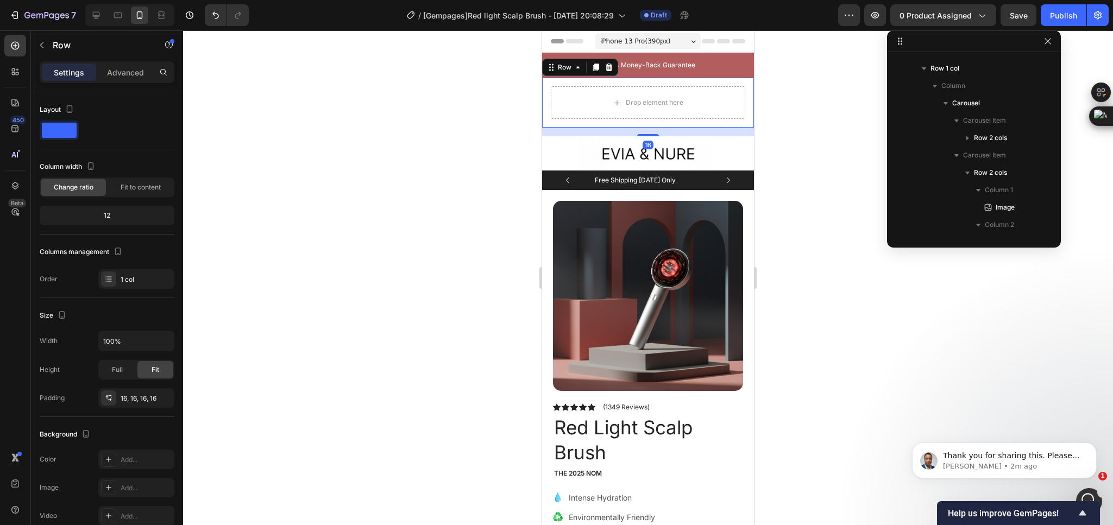
scroll to position [310, 0]
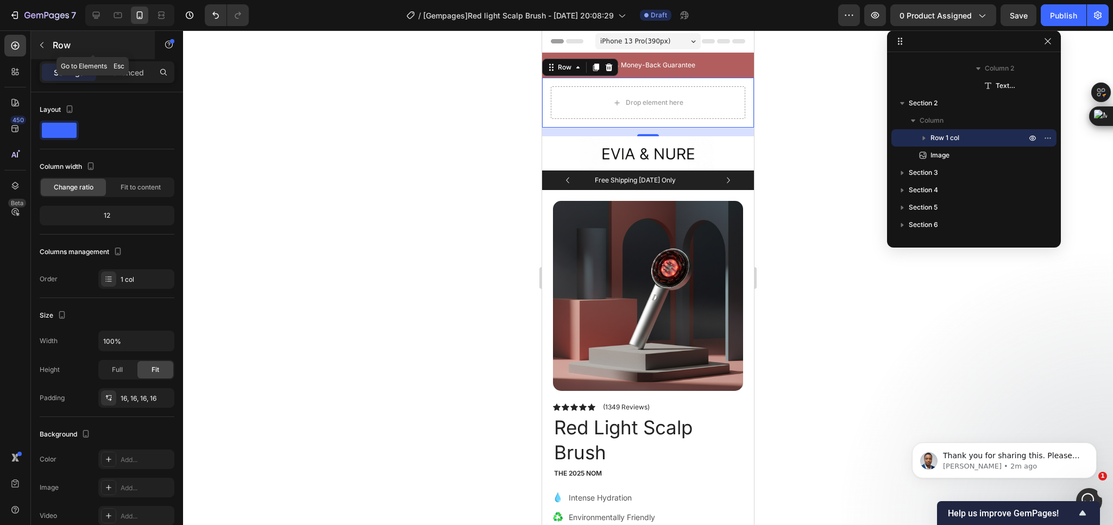
click at [49, 43] on button "button" at bounding box center [41, 44] width 17 height 17
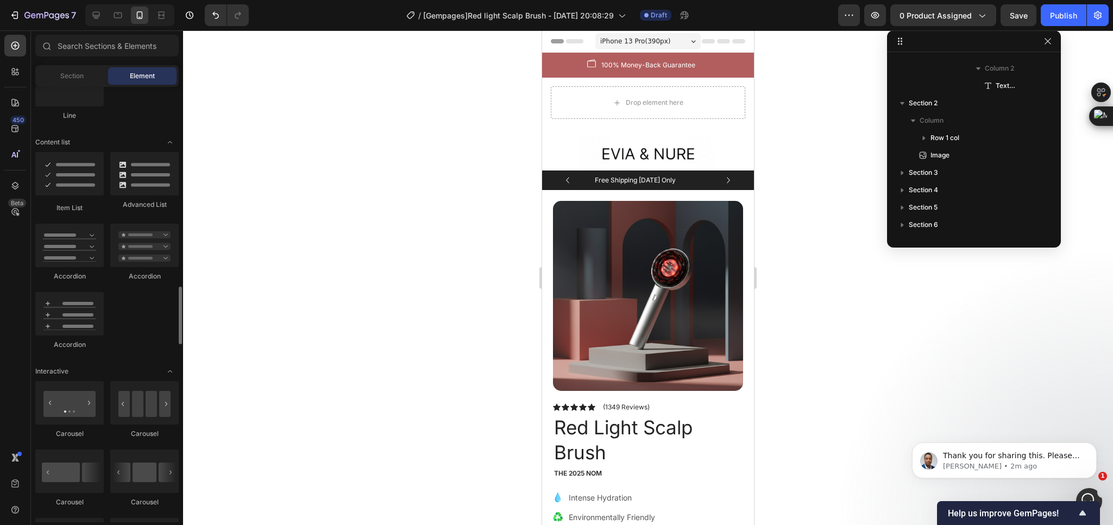
scroll to position [896, 0]
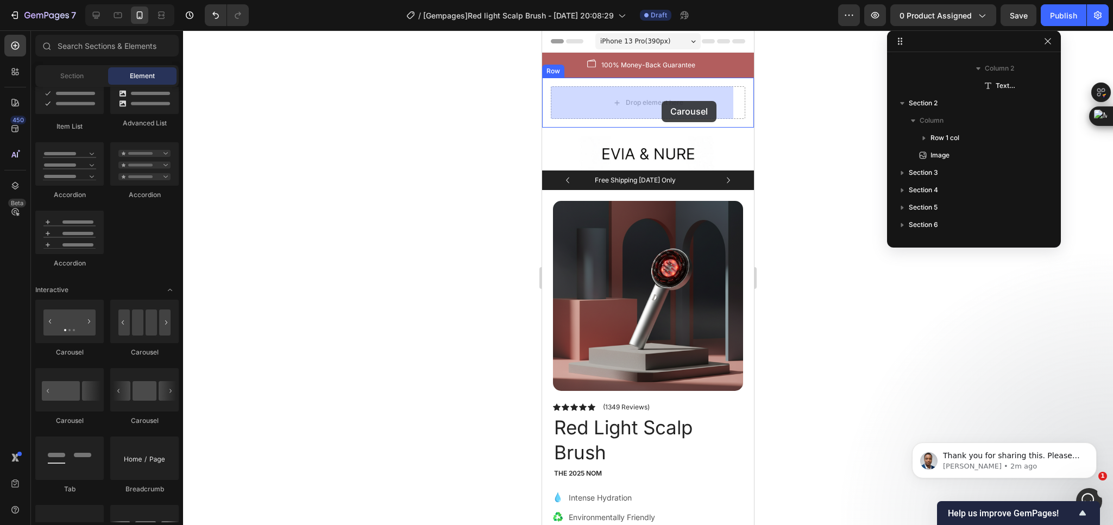
drag, startPoint x: 668, startPoint y: 327, endPoint x: 661, endPoint y: 101, distance: 226.6
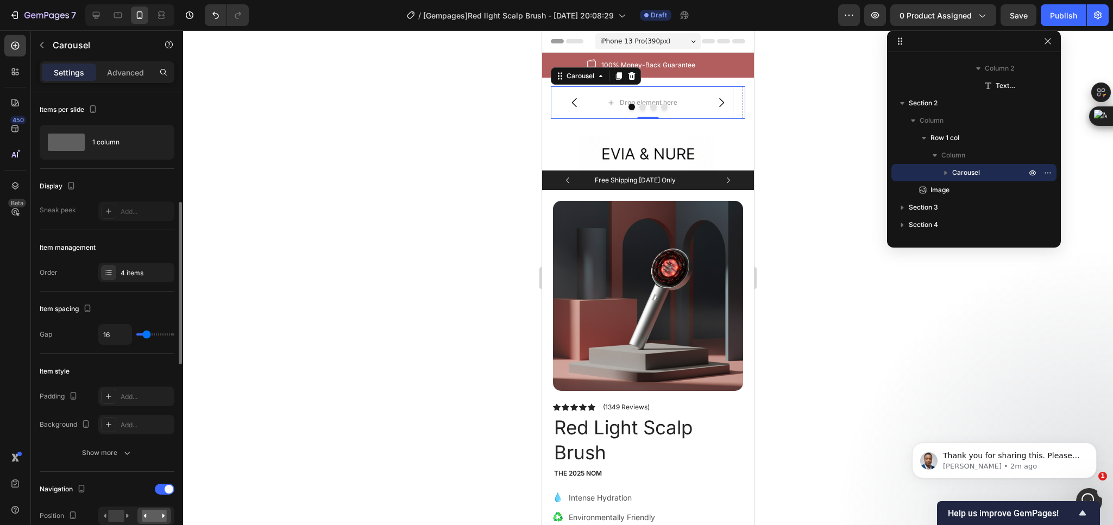
scroll to position [163, 0]
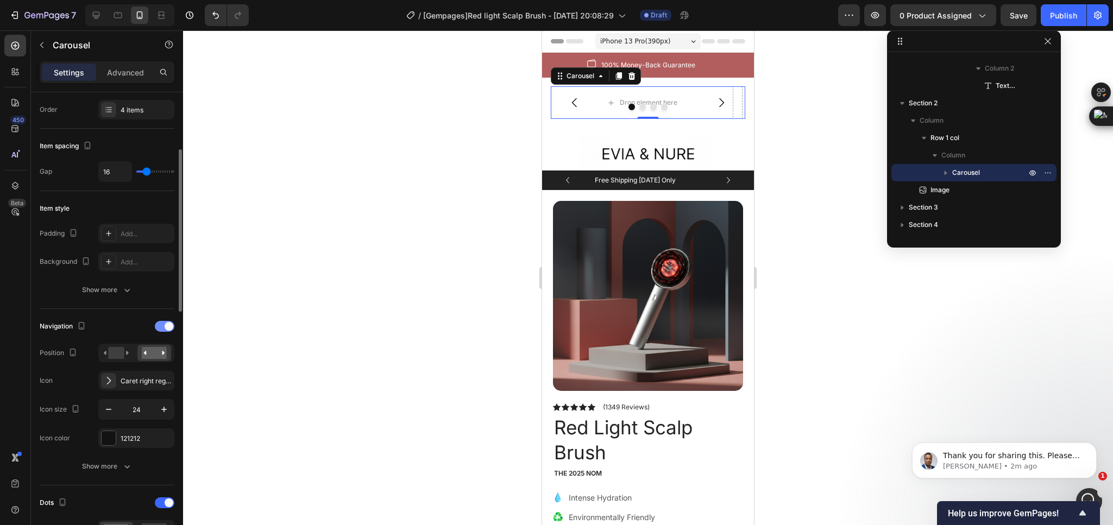
click at [156, 326] on div at bounding box center [165, 326] width 20 height 11
click at [160, 360] on div at bounding box center [165, 361] width 20 height 11
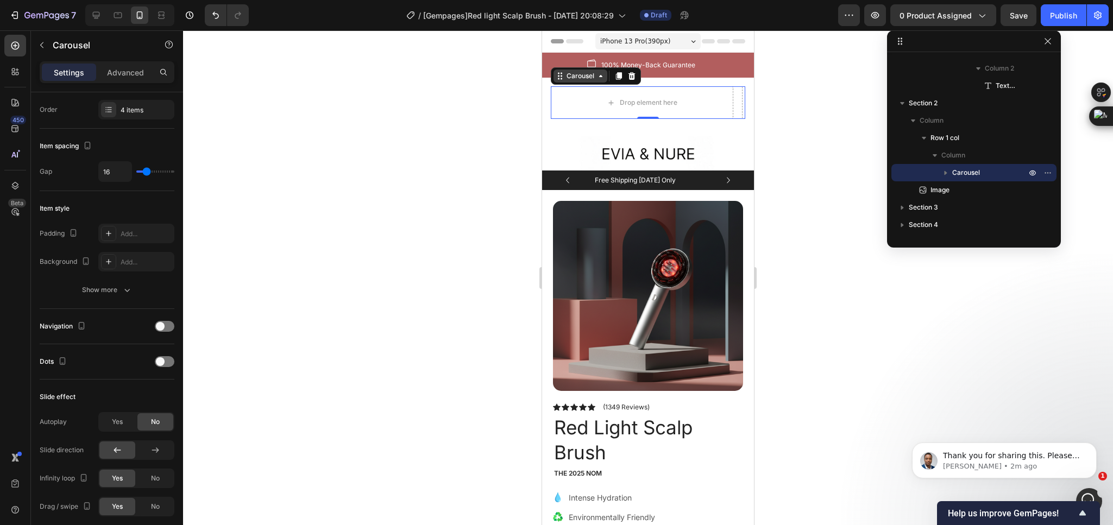
click at [572, 73] on div "Carousel" at bounding box center [580, 76] width 32 height 10
click at [565, 85] on div "Carousel Row 1 col Section" at bounding box center [596, 75] width 90 height 17
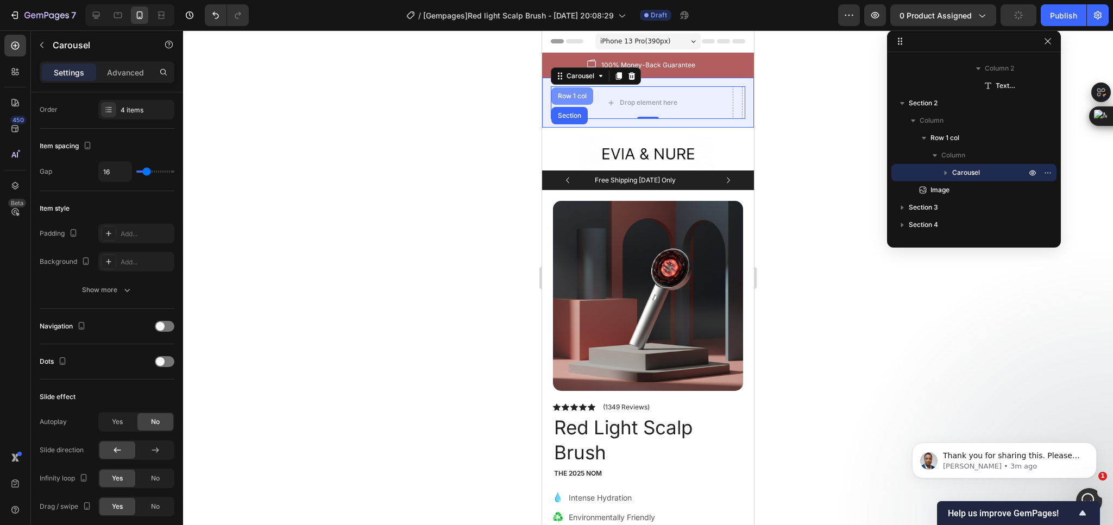
click at [566, 88] on div "Row 1 col" at bounding box center [572, 95] width 42 height 17
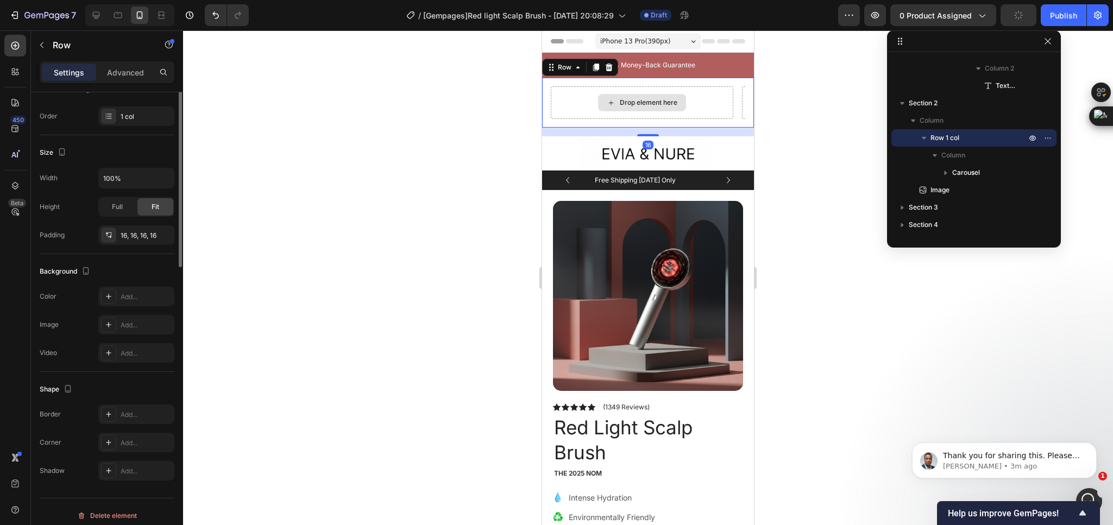
scroll to position [0, 0]
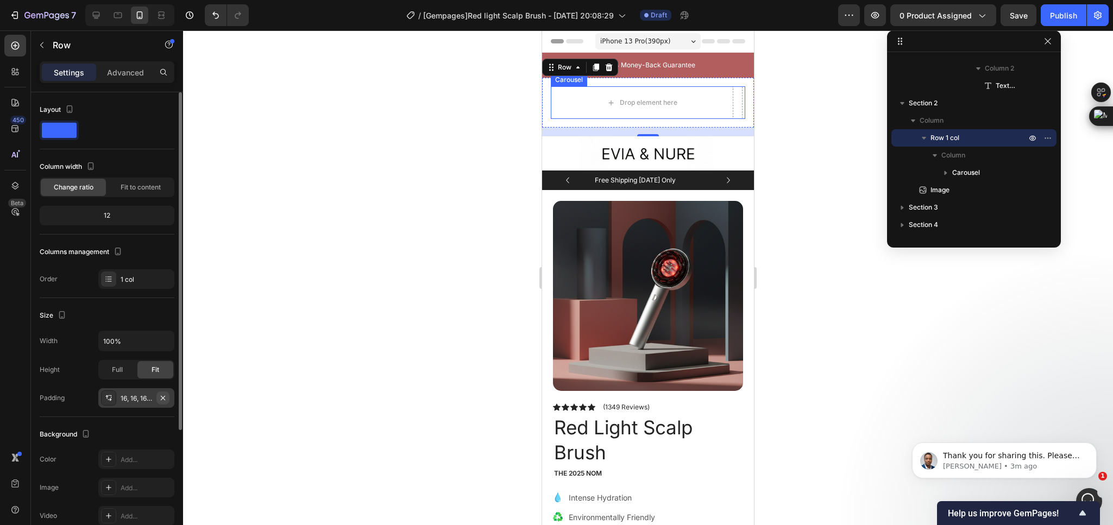
click at [162, 396] on icon "button" at bounding box center [163, 398] width 9 height 9
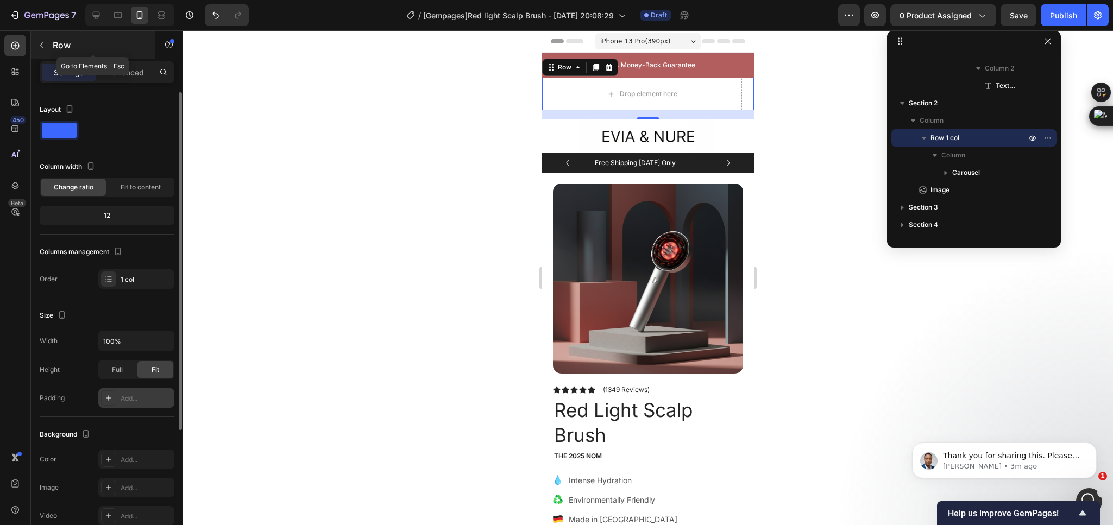
click at [41, 45] on icon "button" at bounding box center [41, 45] width 3 height 6
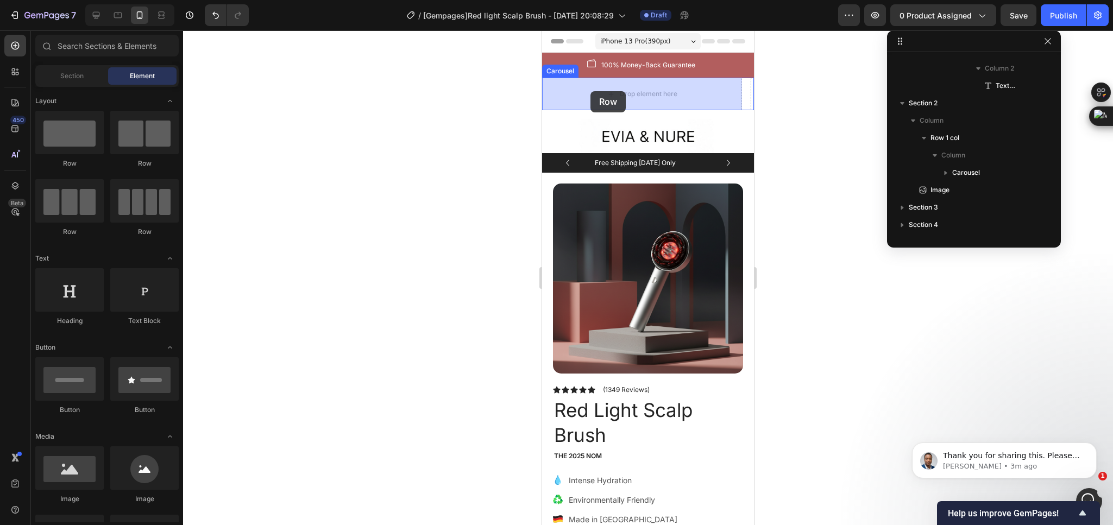
drag, startPoint x: 679, startPoint y: 165, endPoint x: 590, endPoint y: 91, distance: 115.4
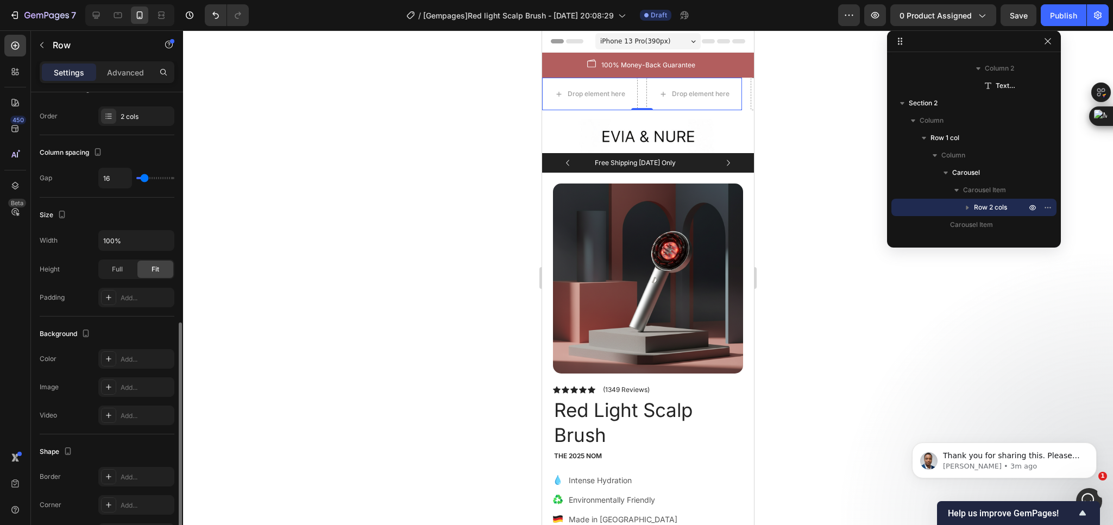
scroll to position [297, 0]
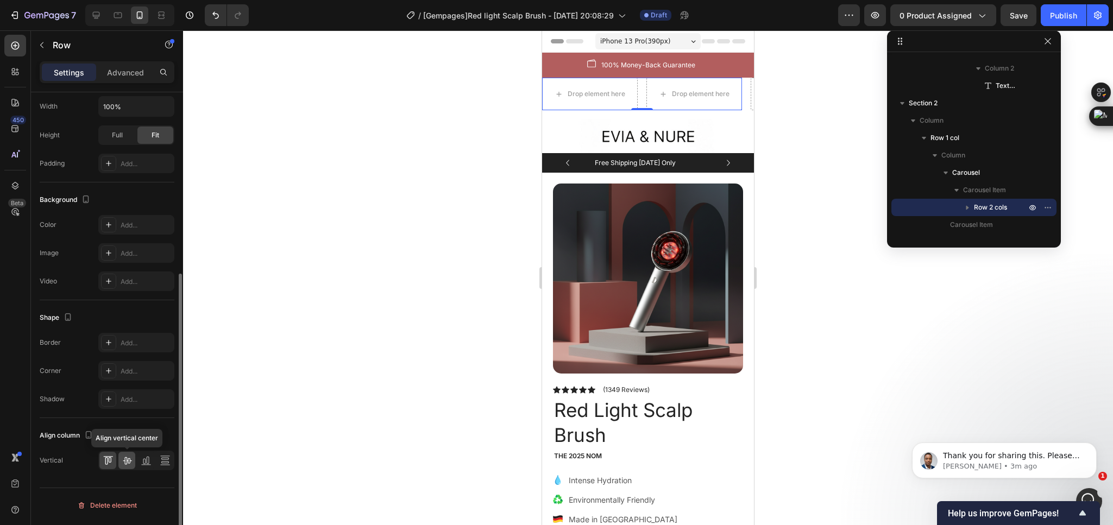
click at [122, 459] on icon at bounding box center [127, 460] width 11 height 11
click at [564, 71] on div "Image 100% Money-Back Guarantee Text block Row" at bounding box center [642, 65] width 184 height 12
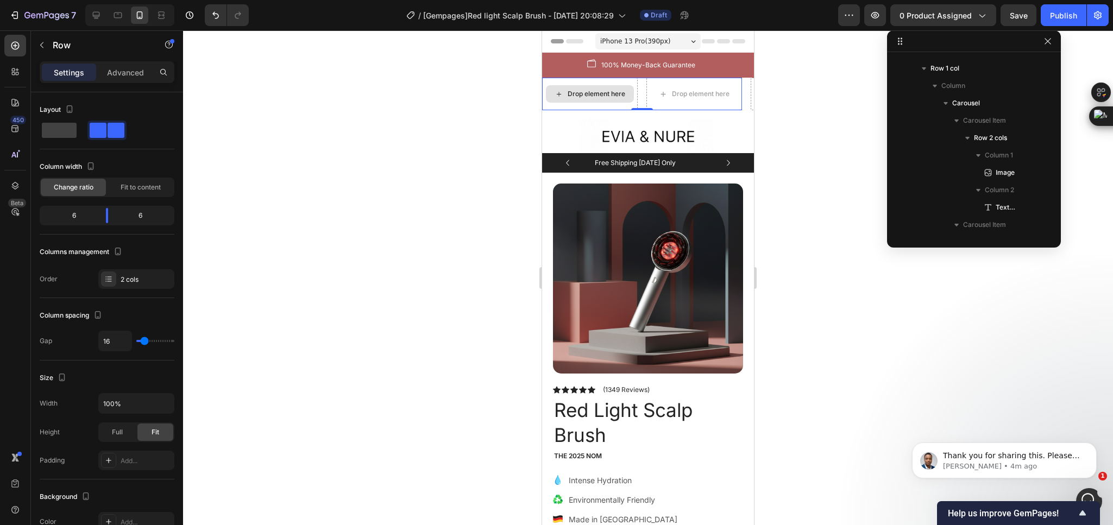
scroll to position [449, 0]
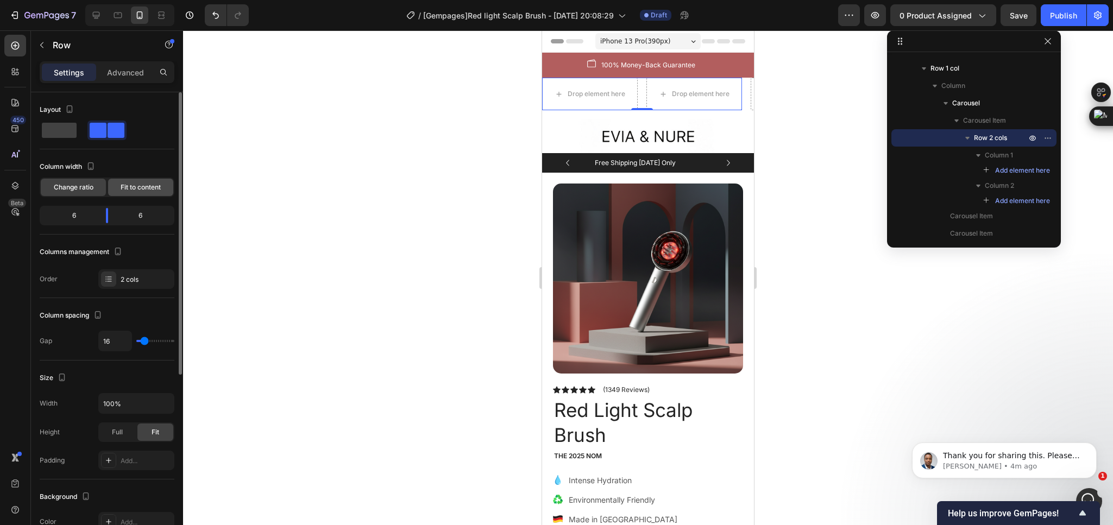
click at [136, 181] on div "Fit to content" at bounding box center [140, 187] width 65 height 17
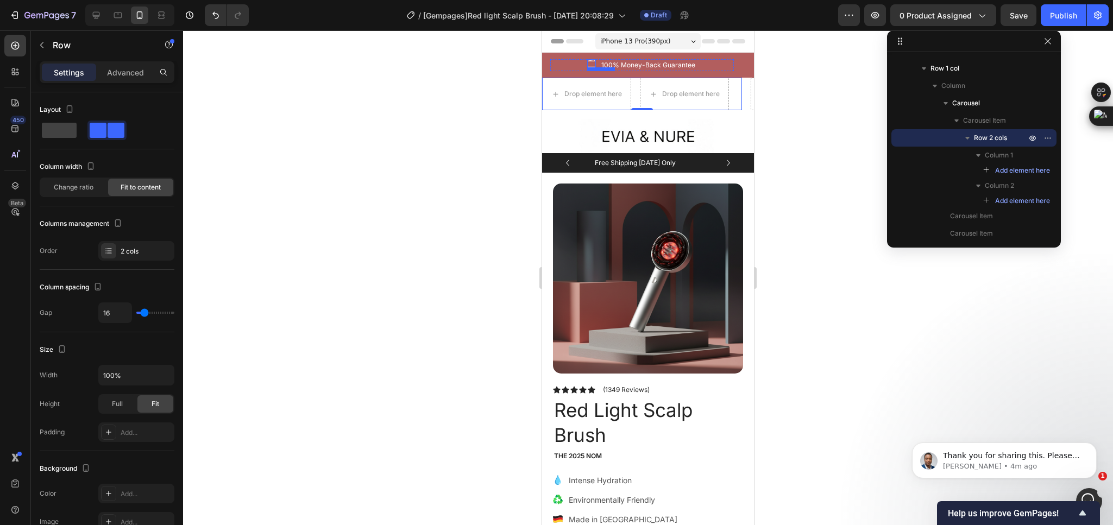
click at [595, 62] on img at bounding box center [591, 63] width 9 height 9
click at [137, 253] on div "2 cols" at bounding box center [146, 252] width 51 height 10
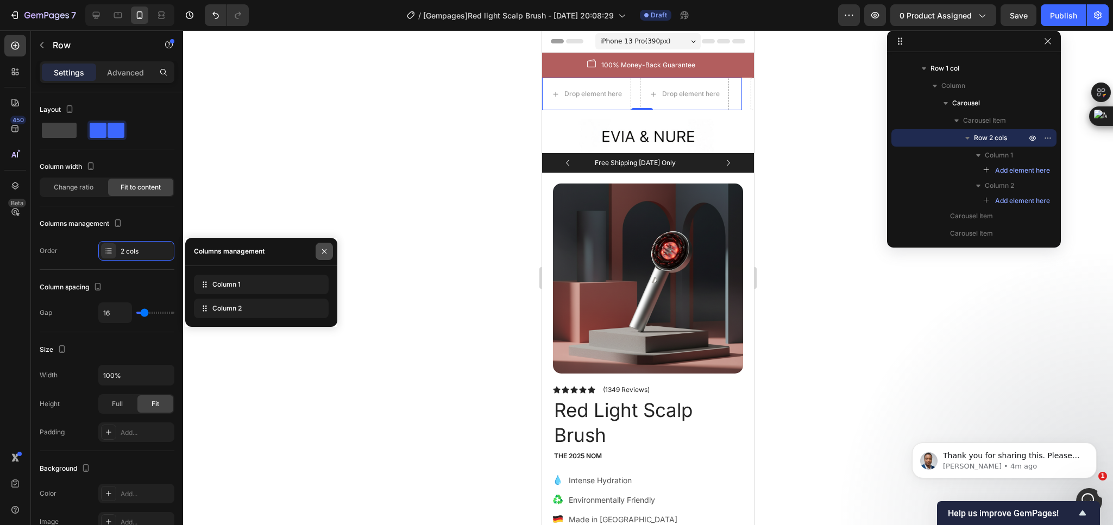
click at [327, 253] on icon "button" at bounding box center [324, 251] width 9 height 9
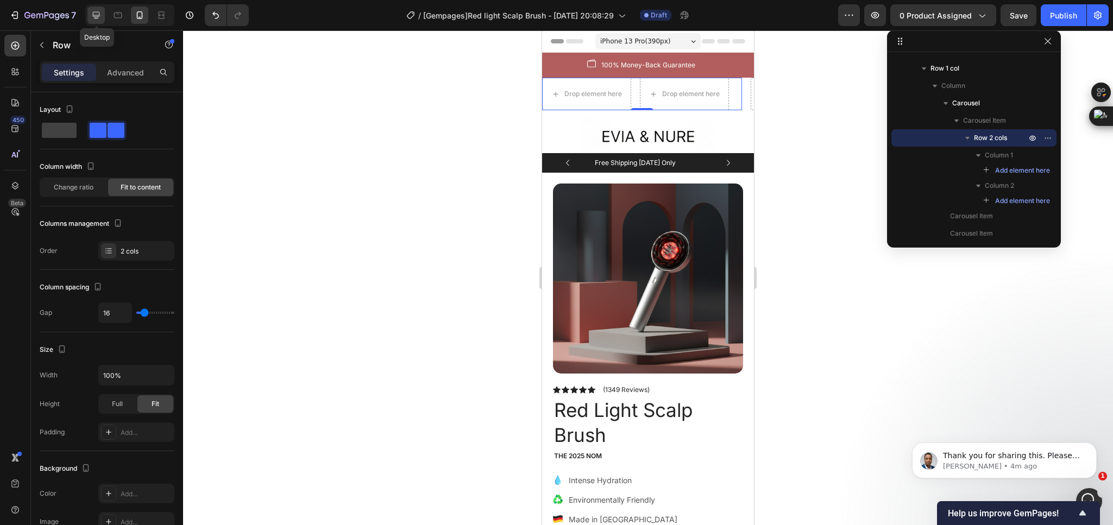
click at [96, 10] on icon at bounding box center [96, 15] width 11 height 11
type input "1200"
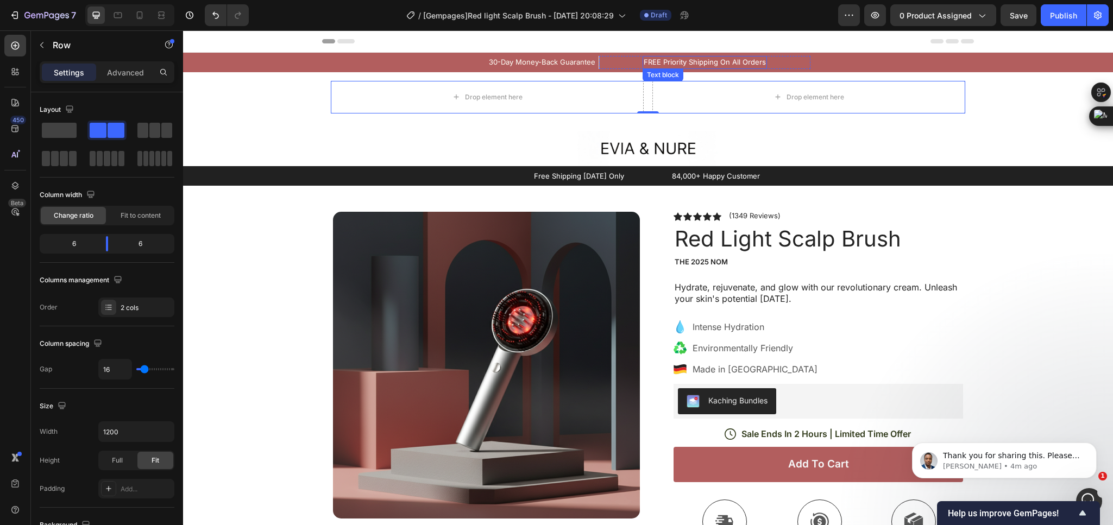
scroll to position [12, 0]
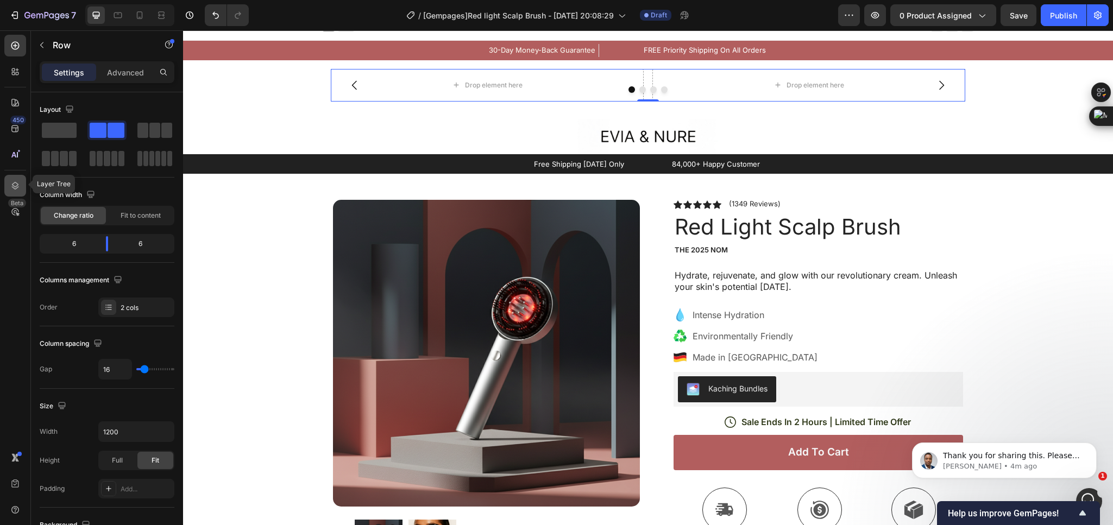
click at [17, 185] on icon at bounding box center [15, 185] width 11 height 11
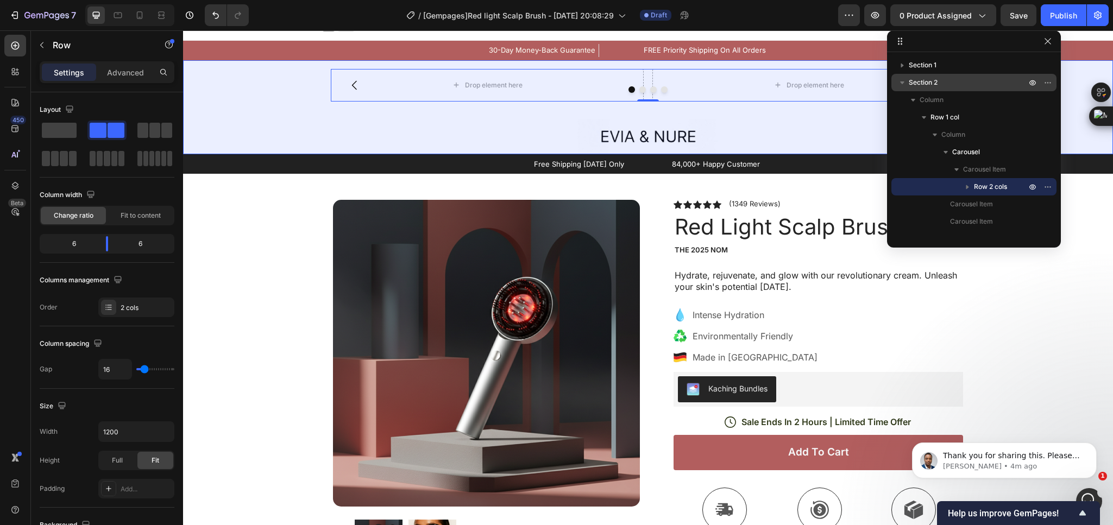
click at [955, 74] on div "Section 2" at bounding box center [974, 82] width 156 height 17
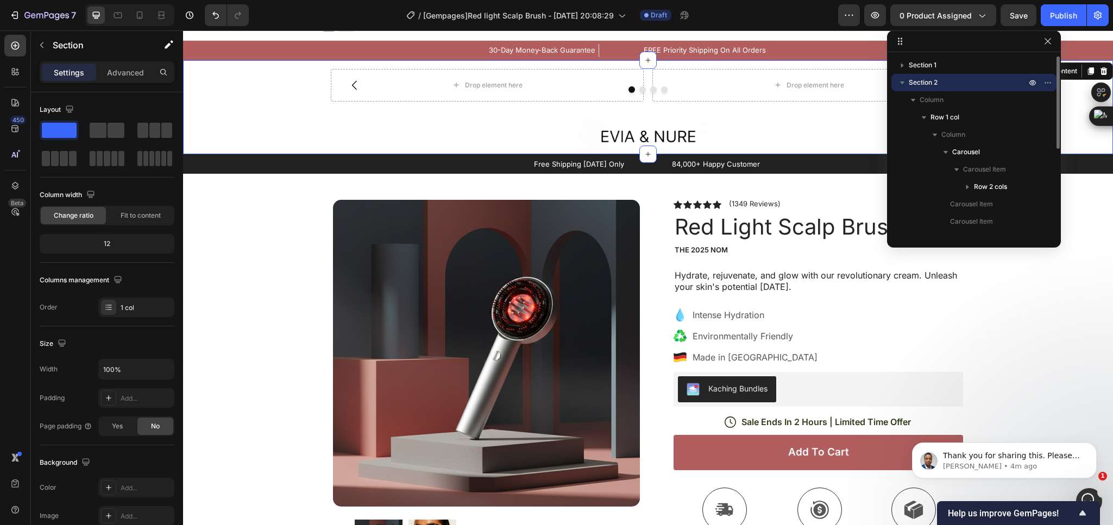
click at [955, 74] on div "Section 2" at bounding box center [974, 82] width 156 height 17
click at [959, 79] on p "Section 2" at bounding box center [968, 82] width 119 height 11
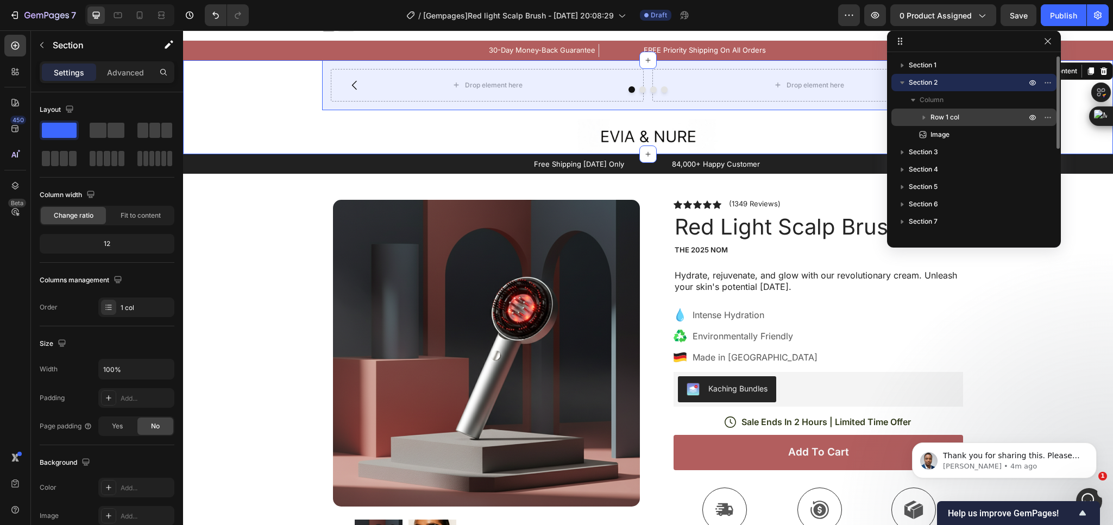
click at [969, 119] on p "Row 1 col" at bounding box center [979, 117] width 98 height 11
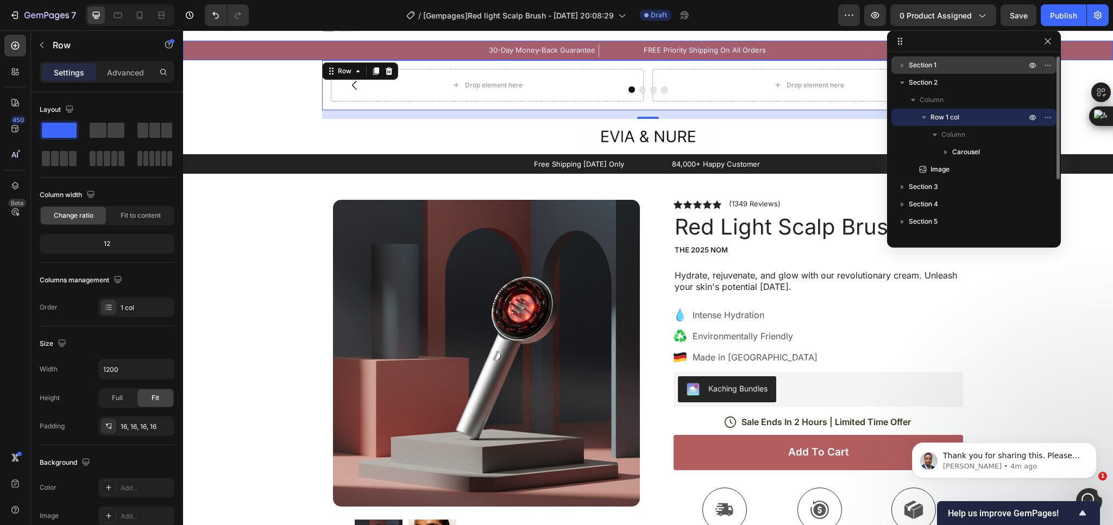
click at [938, 60] on p "Section 1" at bounding box center [968, 65] width 119 height 11
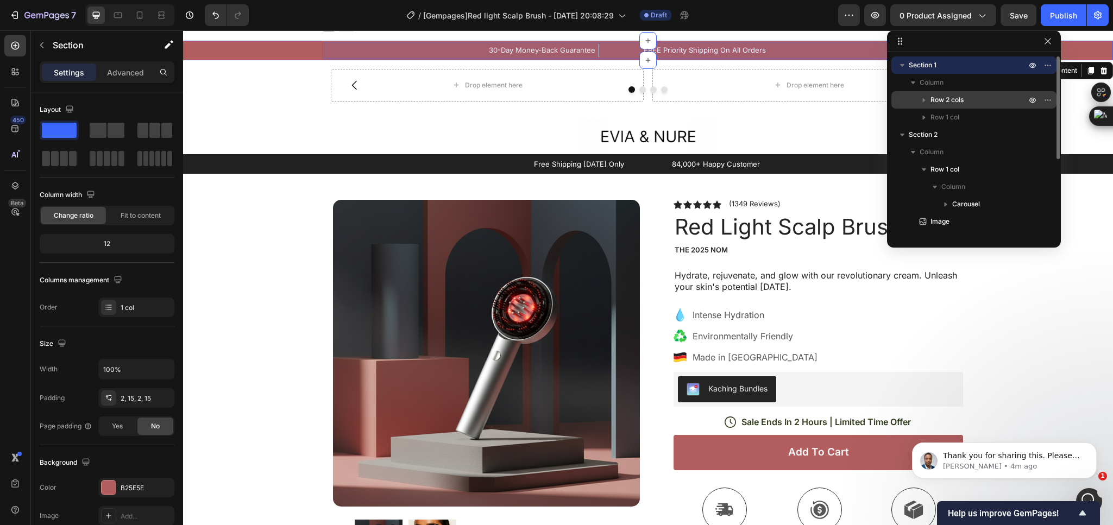
click at [1007, 96] on p "Row 2 cols" at bounding box center [979, 99] width 98 height 11
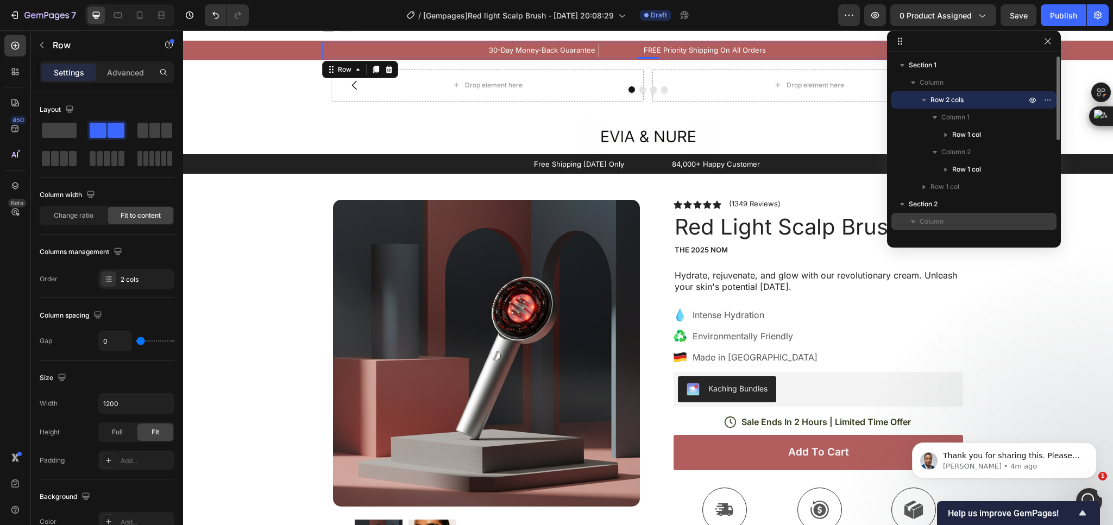
scroll to position [81, 0]
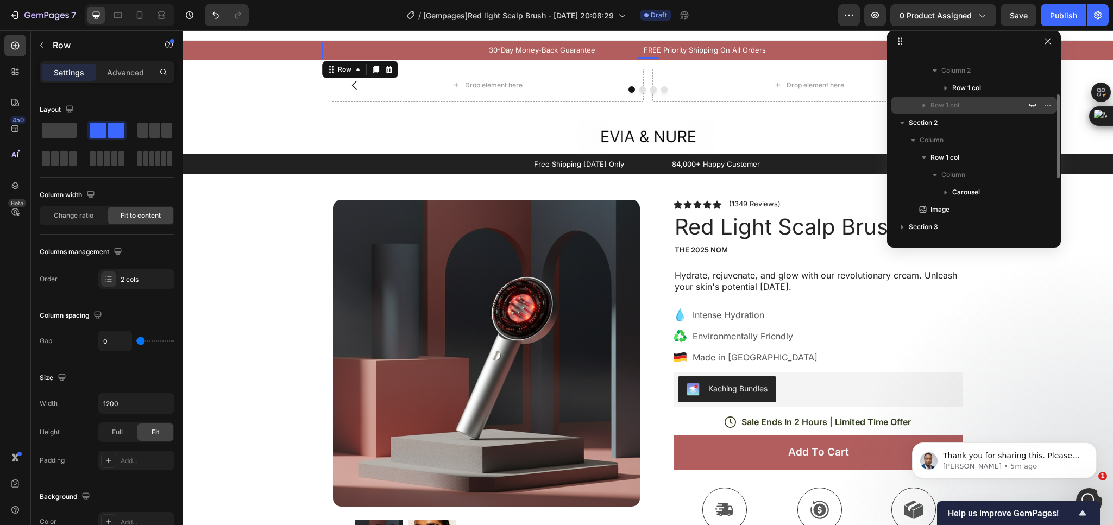
click at [981, 104] on p "Row 1 col" at bounding box center [979, 105] width 98 height 11
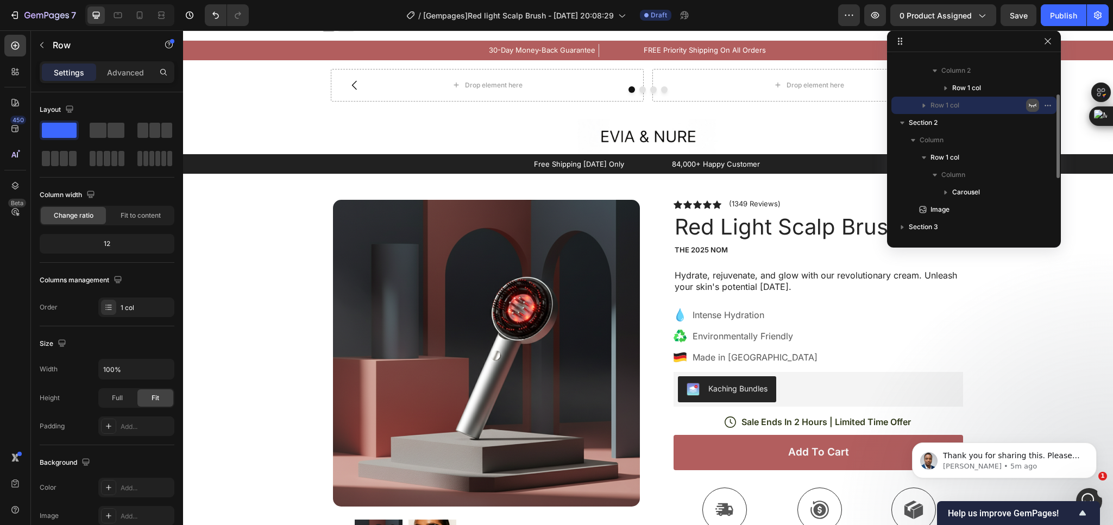
click at [1029, 104] on icon "button" at bounding box center [1033, 106] width 8 height 4
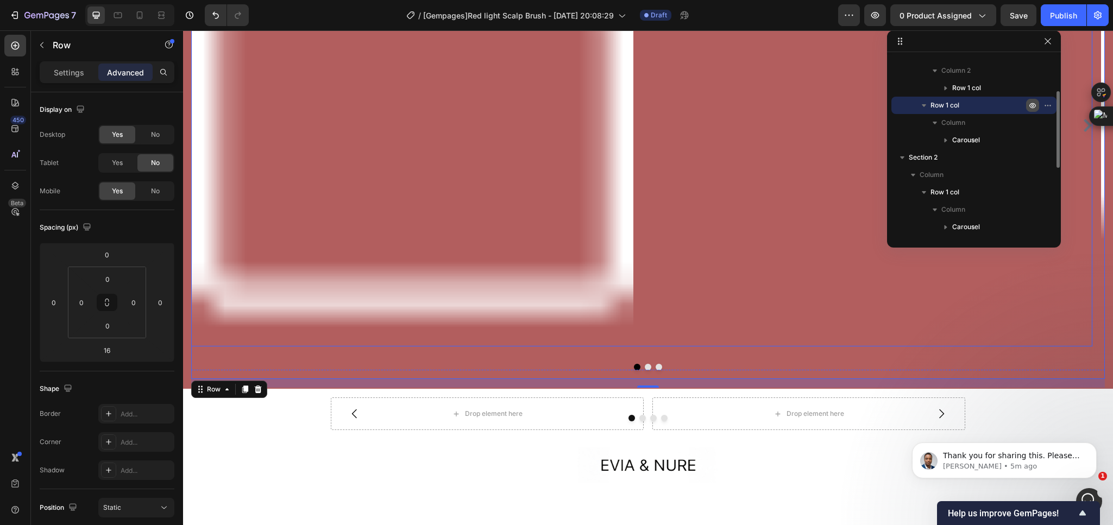
scroll to position [12, 0]
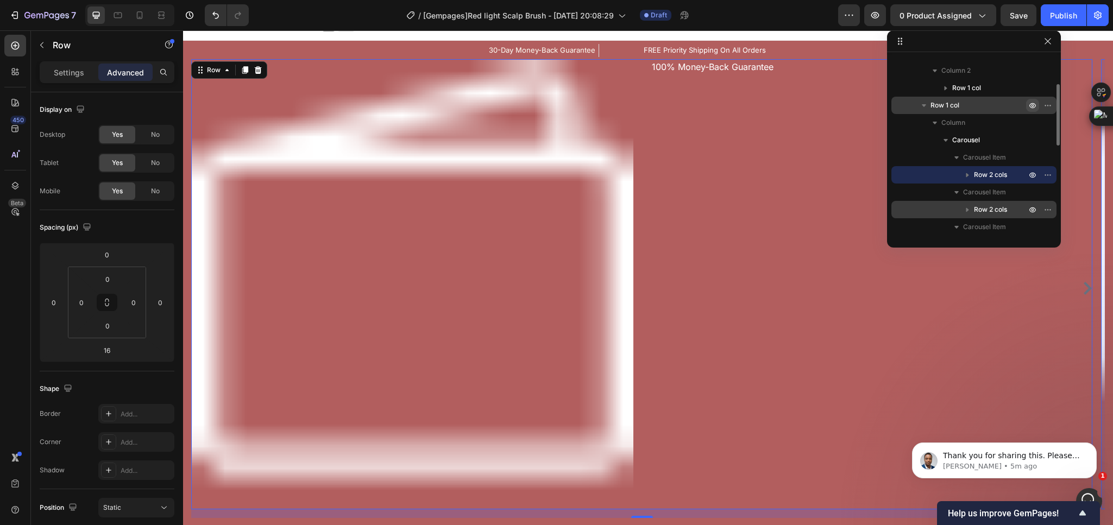
click at [996, 204] on span "Row 2 cols" at bounding box center [990, 209] width 33 height 11
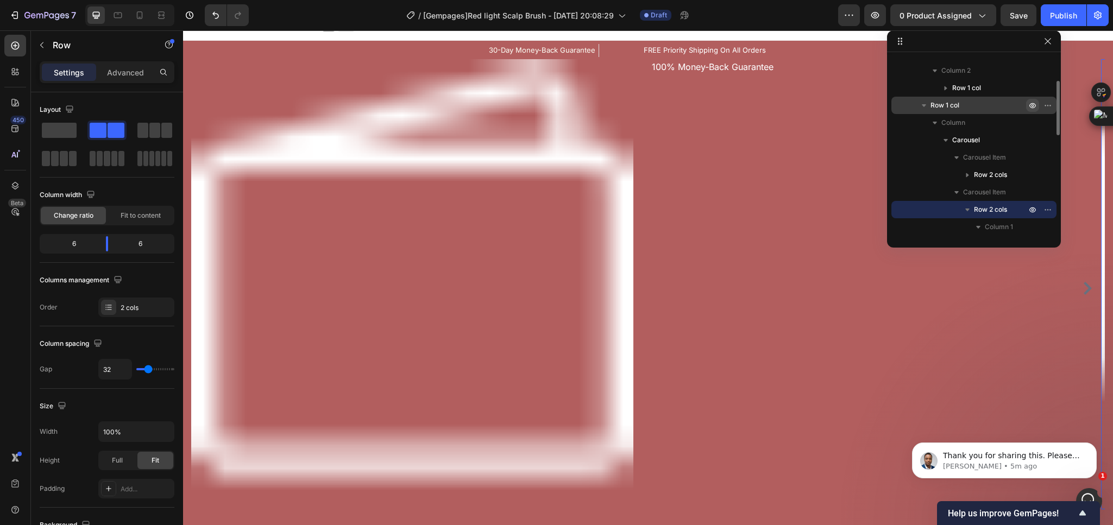
click at [996, 204] on span "Row 2 cols" at bounding box center [990, 209] width 33 height 11
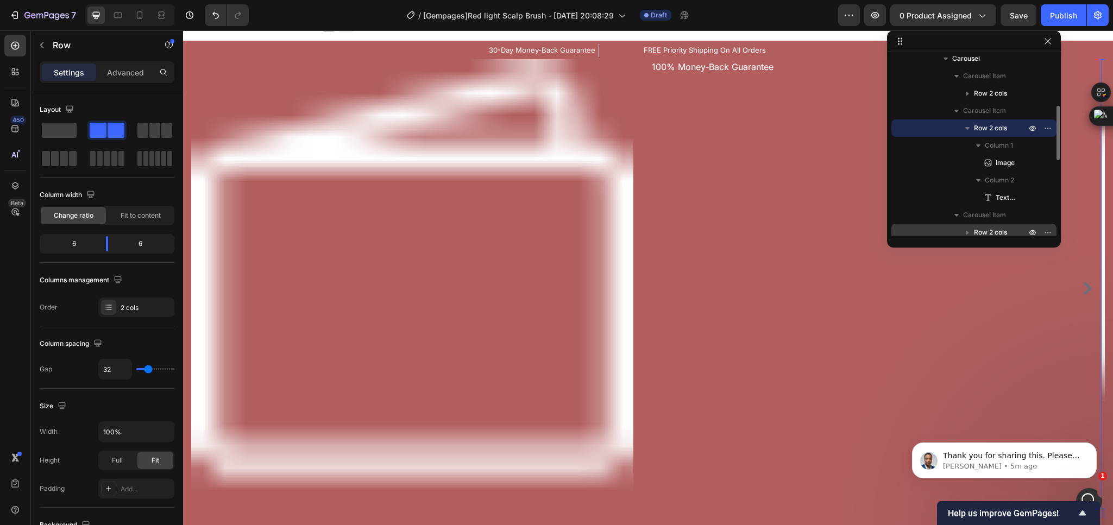
click at [1005, 229] on span "Row 2 cols" at bounding box center [990, 232] width 33 height 11
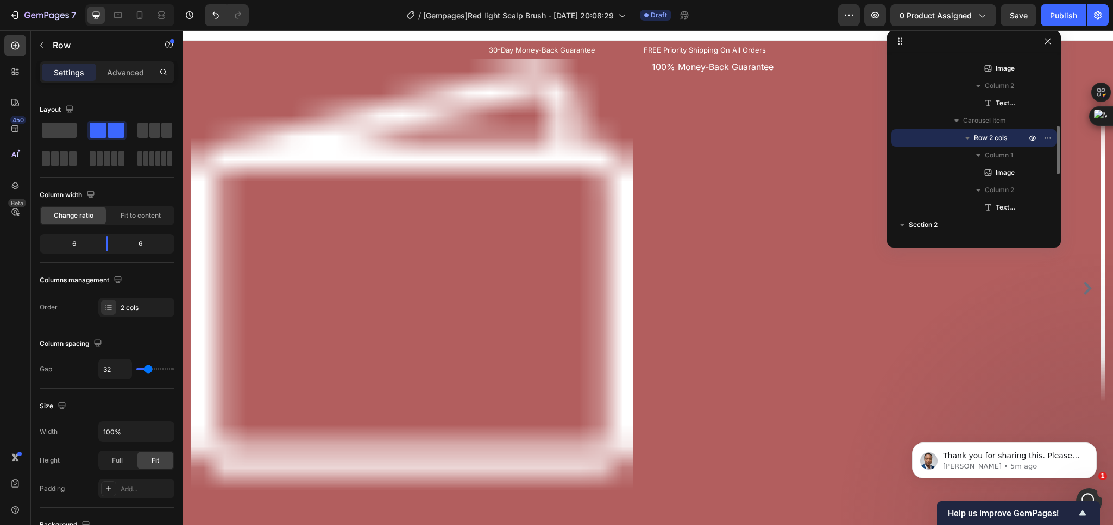
click at [995, 135] on span "Row 2 cols" at bounding box center [990, 138] width 33 height 11
click at [217, 14] on icon "Undo/Redo" at bounding box center [215, 15] width 7 height 7
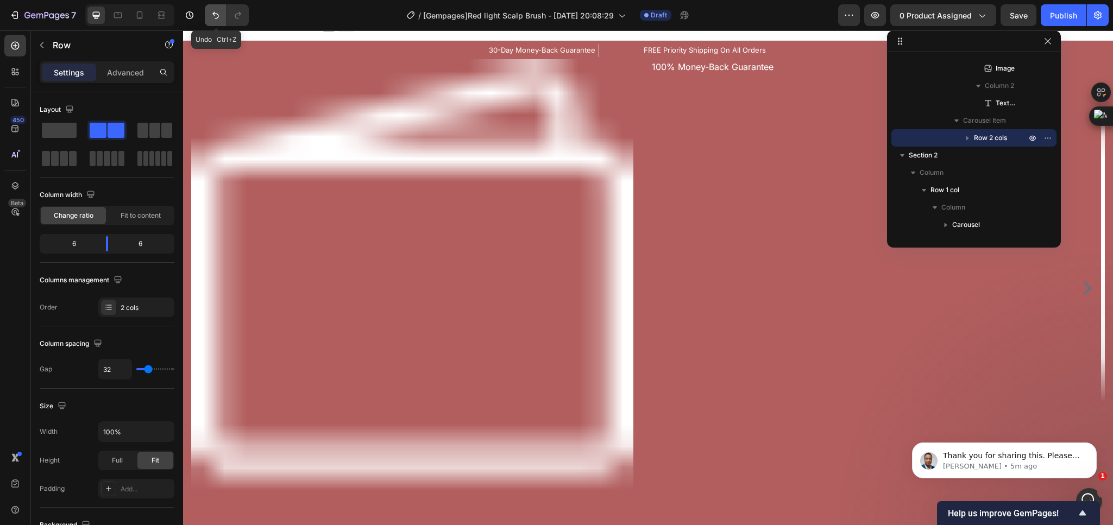
click at [217, 14] on icon "Undo/Redo" at bounding box center [215, 15] width 7 height 7
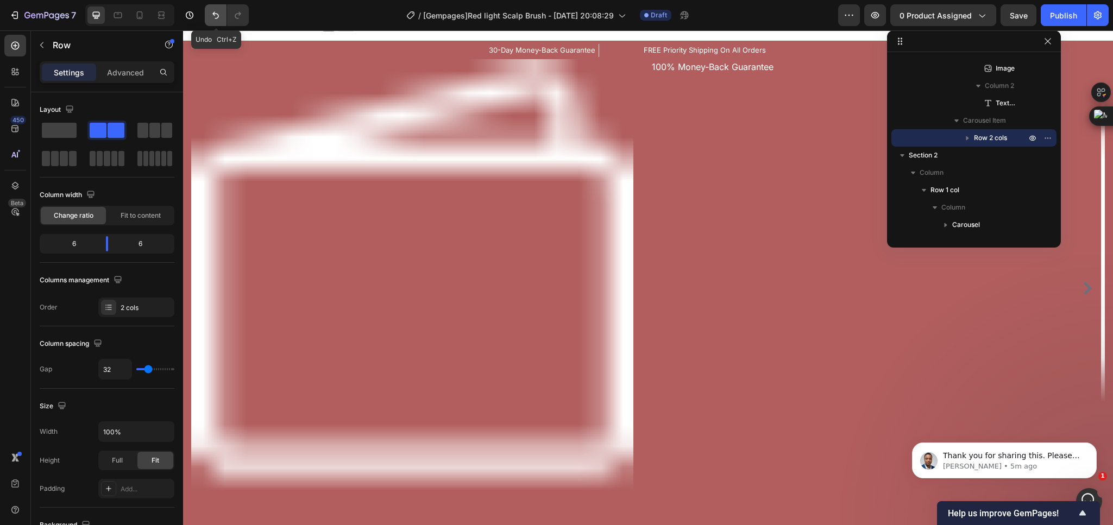
click at [217, 14] on icon "Undo/Redo" at bounding box center [215, 15] width 7 height 7
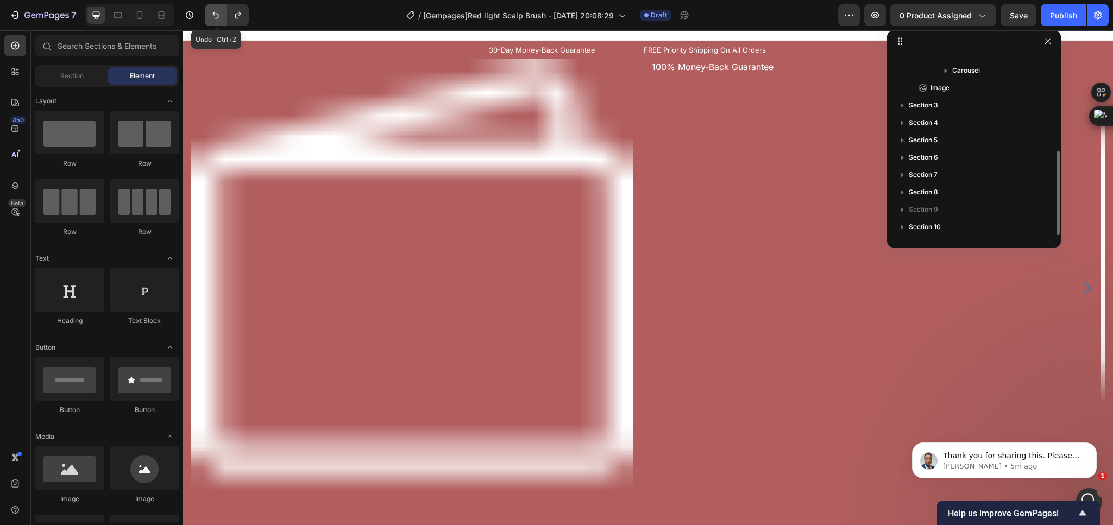
click at [217, 14] on icon "Undo/Redo" at bounding box center [215, 15] width 7 height 7
click at [217, 15] on icon "Undo/Redo" at bounding box center [215, 15] width 11 height 11
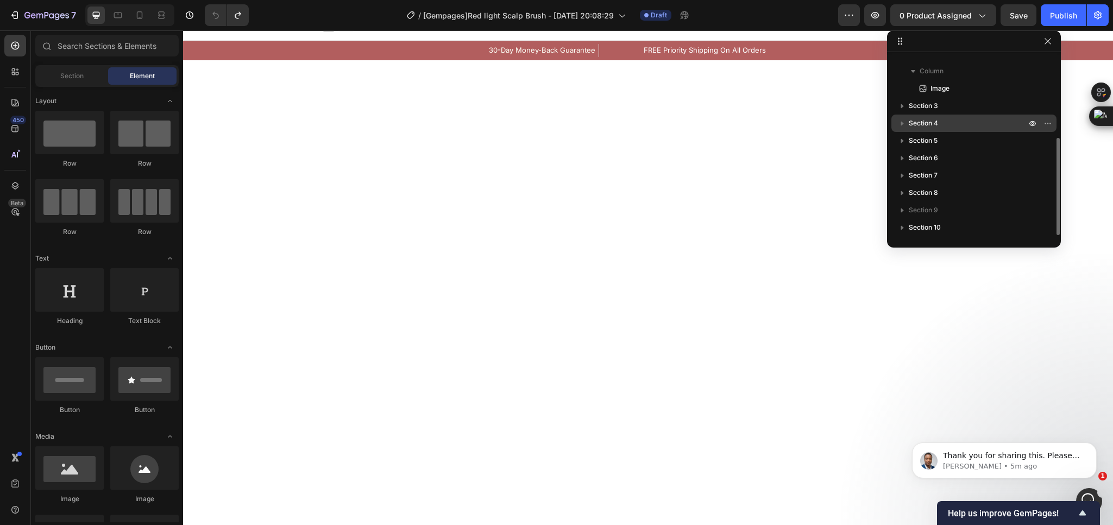
scroll to position [0, 0]
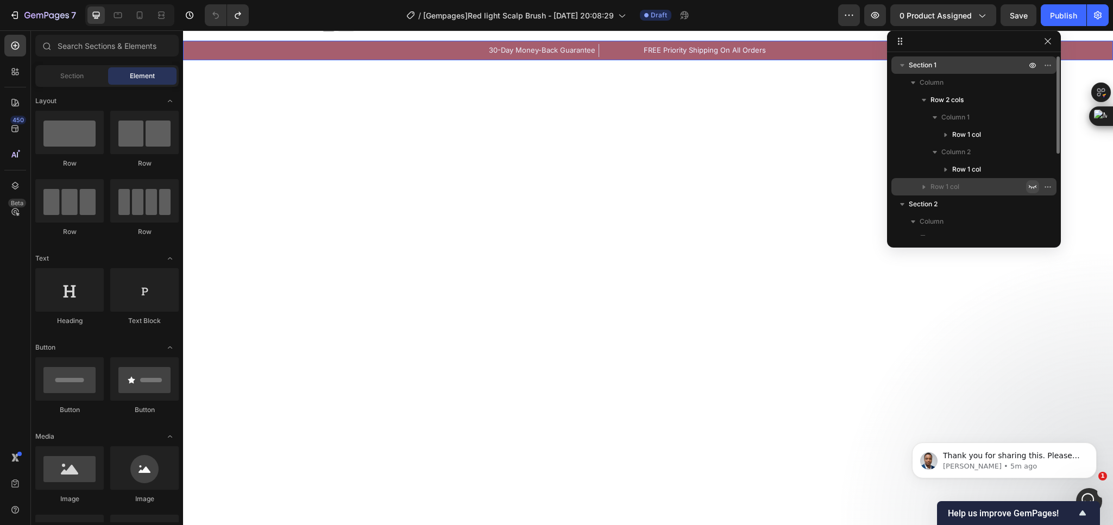
click at [922, 62] on span "Section 1" at bounding box center [923, 65] width 28 height 11
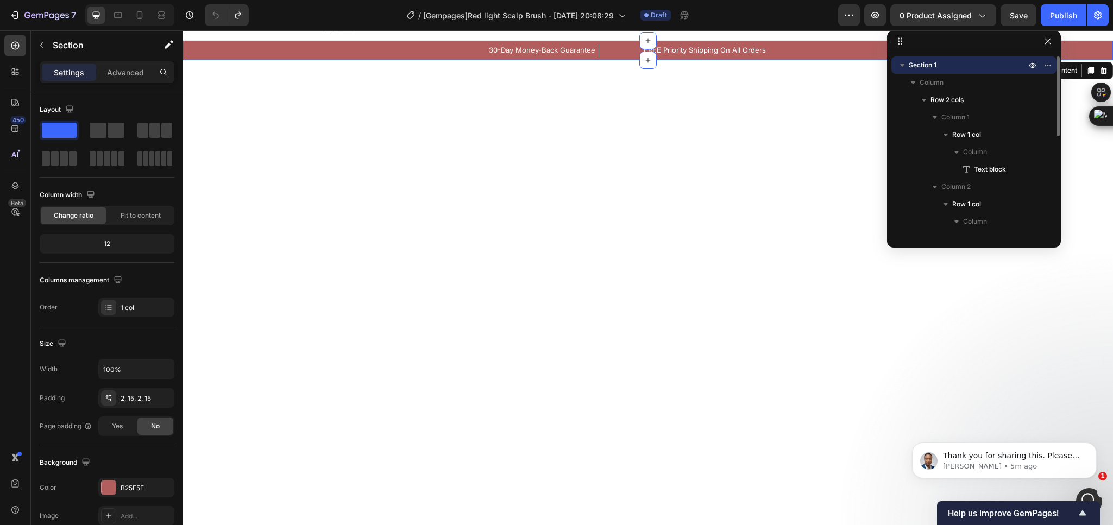
click at [942, 62] on p "Section 1" at bounding box center [968, 65] width 119 height 11
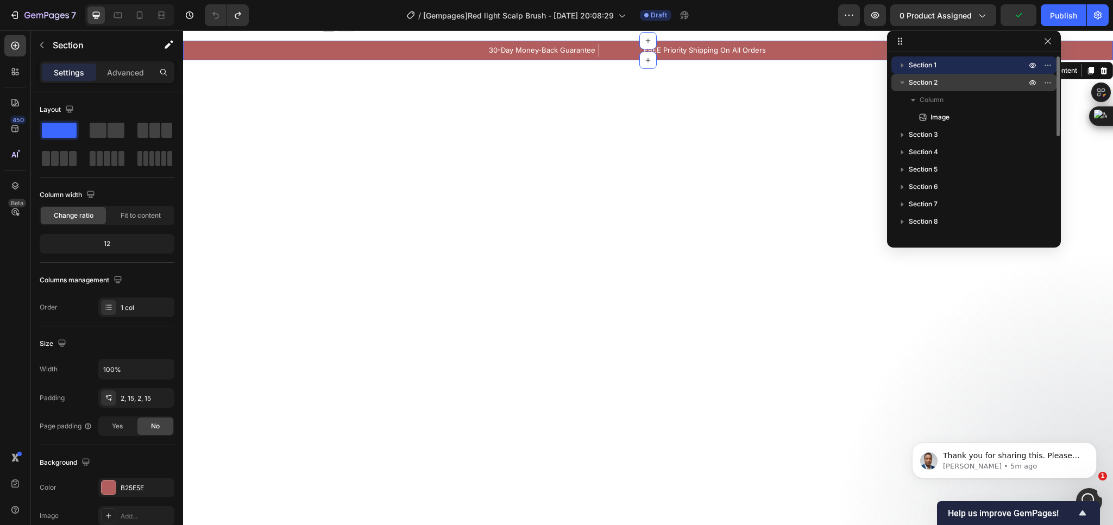
click at [934, 85] on span "Section 2" at bounding box center [923, 82] width 29 height 11
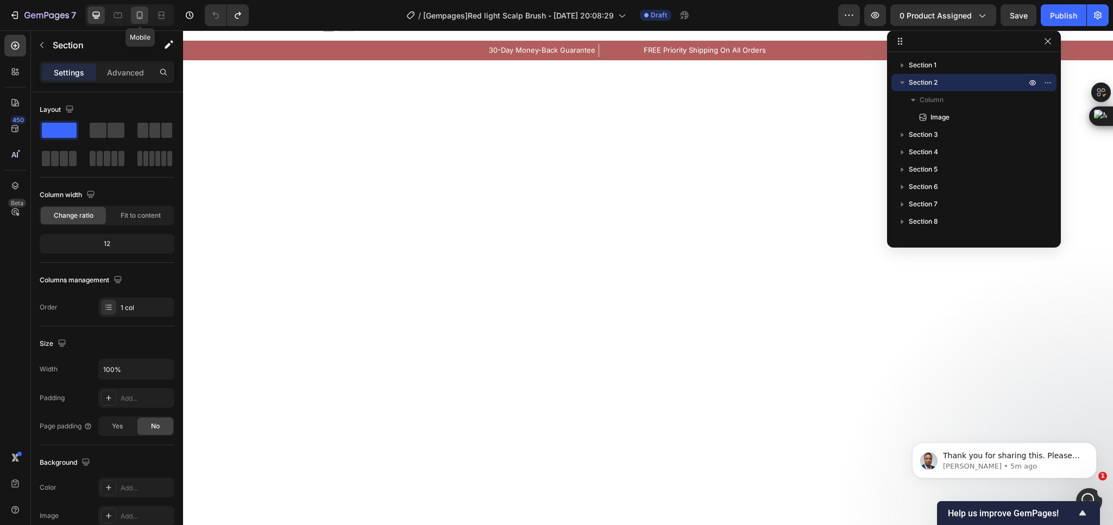
drag, startPoint x: 137, startPoint y: 15, endPoint x: 72, endPoint y: 81, distance: 92.9
click at [137, 15] on icon at bounding box center [139, 15] width 11 height 11
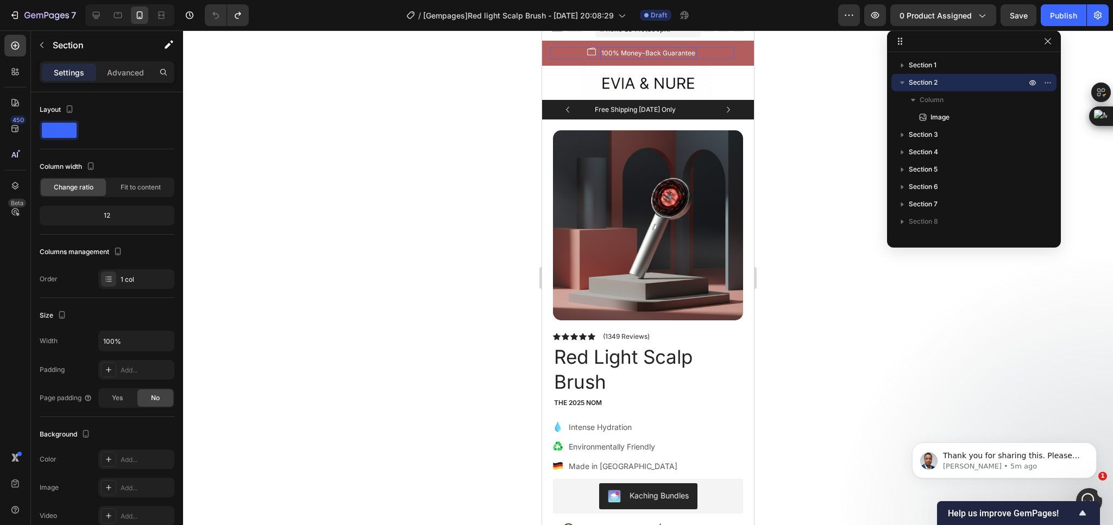
scroll to position [10, 0]
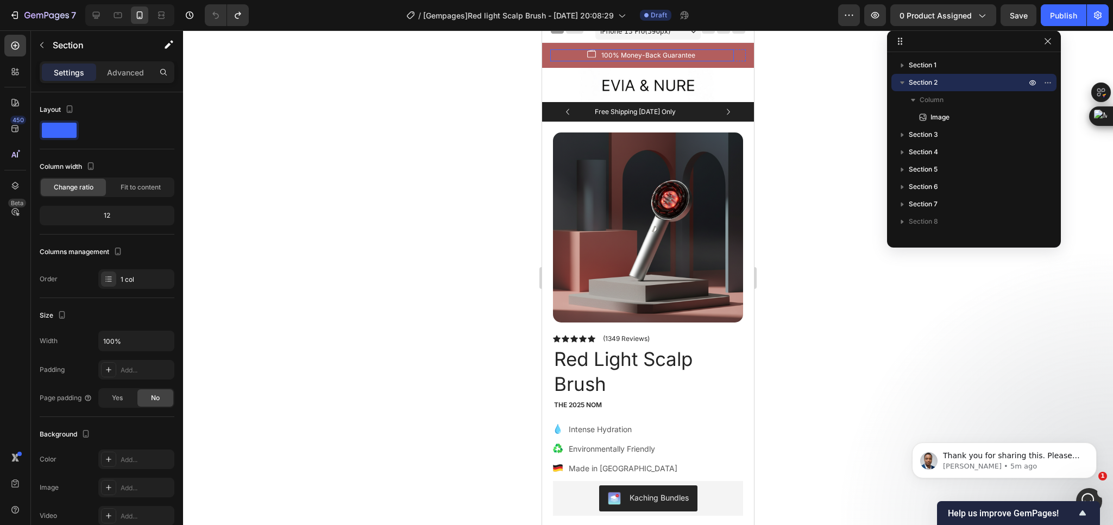
click at [722, 53] on div "Image 100% Money-Back Guarantee Text block Row" at bounding box center [642, 55] width 184 height 12
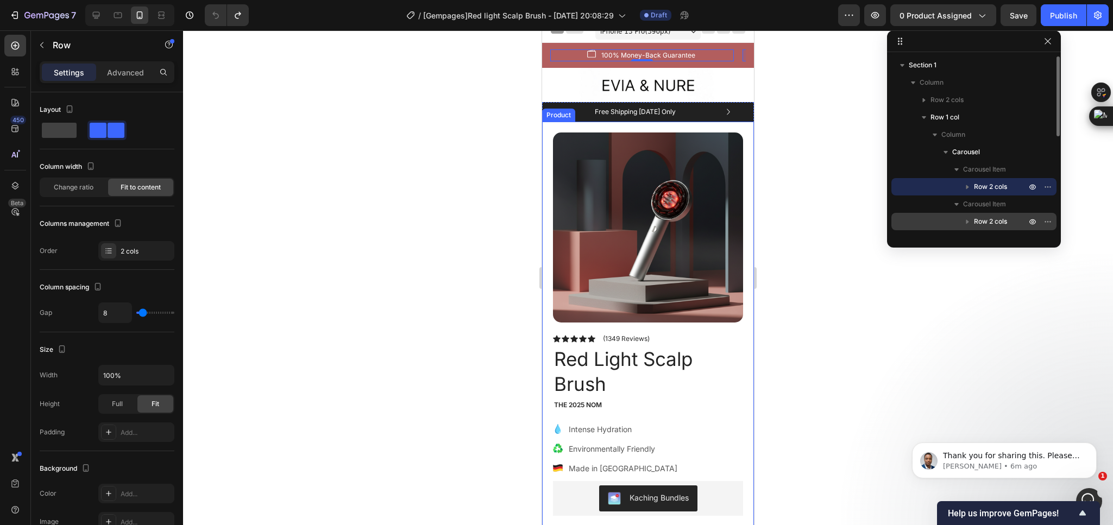
scroll to position [81, 0]
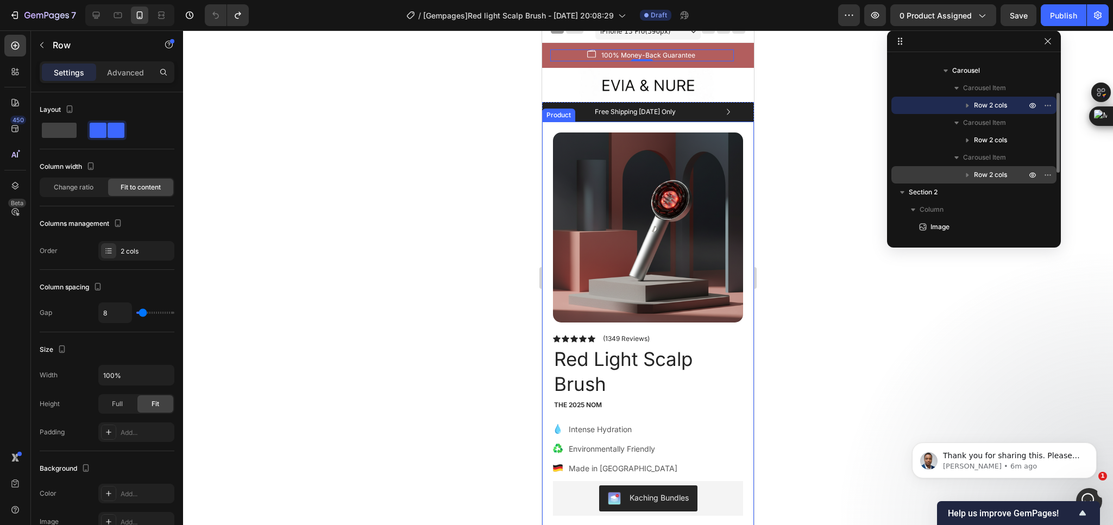
click at [1003, 171] on span "Row 2 cols" at bounding box center [990, 174] width 33 height 11
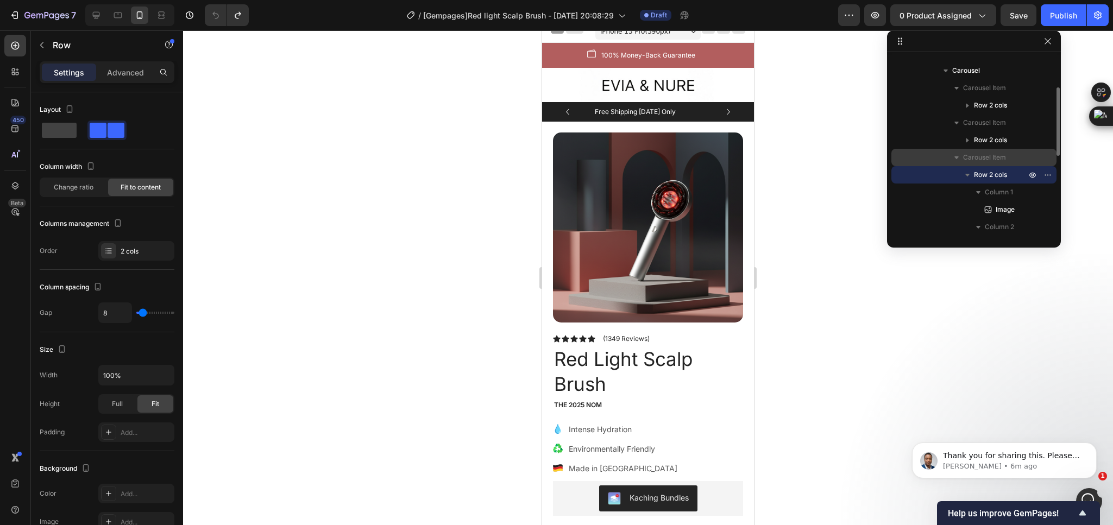
click at [975, 159] on span "Carousel Item" at bounding box center [984, 157] width 43 height 11
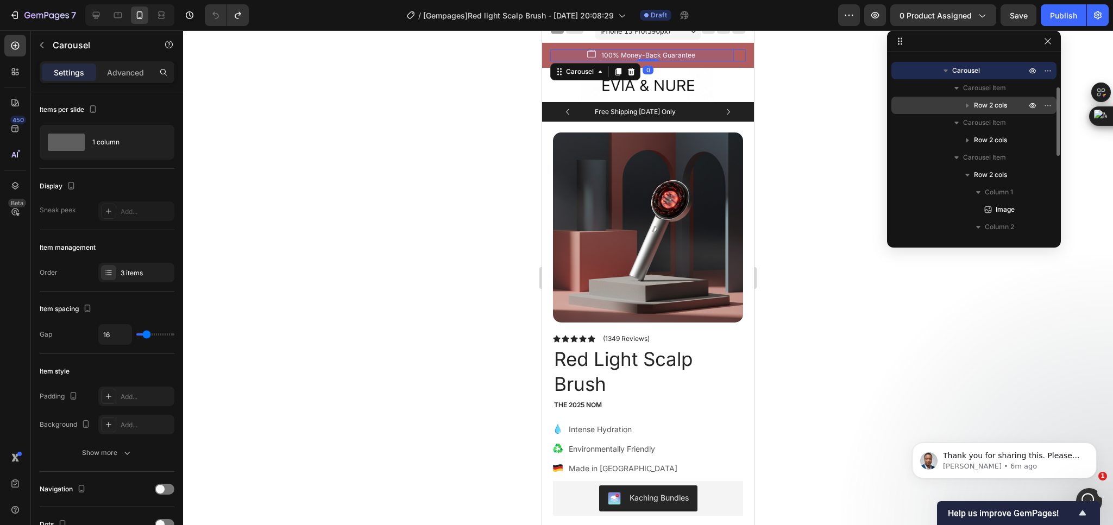
click at [995, 106] on span "Row 2 cols" at bounding box center [990, 105] width 33 height 11
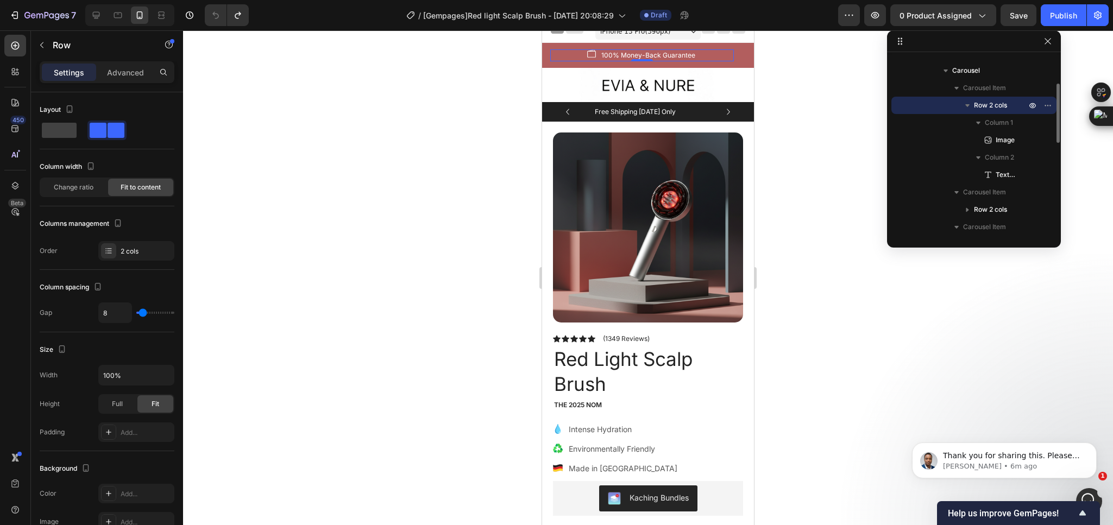
click at [995, 106] on span "Row 2 cols" at bounding box center [990, 105] width 33 height 11
click at [111, 243] on div at bounding box center [108, 250] width 15 height 15
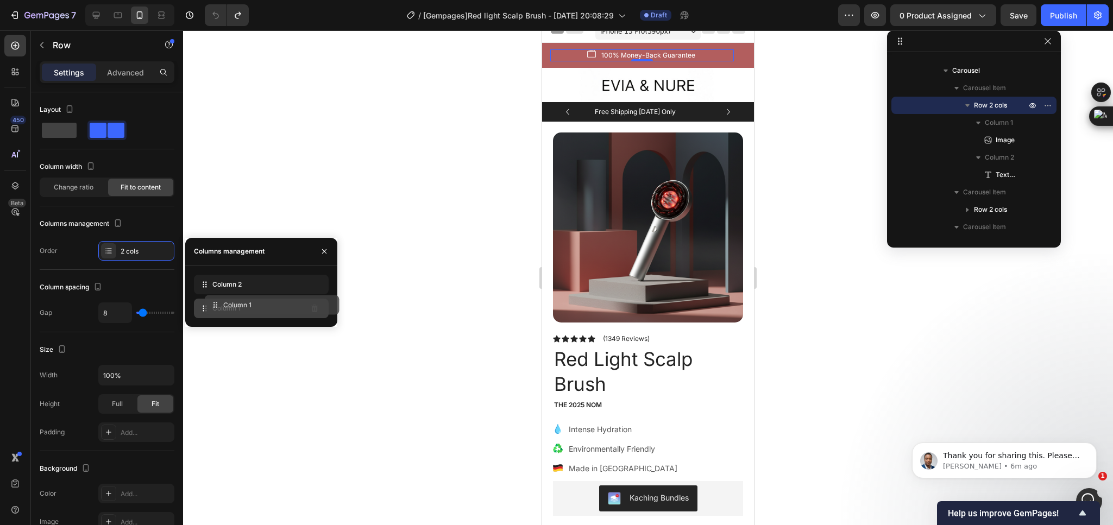
drag, startPoint x: 290, startPoint y: 286, endPoint x: 300, endPoint y: 306, distance: 23.1
click at [688, 54] on img at bounding box center [692, 53] width 9 height 9
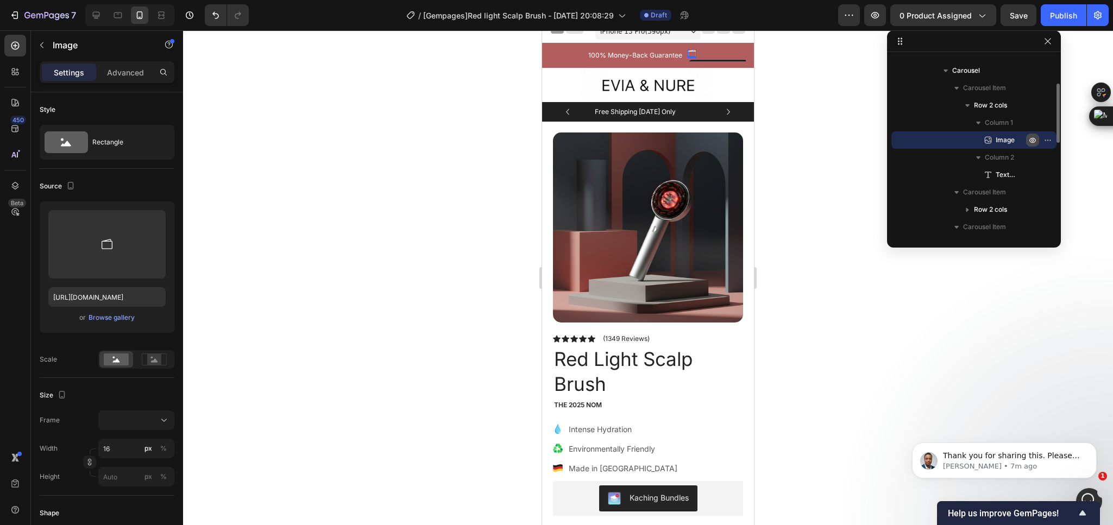
click at [1033, 142] on icon "button" at bounding box center [1032, 140] width 9 height 9
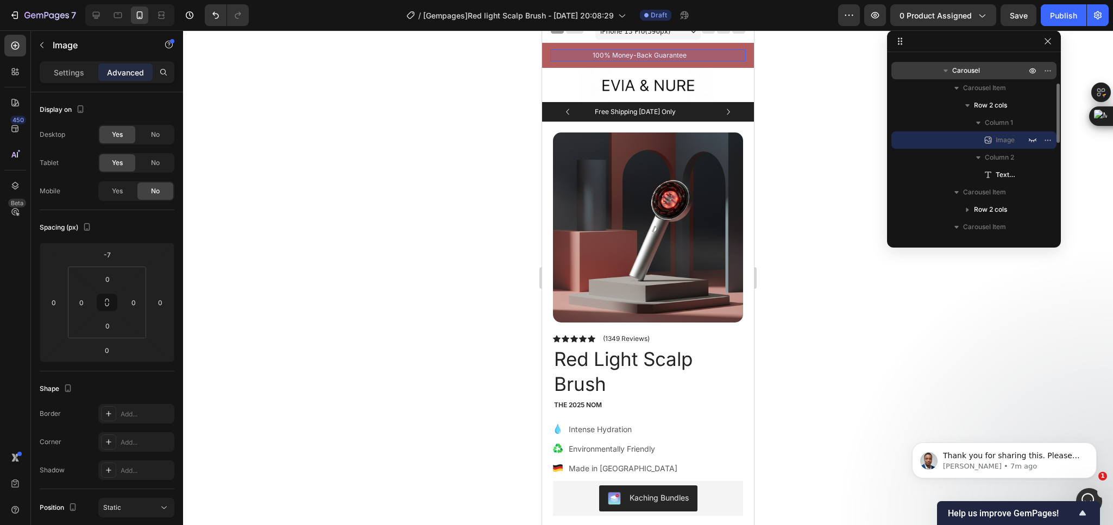
click at [986, 74] on p "Carousel" at bounding box center [990, 70] width 76 height 11
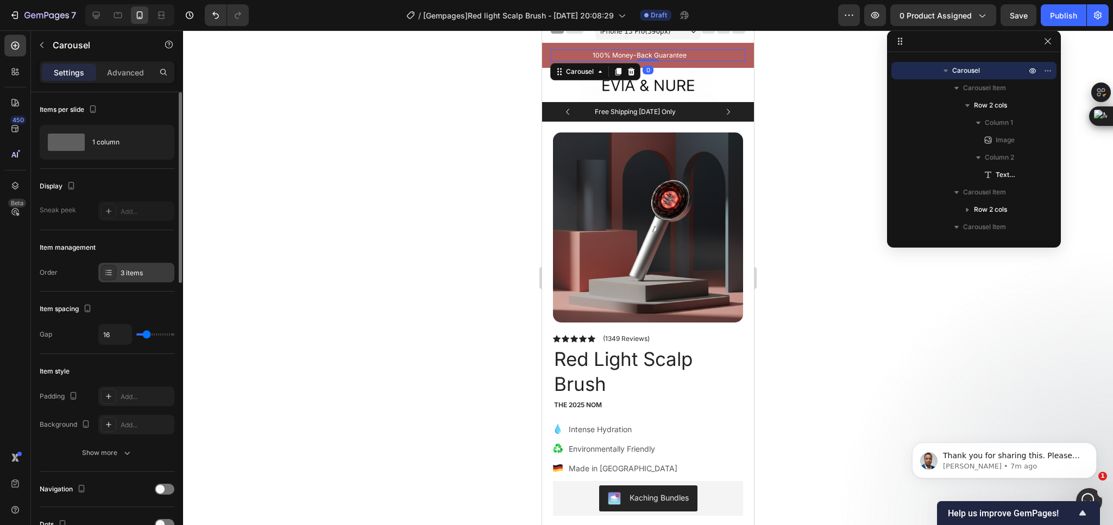
click at [129, 272] on div "3 items" at bounding box center [146, 273] width 51 height 10
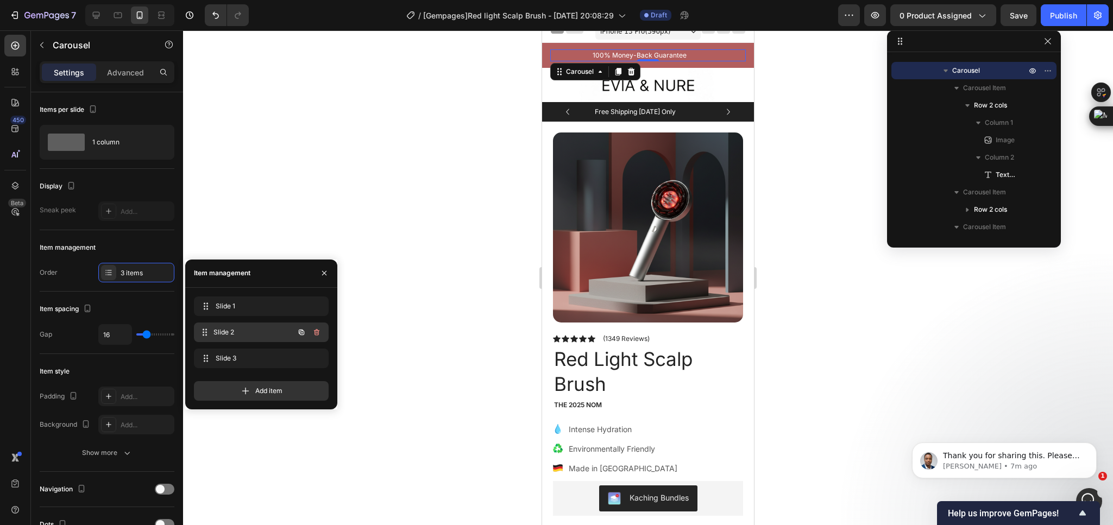
click at [237, 330] on span "Slide 2" at bounding box center [253, 332] width 80 height 10
click at [228, 301] on span "Slide 1" at bounding box center [253, 306] width 80 height 10
click at [259, 335] on span "Slide 2" at bounding box center [246, 332] width 61 height 10
click at [264, 359] on span "Slide 3" at bounding box center [253, 359] width 80 height 10
click at [256, 308] on span "Slide 1" at bounding box center [253, 306] width 80 height 10
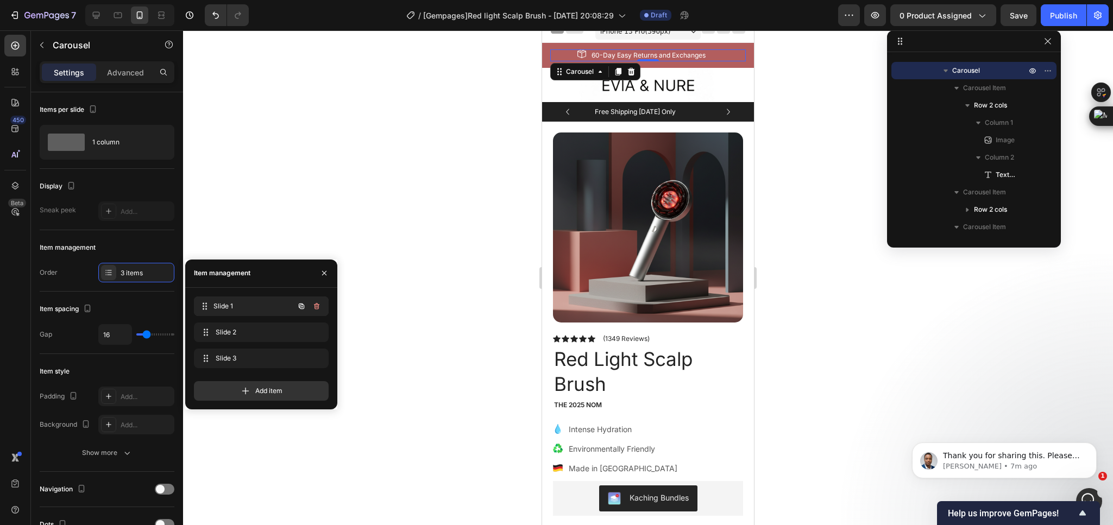
click at [249, 302] on span "Slide 1" at bounding box center [253, 306] width 80 height 10
click at [1036, 141] on icon "button" at bounding box center [1032, 140] width 9 height 9
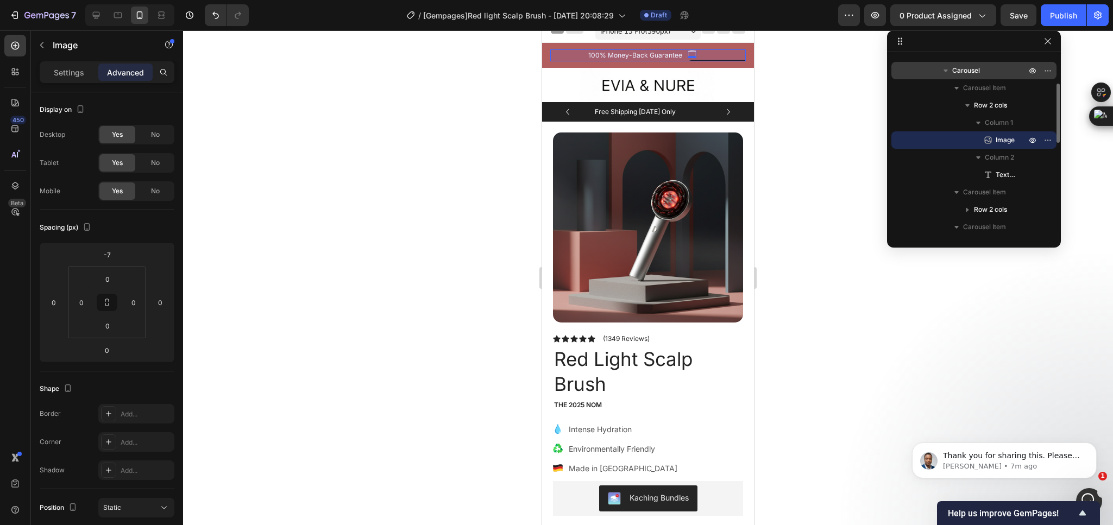
click at [981, 75] on p "Carousel" at bounding box center [990, 70] width 76 height 11
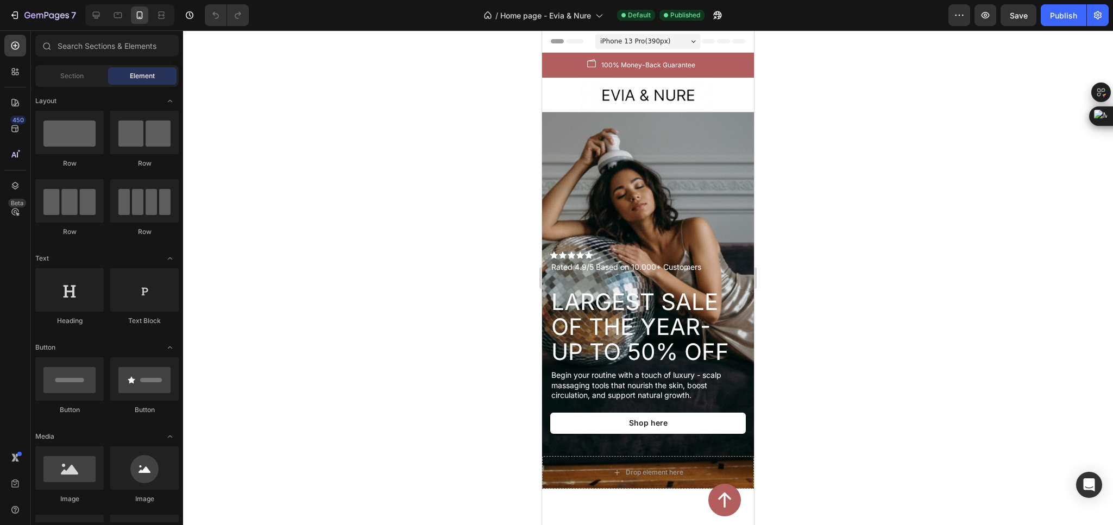
drag, startPoint x: 0, startPoint y: 0, endPoint x: 458, endPoint y: 222, distance: 508.6
drag, startPoint x: 458, startPoint y: 222, endPoint x: 300, endPoint y: 242, distance: 158.8
click at [300, 242] on div at bounding box center [648, 277] width 930 height 495
click at [720, 10] on icon "button" at bounding box center [717, 15] width 11 height 11
click at [575, 65] on div "Image 100% Money-Back Guarantee Text block Row" at bounding box center [642, 65] width 184 height 12
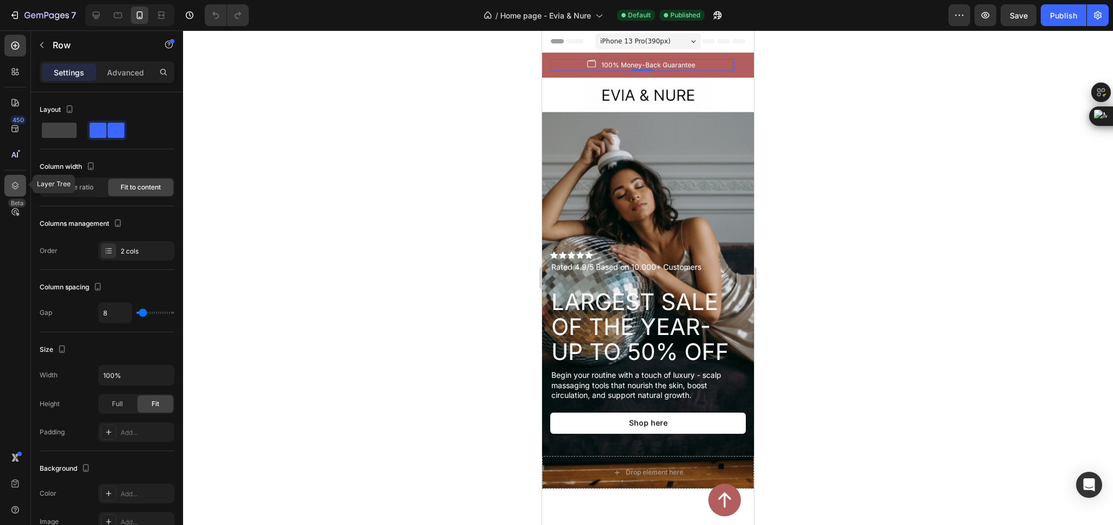
click at [7, 181] on div at bounding box center [15, 186] width 22 height 22
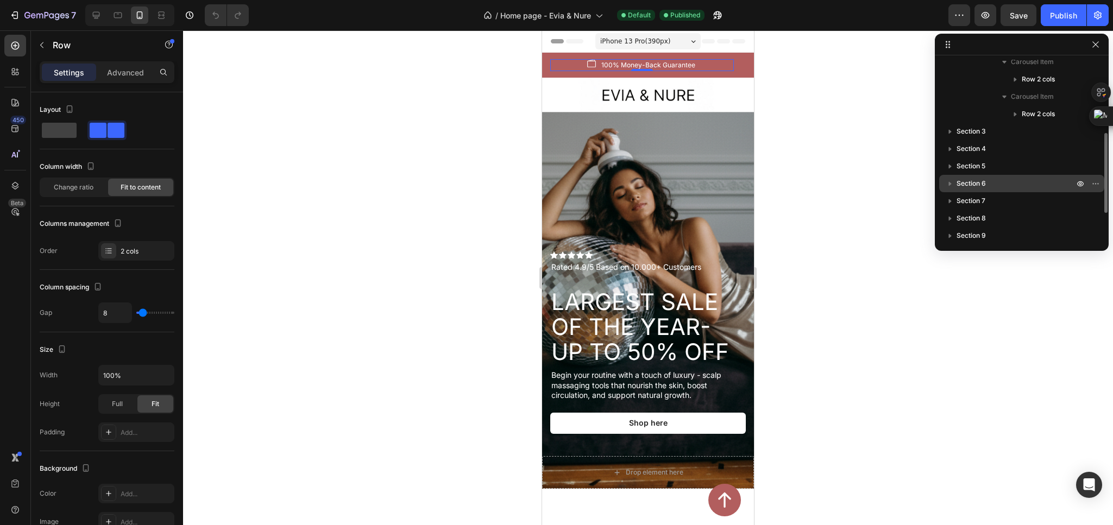
scroll to position [81, 0]
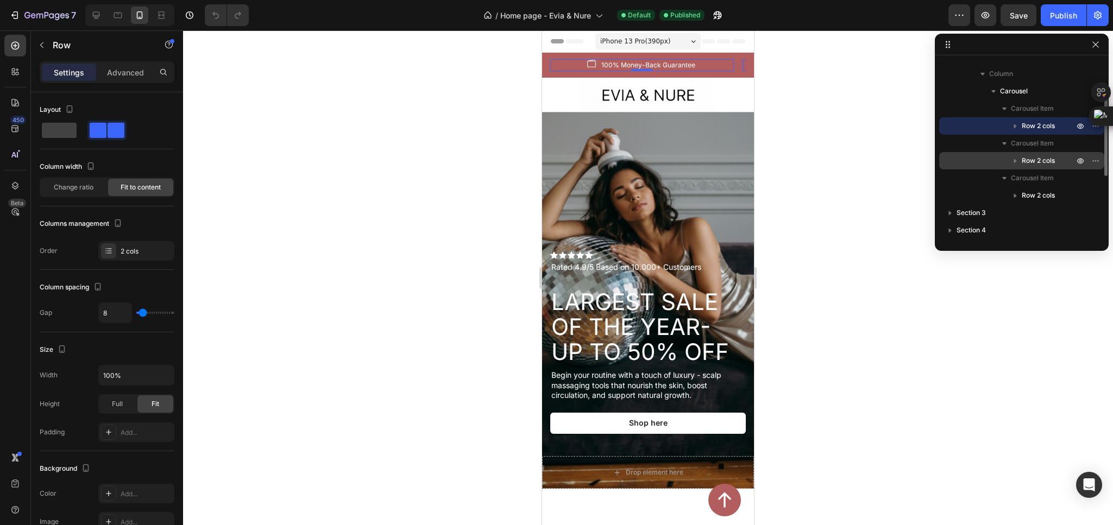
click at [1050, 163] on span "Row 2 cols" at bounding box center [1038, 160] width 33 height 11
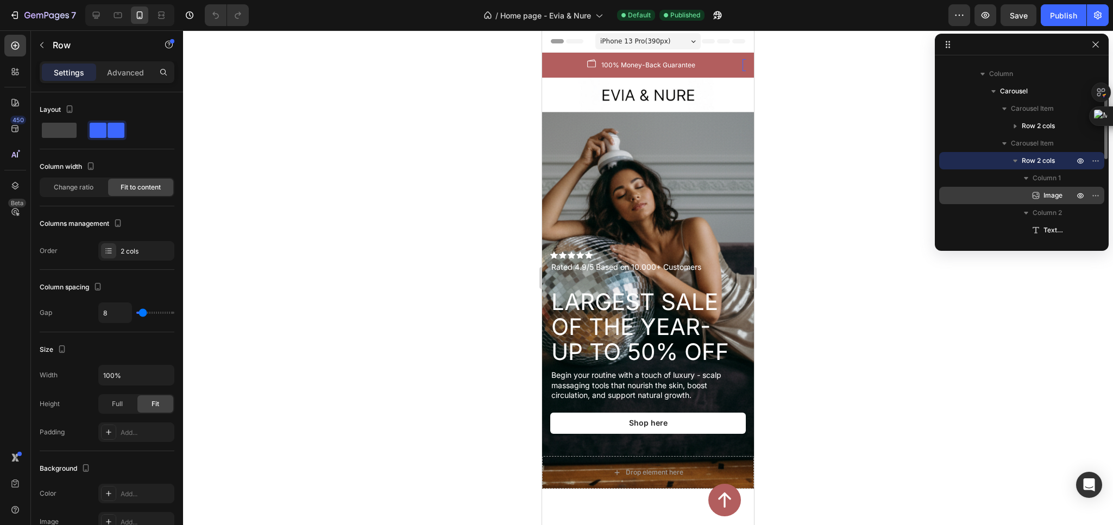
click at [1055, 191] on span "Image" at bounding box center [1052, 195] width 19 height 11
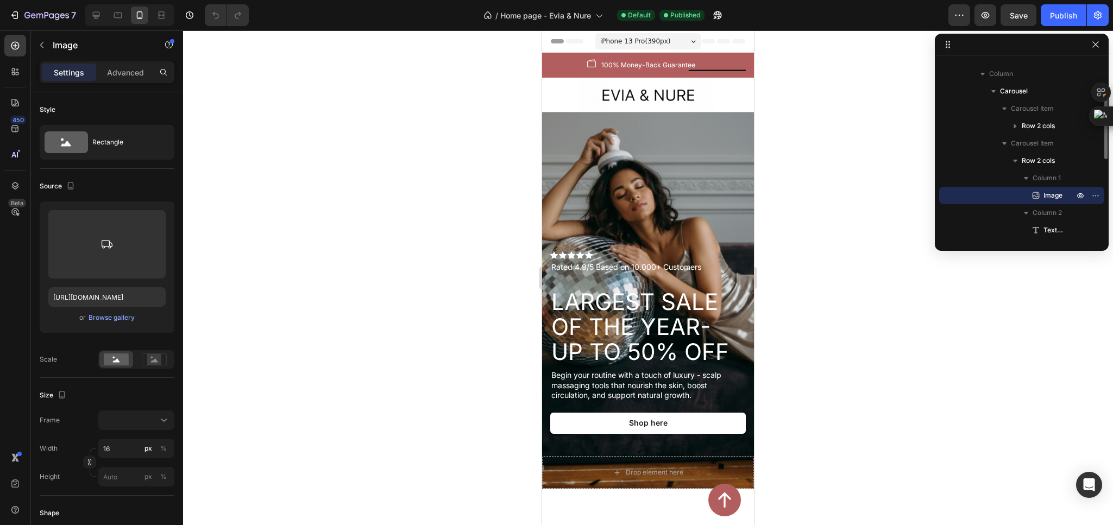
click at [1055, 191] on span "Image" at bounding box center [1052, 195] width 19 height 11
click at [1054, 229] on span "Text block" at bounding box center [1053, 230] width 20 height 11
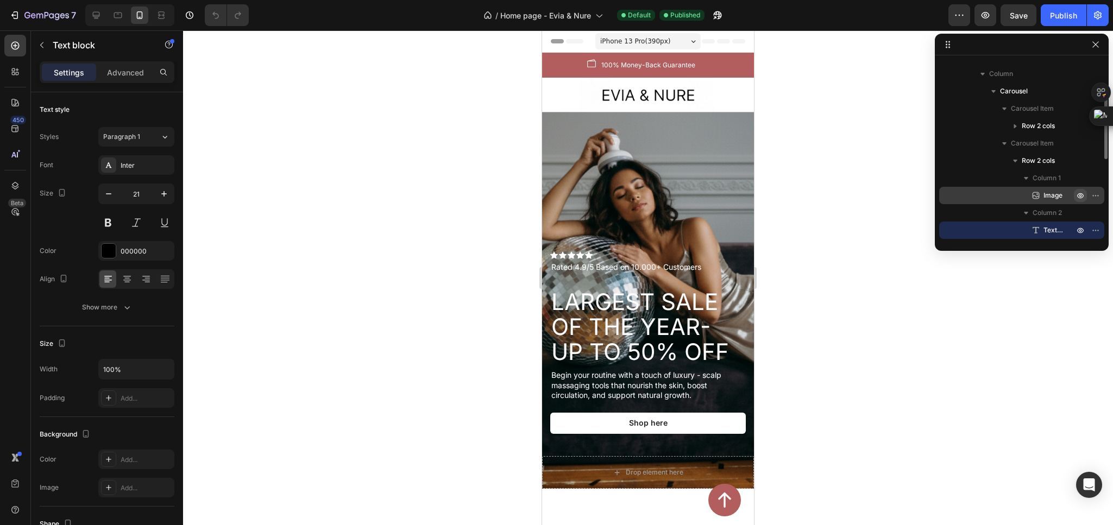
click at [1080, 193] on icon "button" at bounding box center [1080, 195] width 9 height 9
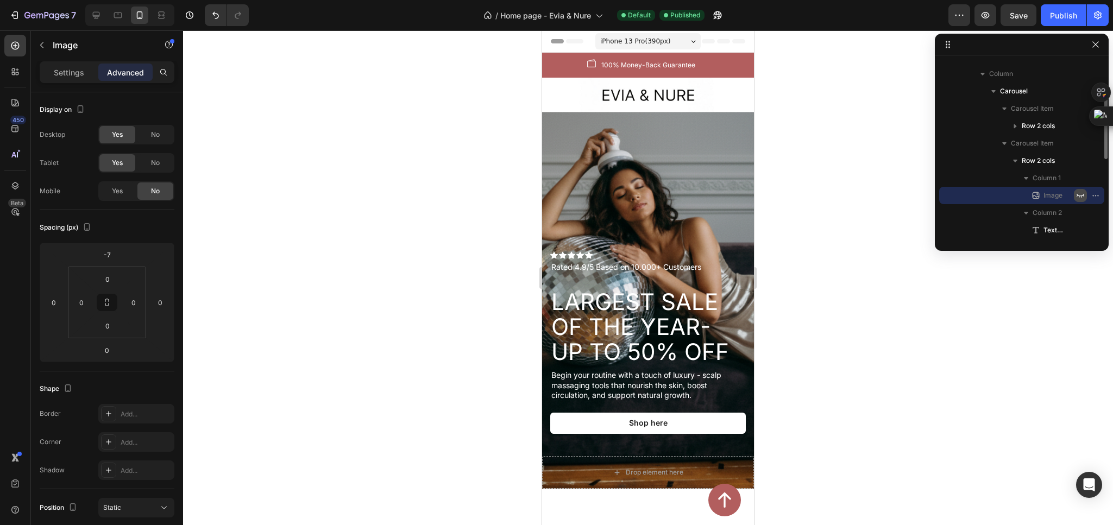
click at [1080, 193] on icon "button" at bounding box center [1080, 195] width 9 height 9
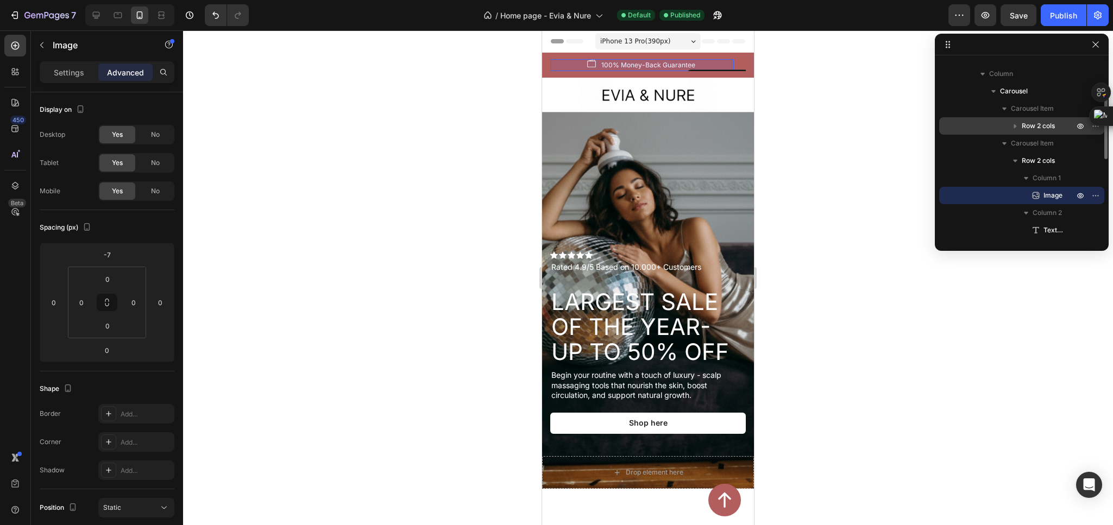
click at [1035, 117] on div "Row 2 cols" at bounding box center [1021, 125] width 156 height 17
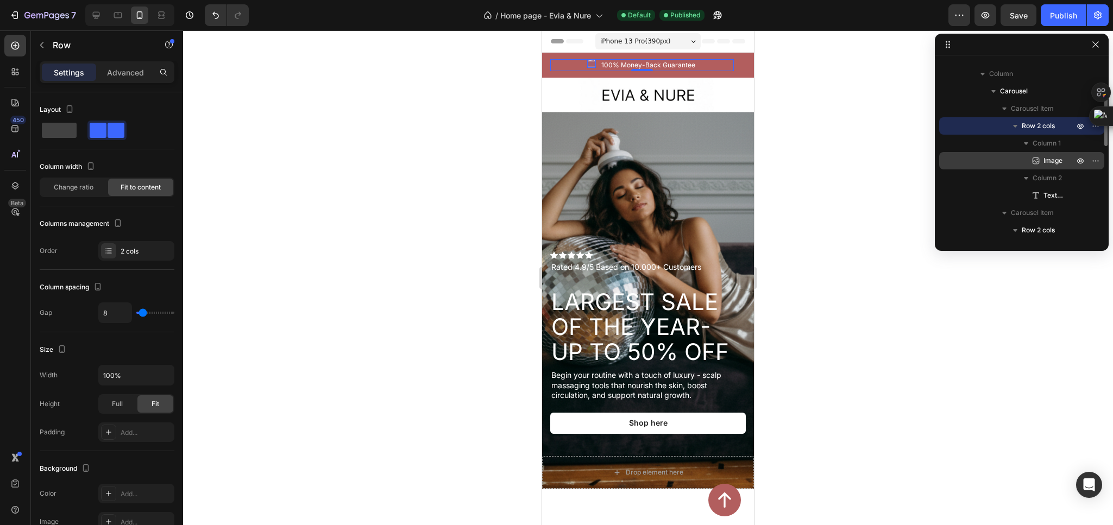
click at [1064, 159] on div "Image" at bounding box center [1021, 160] width 156 height 17
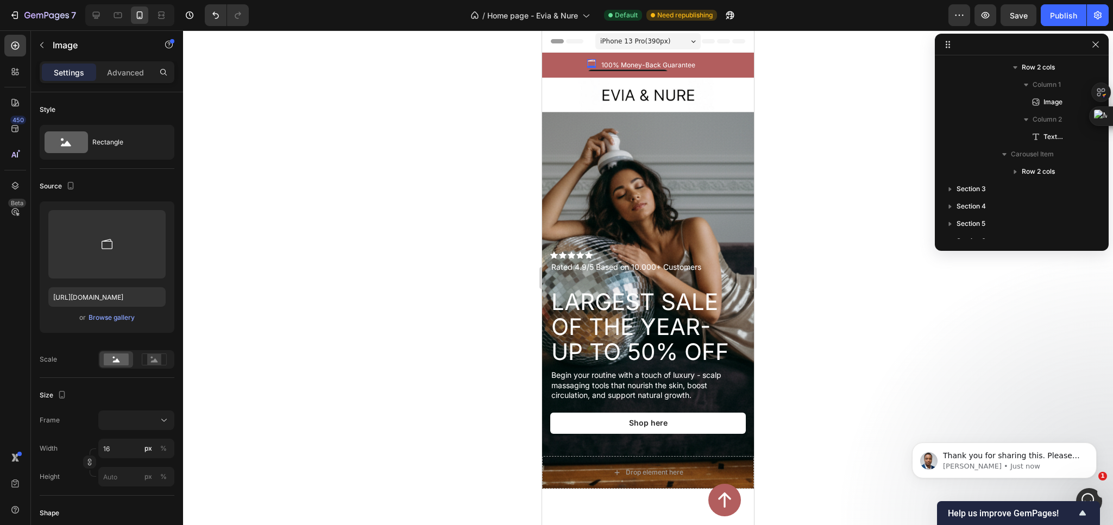
scroll to position [0, 0]
